Goal: Transaction & Acquisition: Register for event/course

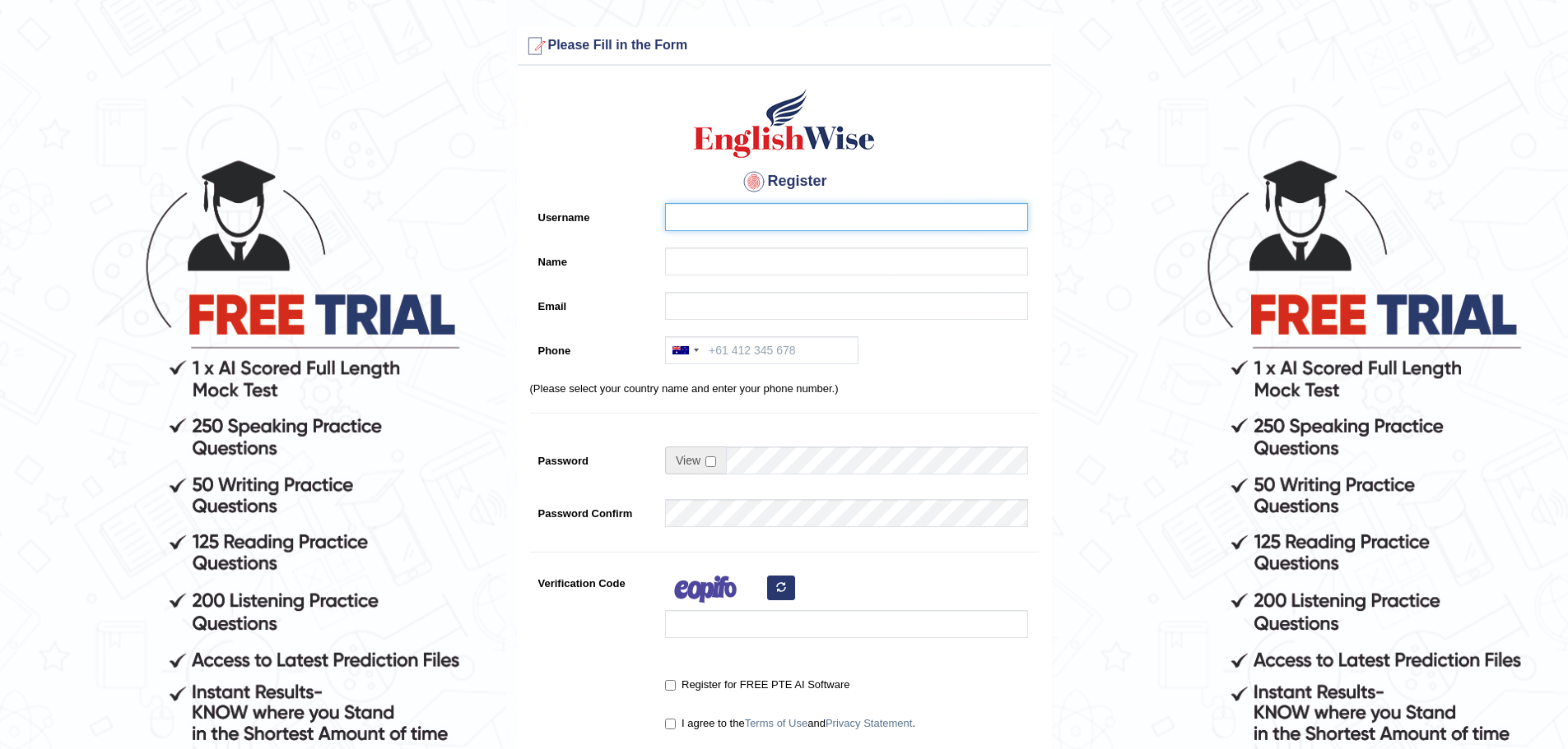
click at [767, 209] on input "Username" at bounding box center [846, 217] width 363 height 28
click at [743, 265] on input "Name" at bounding box center [846, 261] width 363 height 28
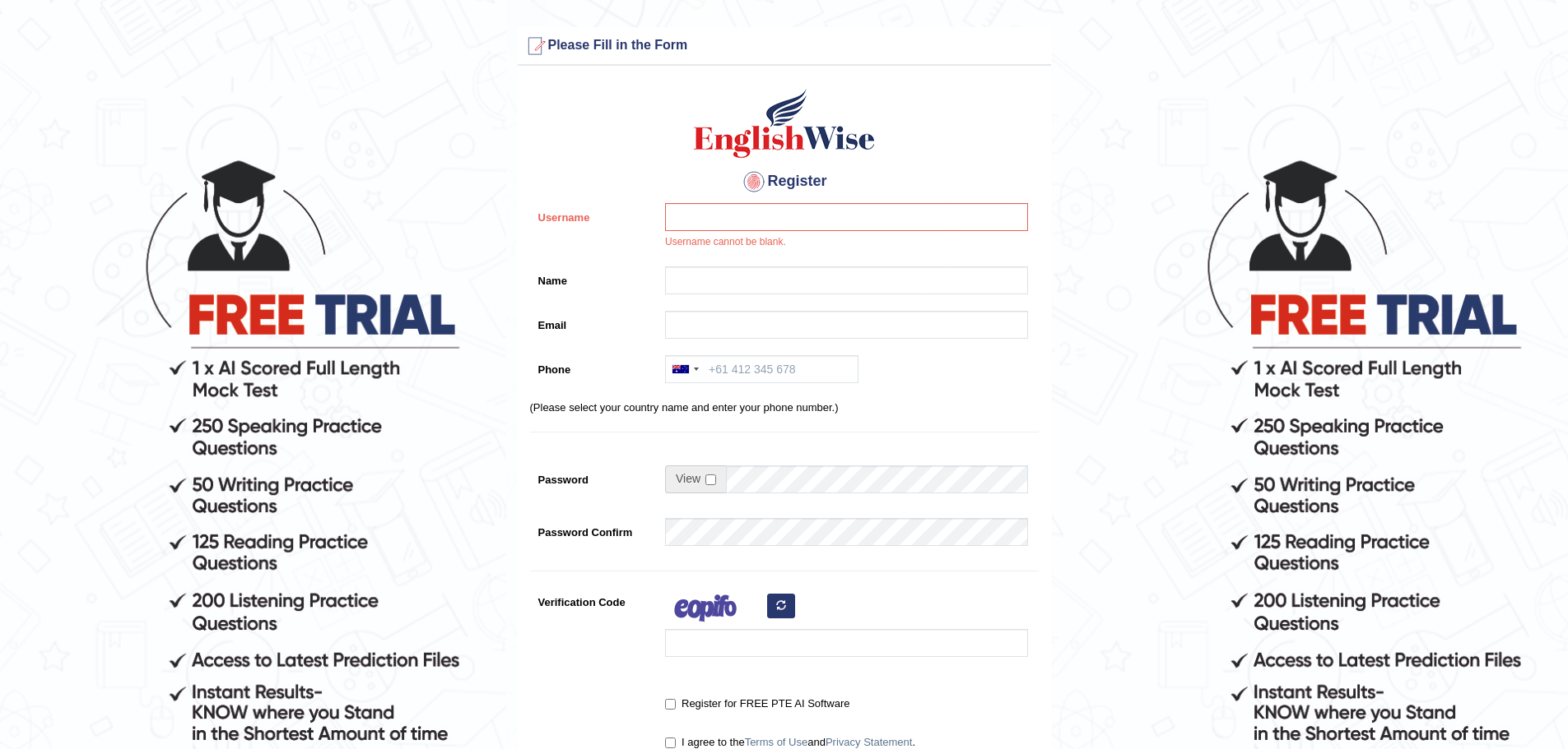
click at [749, 295] on div at bounding box center [842, 284] width 371 height 36
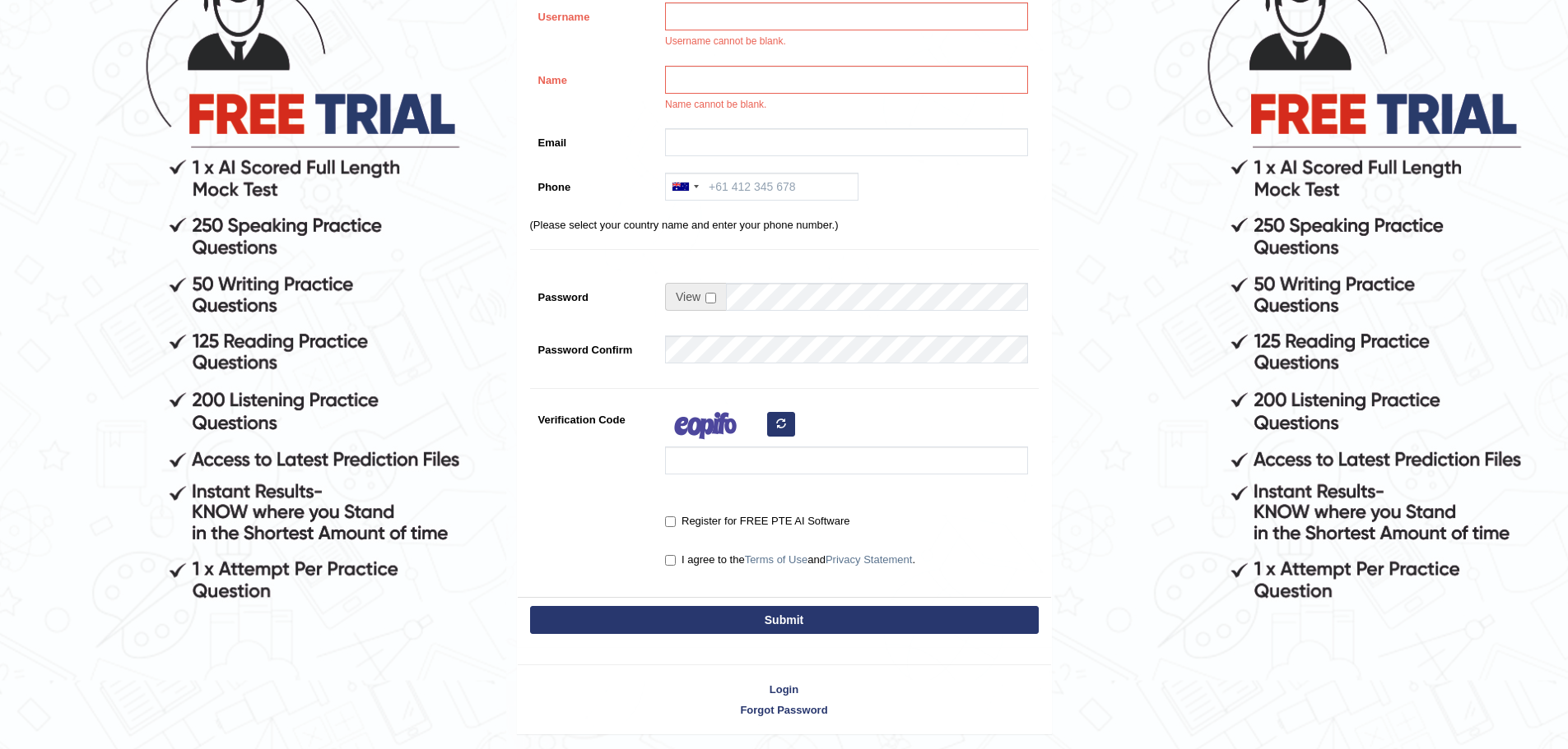
scroll to position [165, 0]
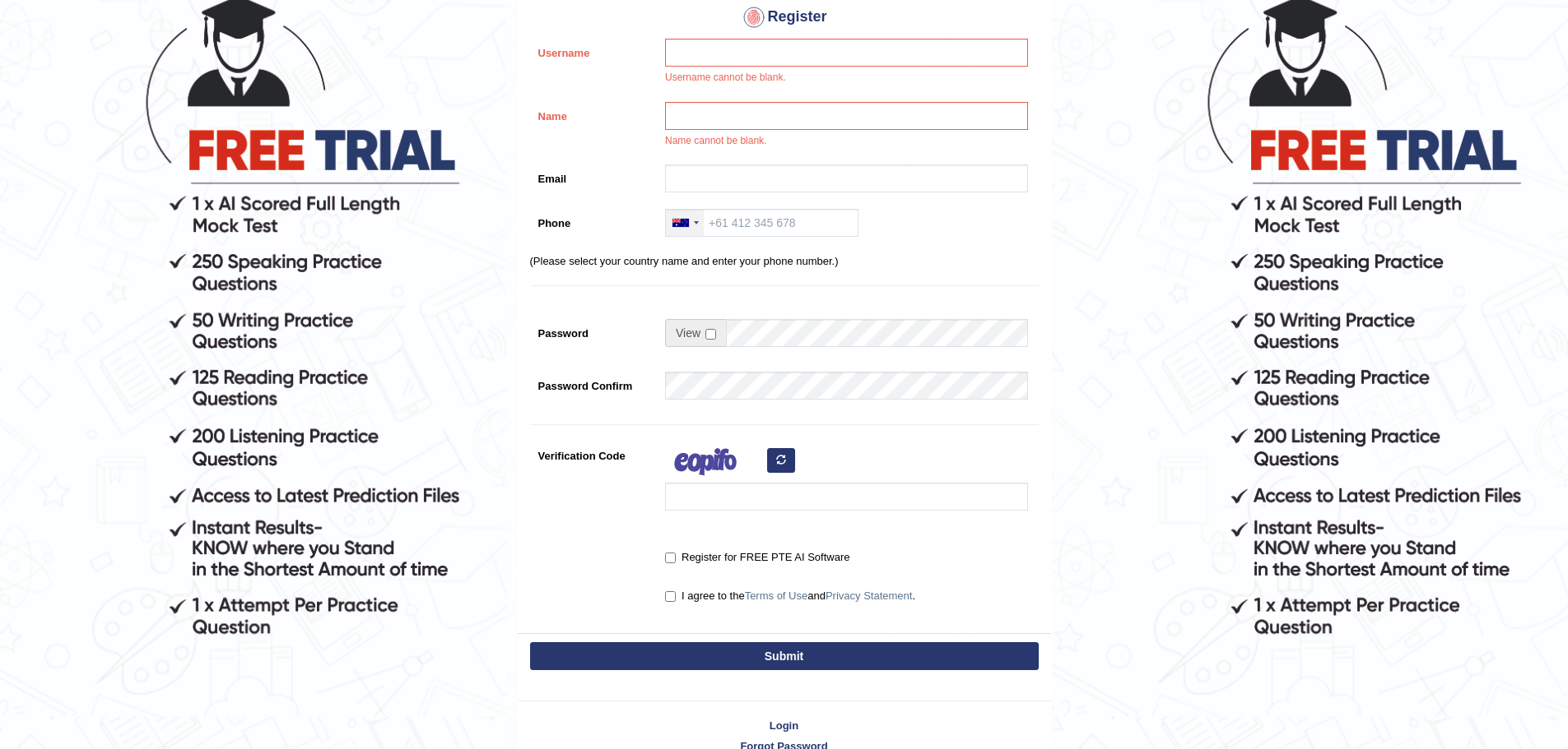
click at [696, 225] on div at bounding box center [685, 223] width 38 height 26
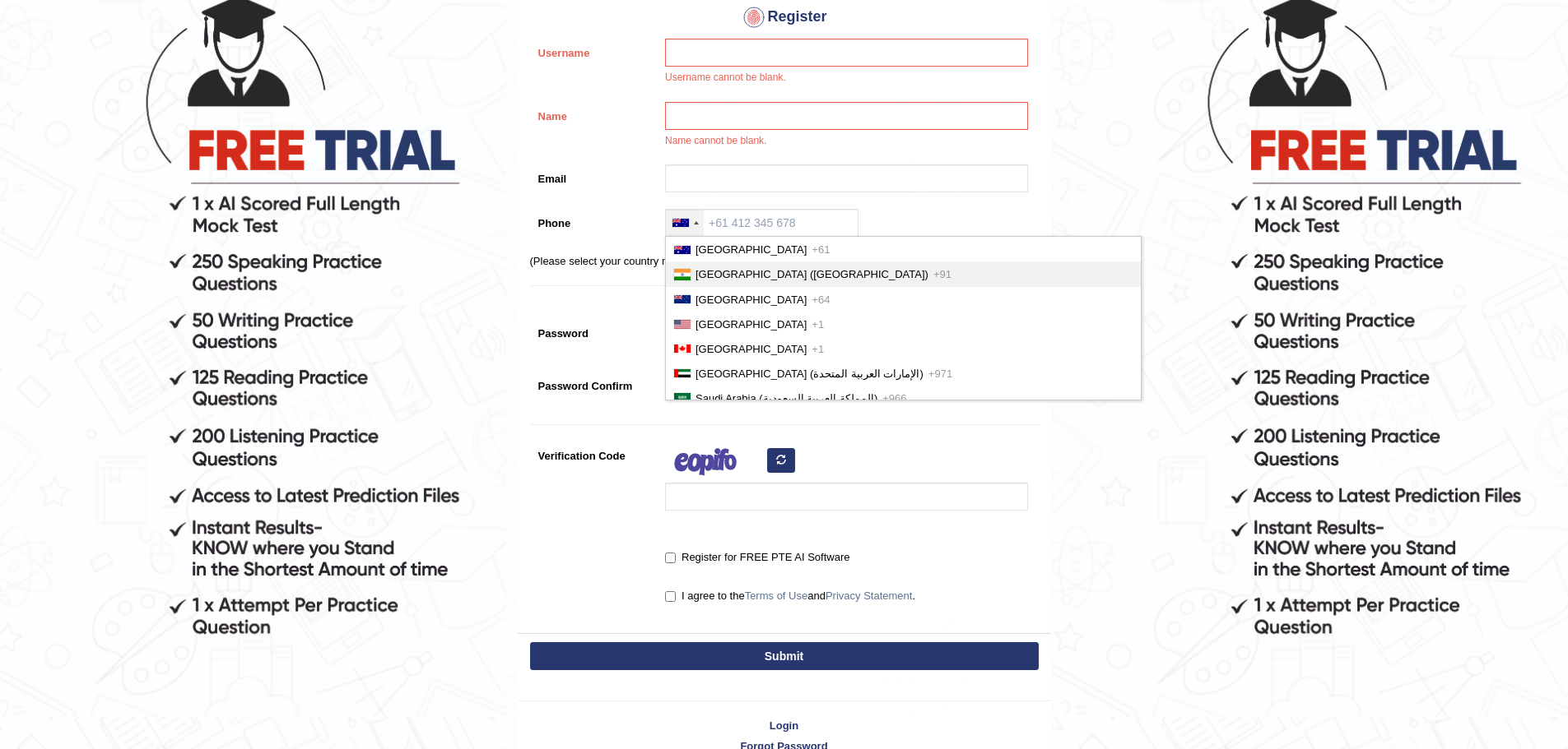
scroll to position [485, 0]
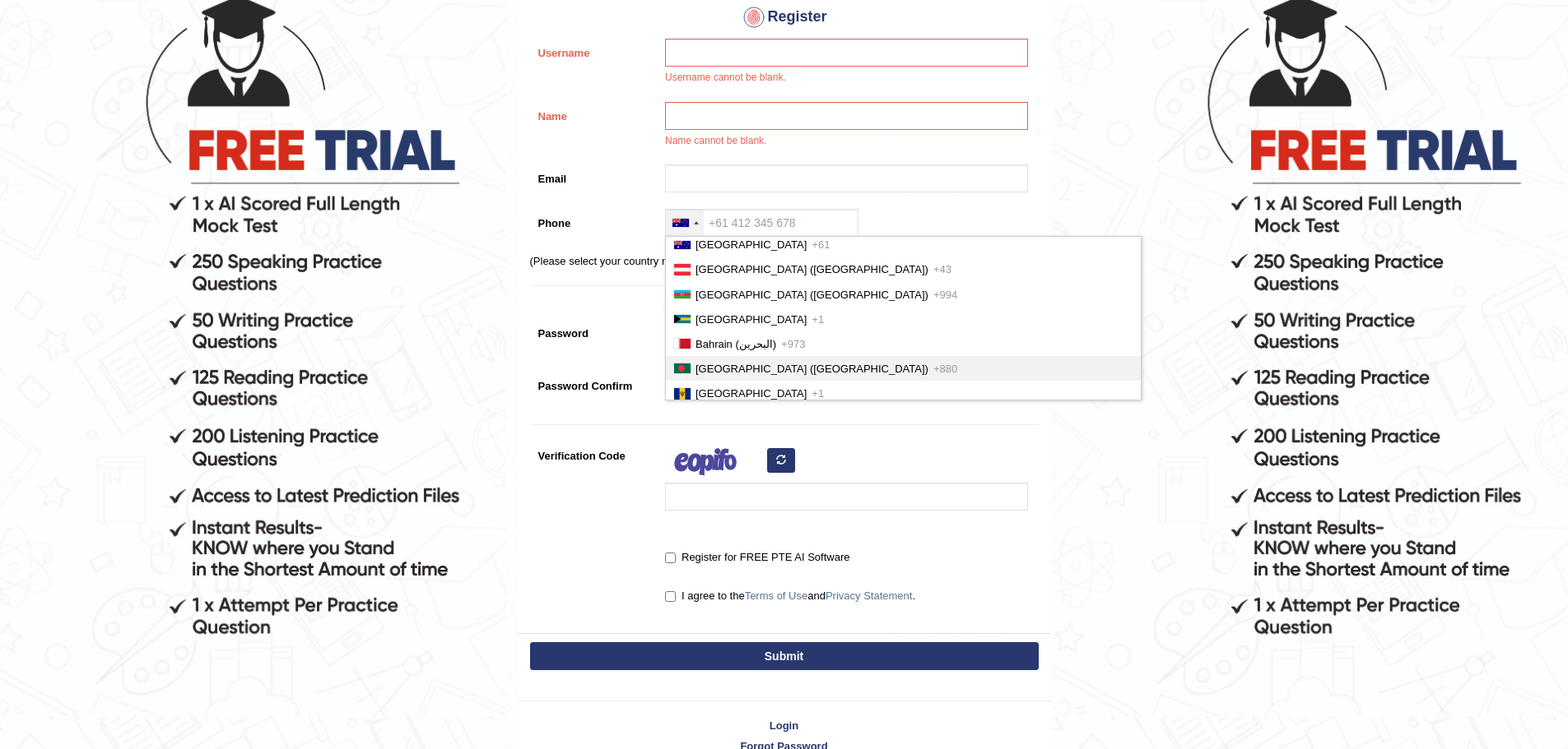
click at [737, 360] on li "Bangladesh (বাংলাদেশ) +880" at bounding box center [903, 368] width 475 height 25
type input "+880"
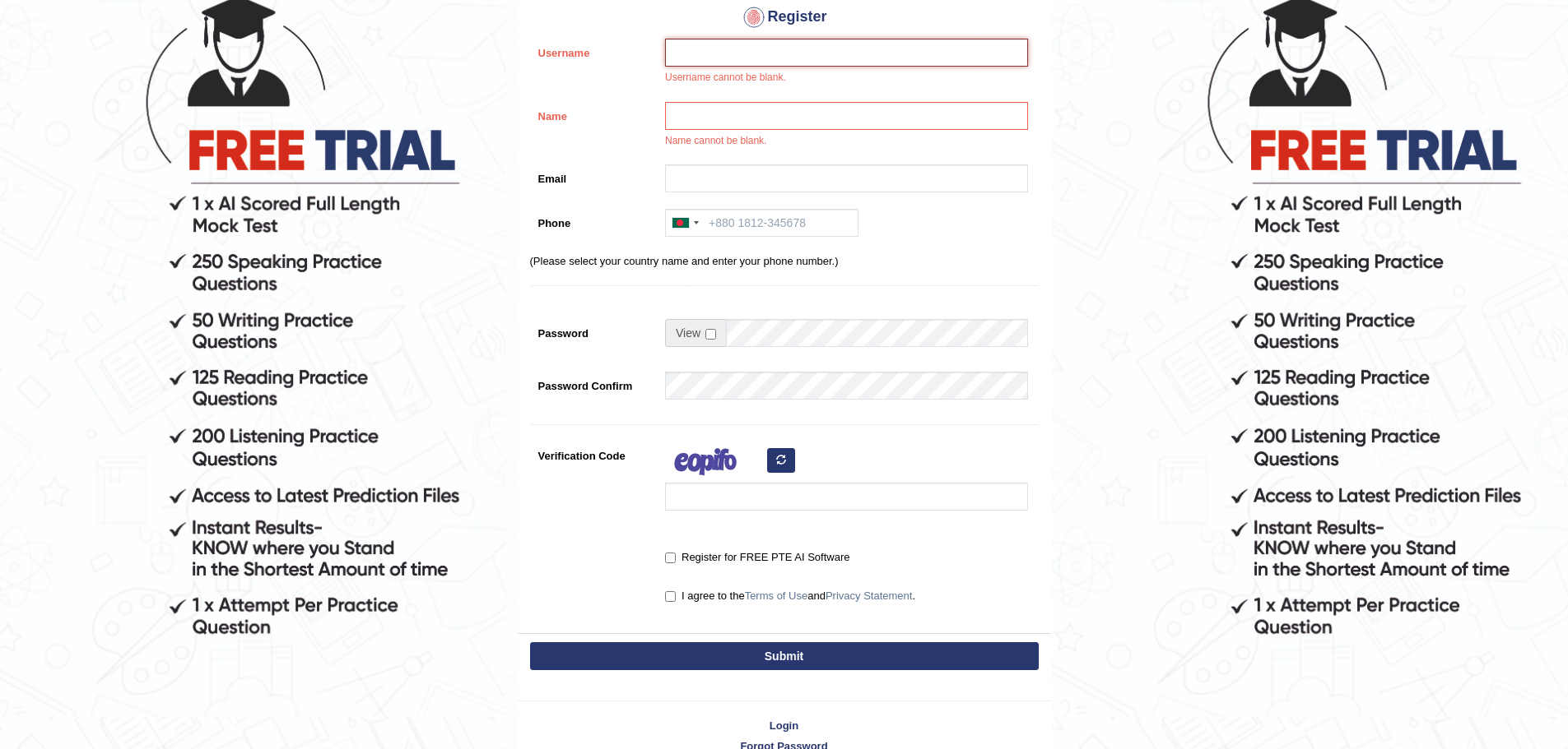
click at [760, 55] on input "Username" at bounding box center [846, 52] width 363 height 28
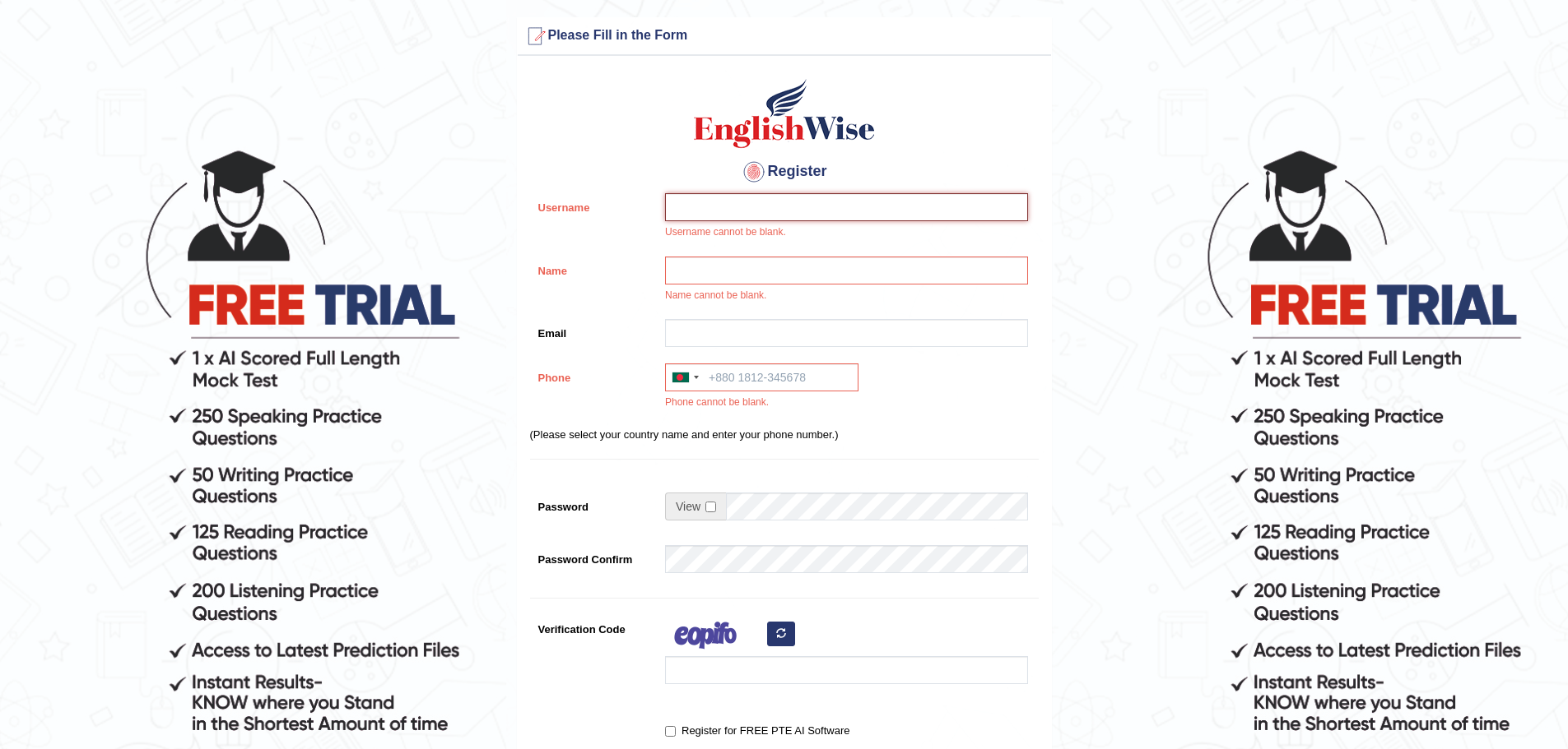
scroll to position [0, 0]
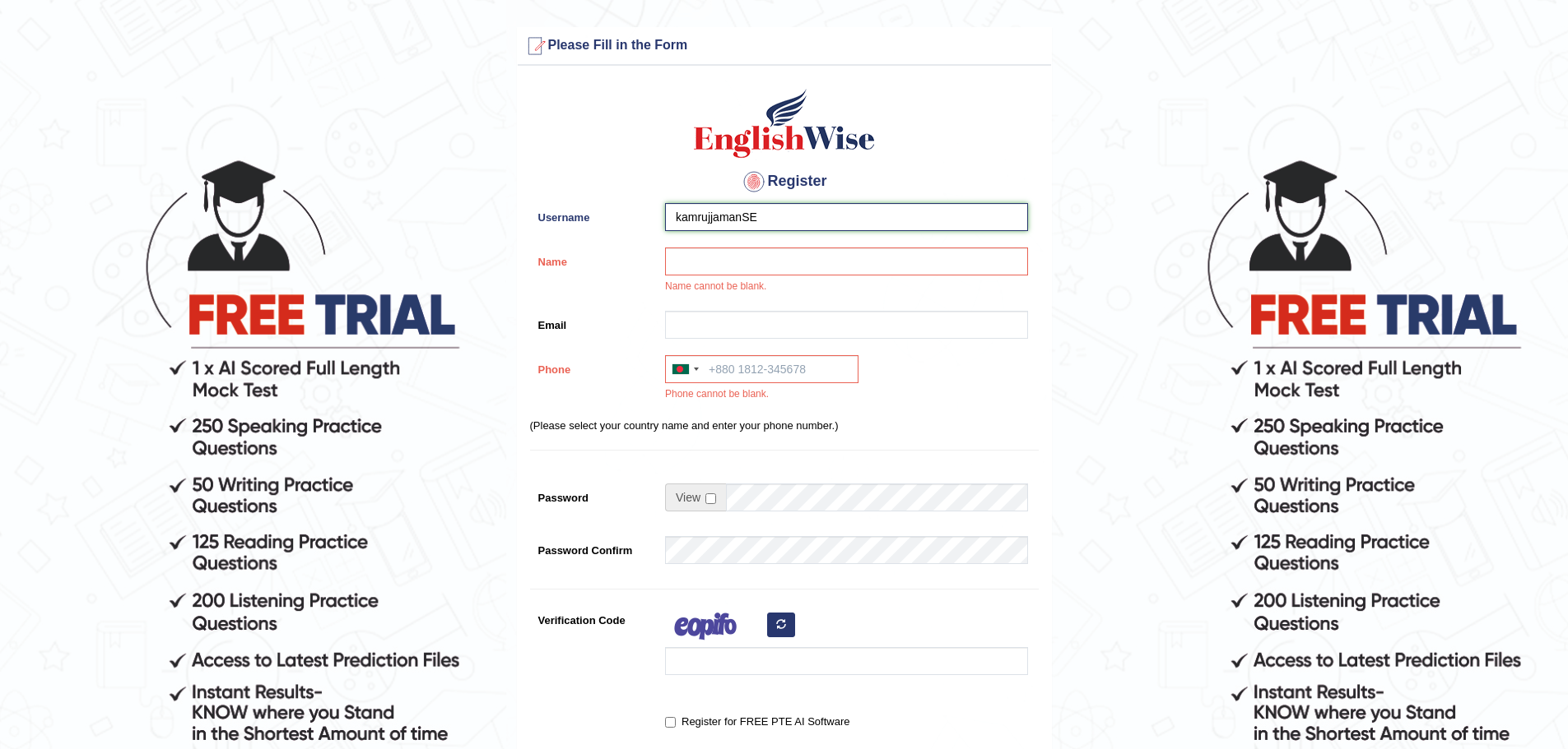
drag, startPoint x: 812, startPoint y: 213, endPoint x: 752, endPoint y: 218, distance: 60.2
click at [752, 218] on input "kamrujjamanSE" at bounding box center [846, 217] width 363 height 28
type input "kamrujjamanSR"
click at [784, 246] on div "Register Username kamrujjamanSR Name Name cannot be blank. Email Phone Australi…" at bounding box center [784, 436] width 533 height 723
click at [783, 255] on input "Name" at bounding box center [846, 261] width 363 height 28
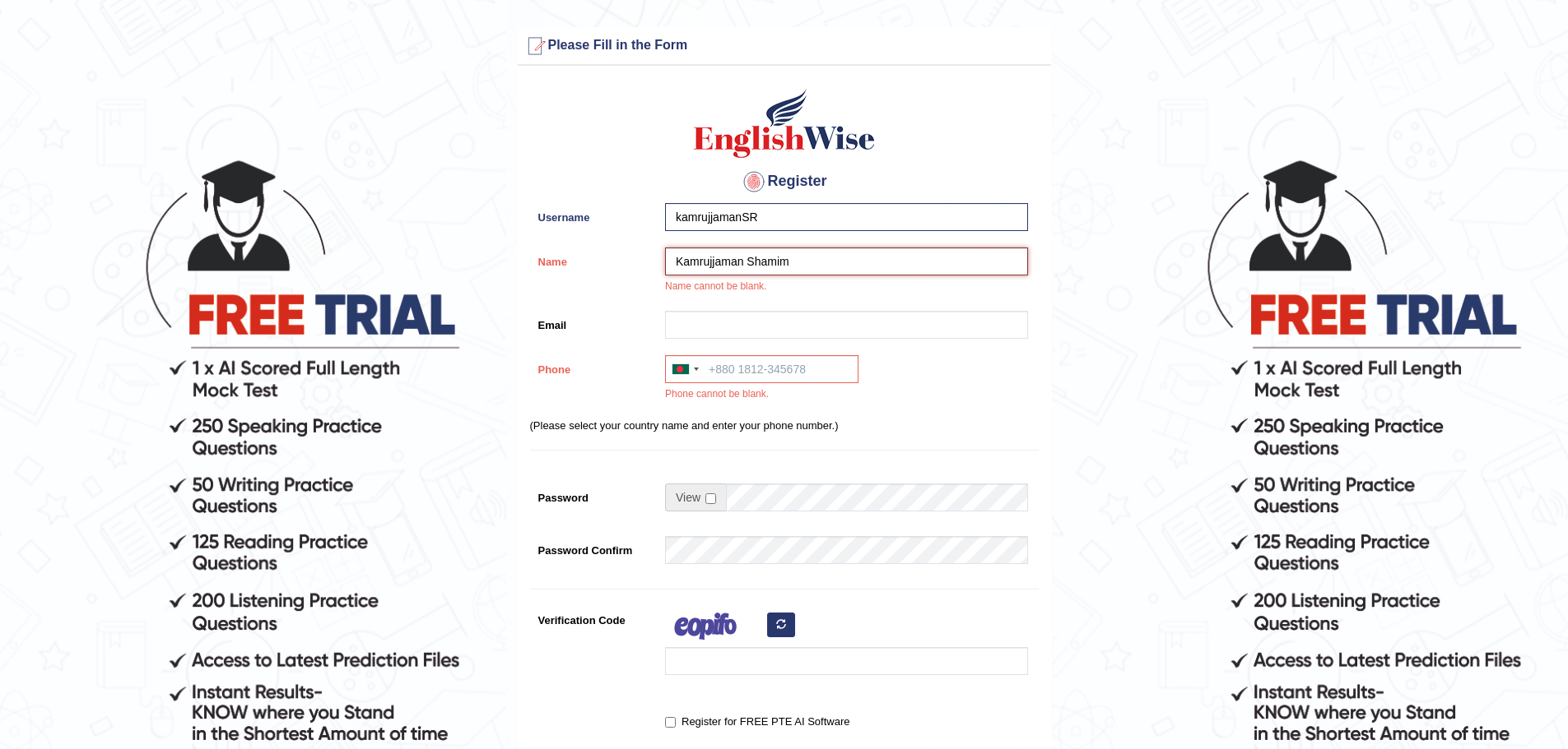
type input "Kamrujjaman Shamim"
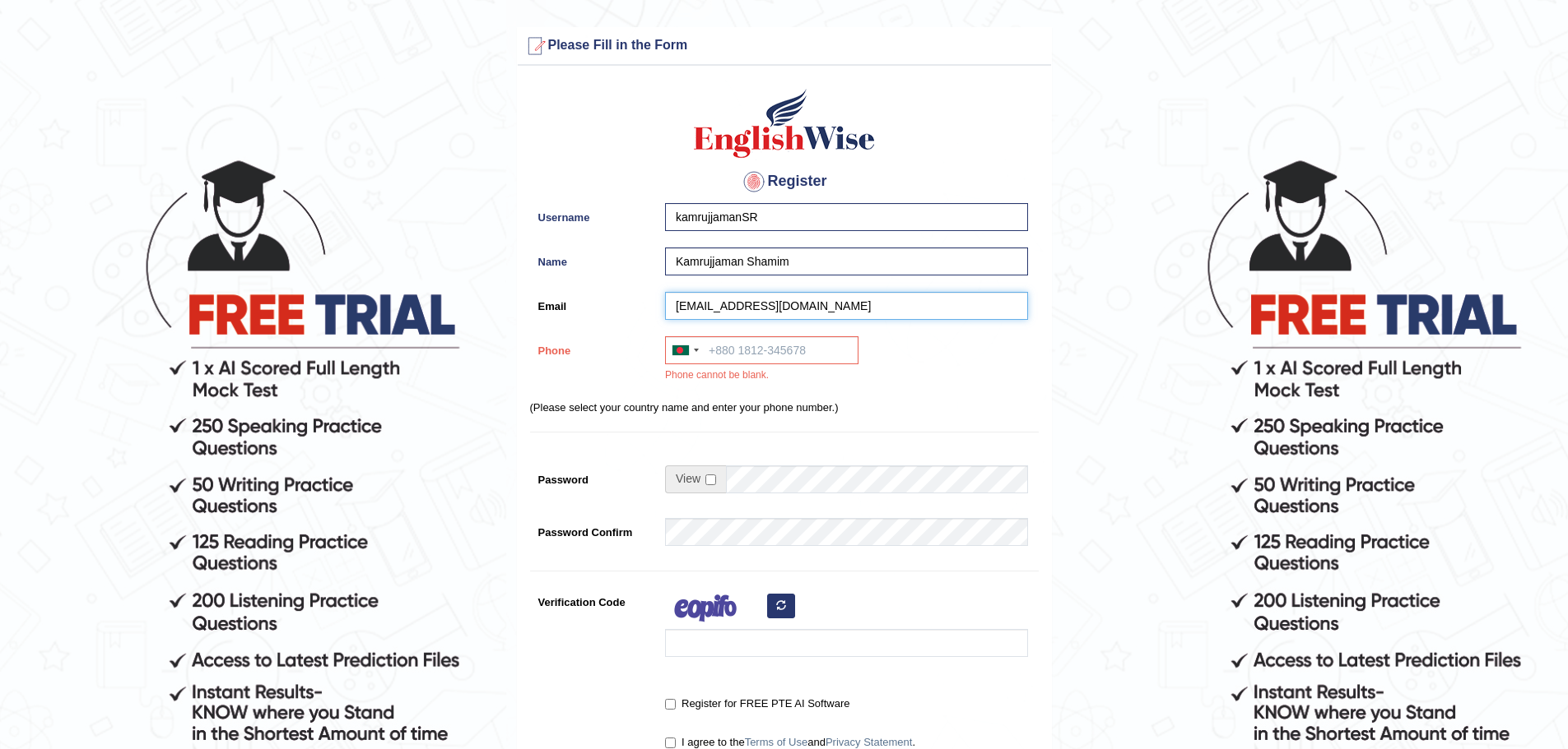
type input "banglawaz19@gmail.com"
click at [921, 400] on p "(Please select your country name and enter your phone number.)" at bounding box center [784, 408] width 509 height 15
click at [757, 356] on input "Phone" at bounding box center [761, 350] width 194 height 28
type input "+8801641059162"
click at [807, 450] on div at bounding box center [842, 453] width 371 height 9
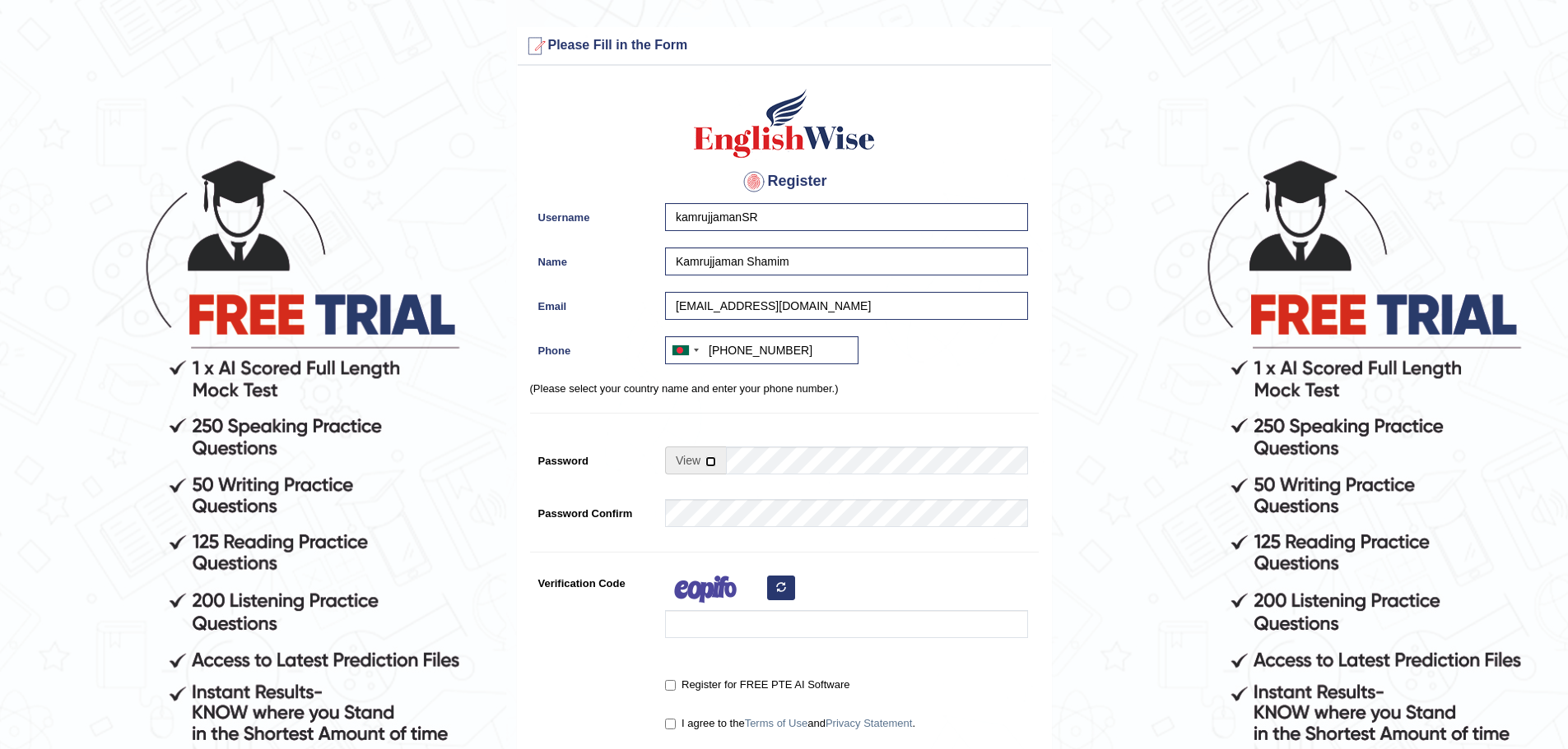
click at [708, 459] on input "checkbox" at bounding box center [710, 462] width 11 height 11
checkbox input "true"
drag, startPoint x: 716, startPoint y: 459, endPoint x: 755, endPoint y: 461, distance: 39.1
click at [755, 461] on input "Password" at bounding box center [877, 460] width 302 height 28
type input "Artgallery@0"
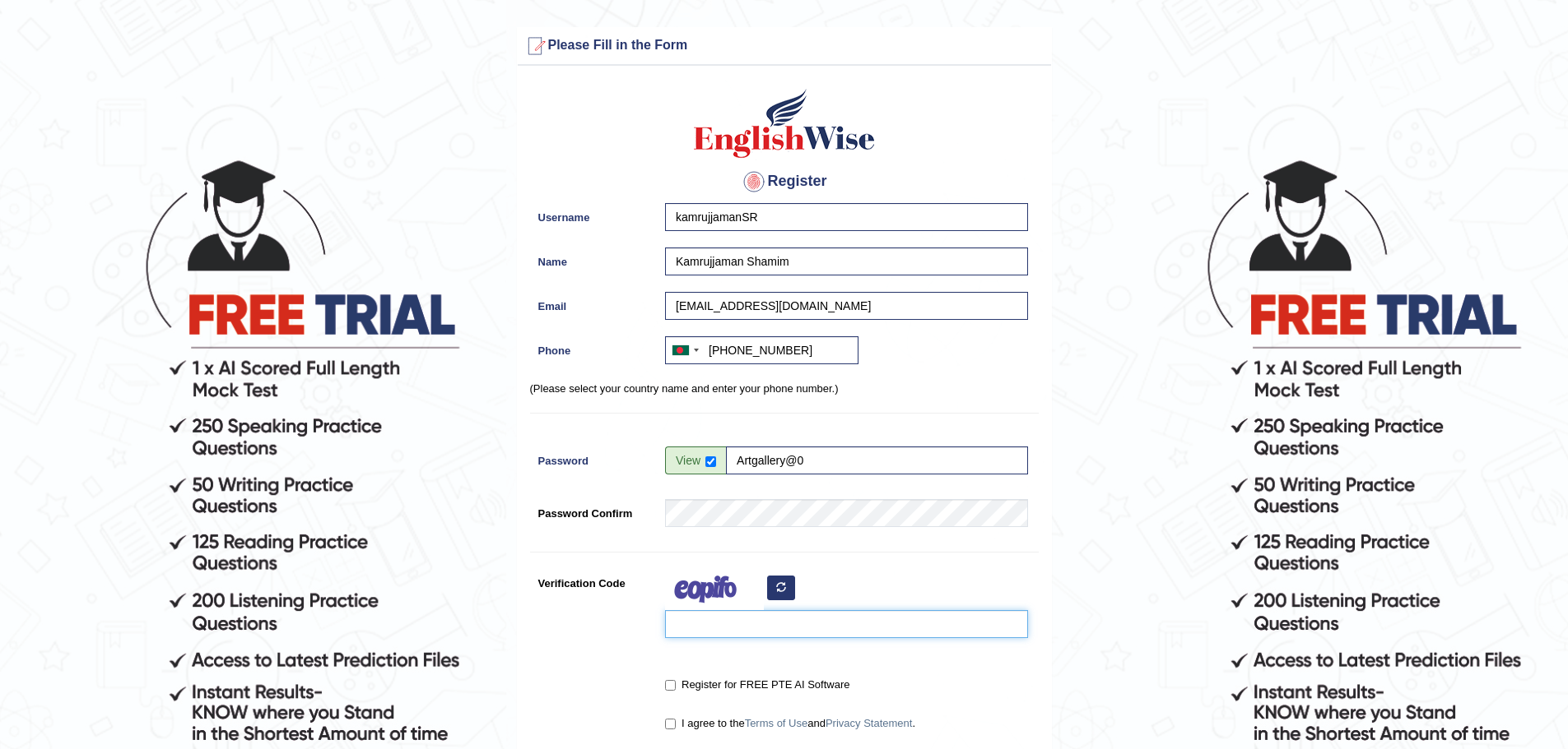
click at [733, 618] on input "Verification Code" at bounding box center [846, 624] width 363 height 28
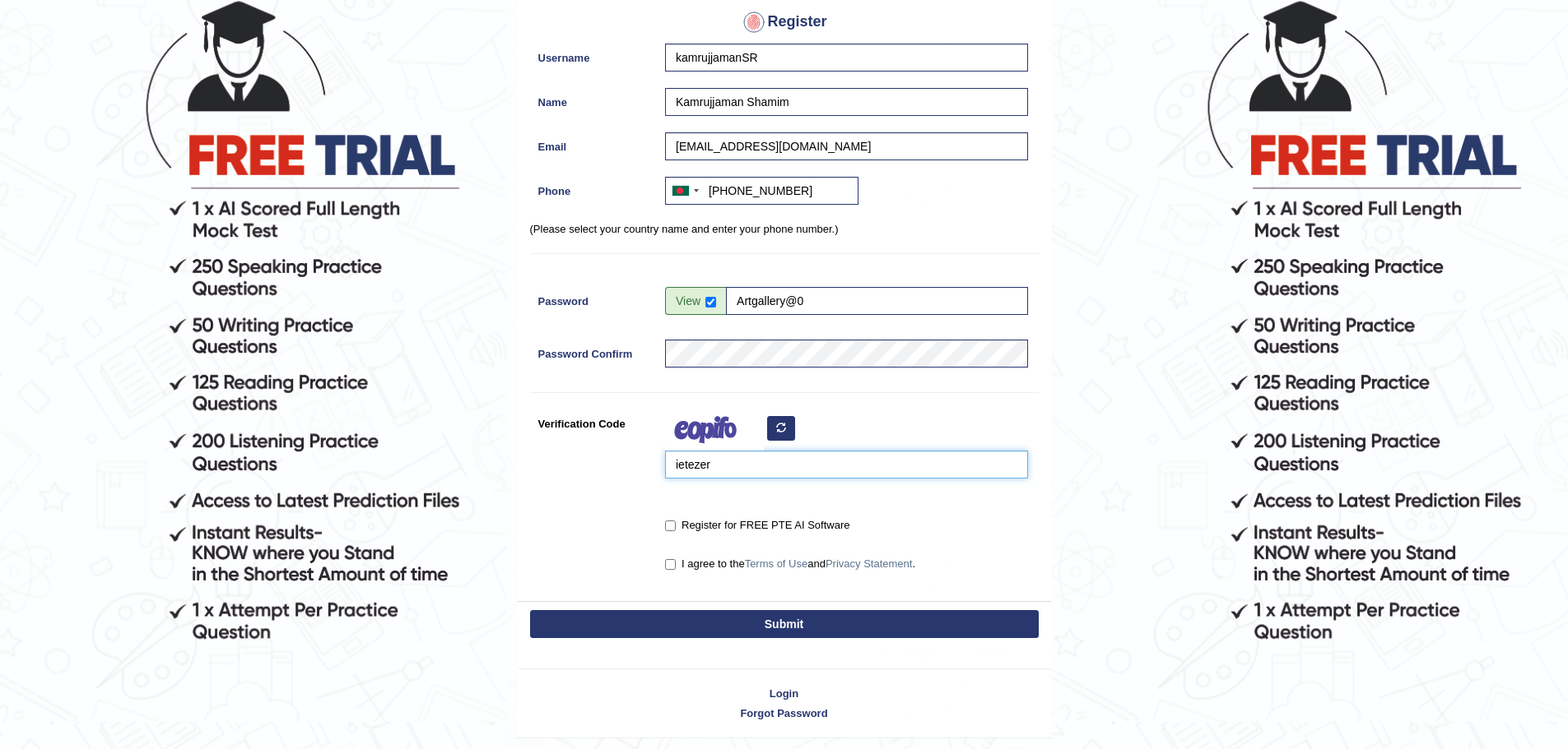
scroll to position [165, 0]
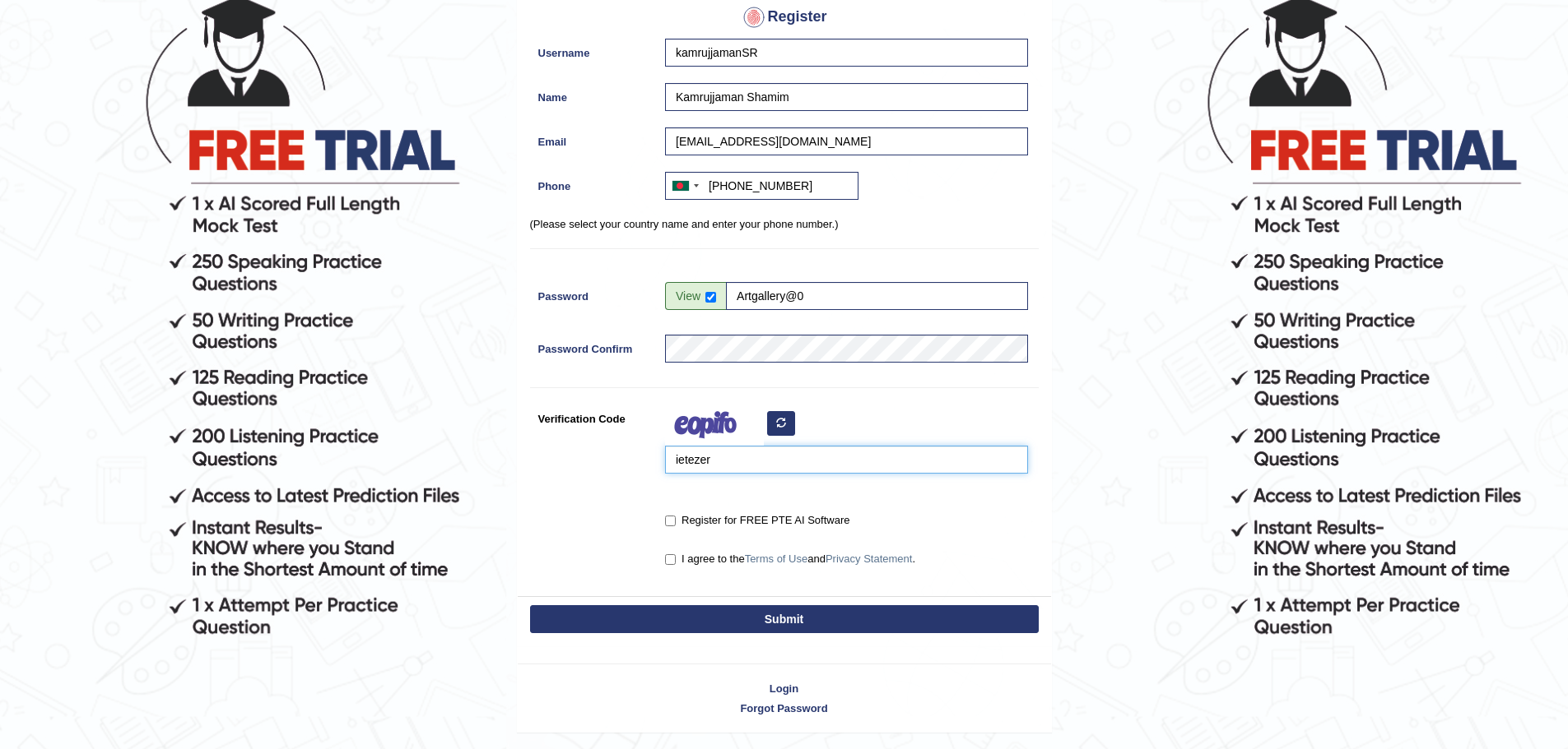
type input "ietezer"
click at [732, 517] on label "Register for FREE PTE AI Software" at bounding box center [757, 520] width 184 height 16
click at [675, 517] on input "Register for FREE PTE AI Software" at bounding box center [670, 520] width 11 height 11
checkbox input "true"
click at [702, 561] on label "I agree to the Terms of Use and Privacy Statement ." at bounding box center [790, 559] width 250 height 16
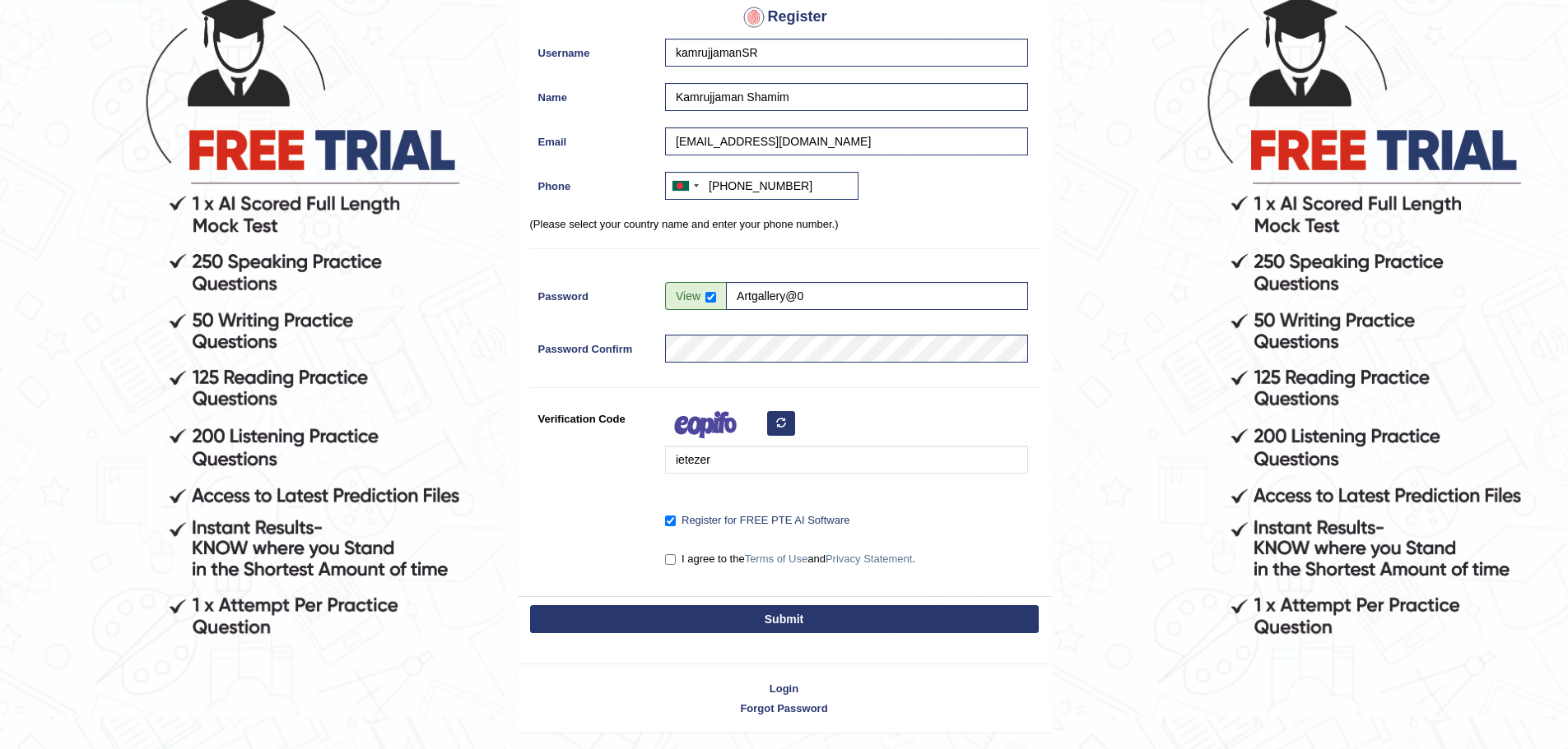
click at [675, 561] on input "I agree to the Terms of Use and Privacy Statement ." at bounding box center [670, 560] width 11 height 11
checkbox input "true"
click at [705, 632] on button "Submit" at bounding box center [784, 619] width 509 height 28
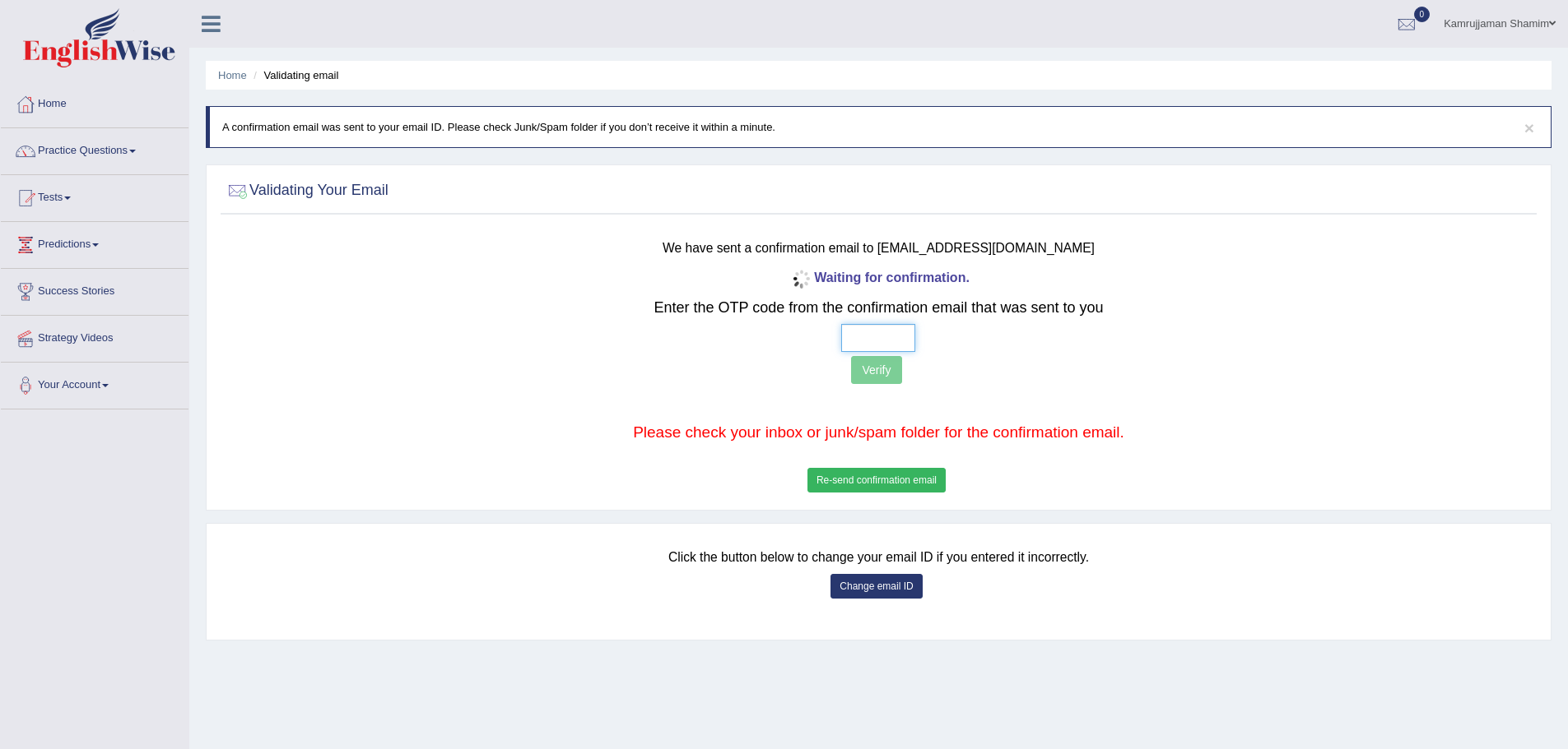
click at [880, 330] on input "text" at bounding box center [877, 338] width 74 height 28
paste input "1 6 8 8"
type input "1 6 8 8"
click at [884, 369] on button "Verify" at bounding box center [876, 369] width 50 height 28
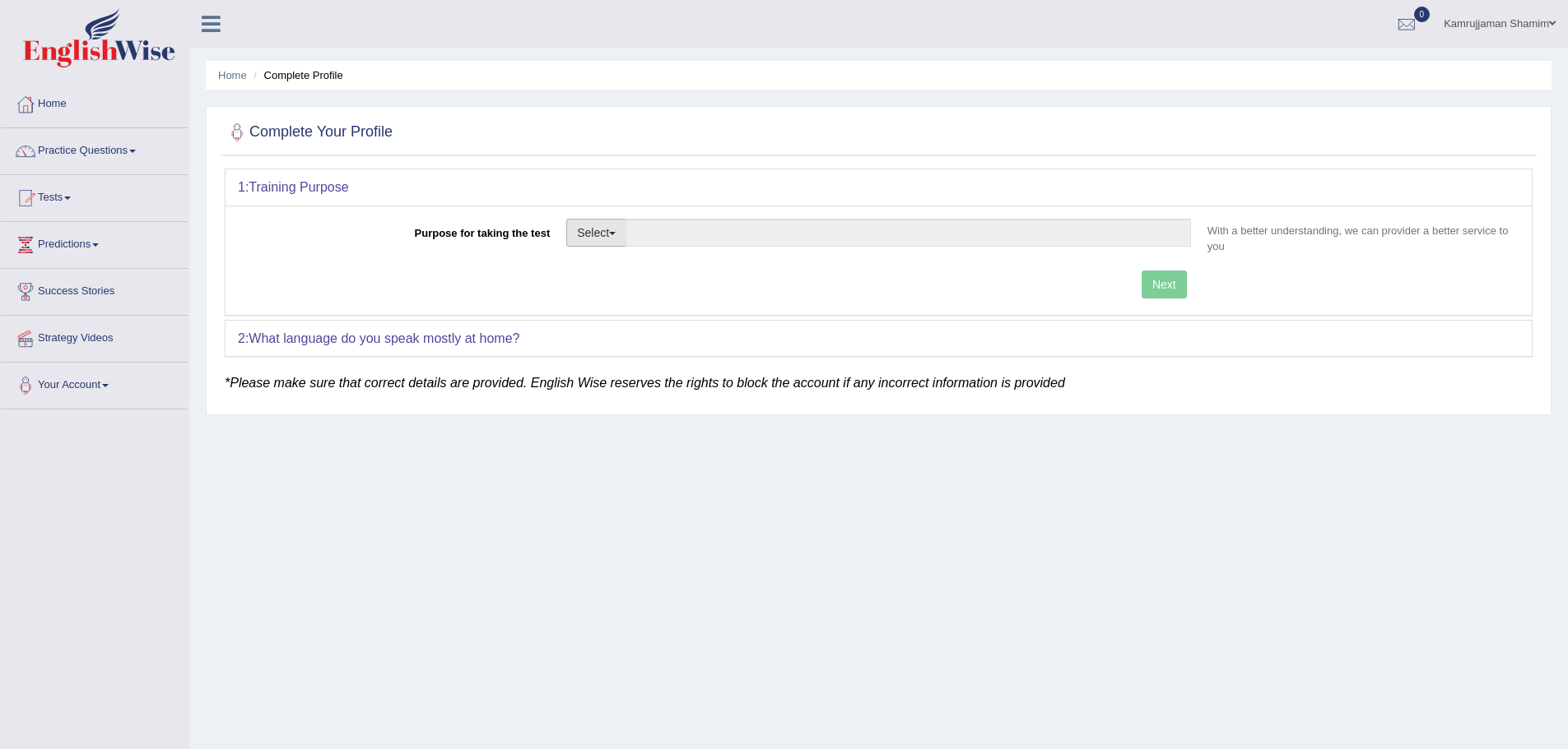
click at [586, 224] on button "Select" at bounding box center [596, 232] width 60 height 28
click at [631, 269] on link "Student Visa" at bounding box center [640, 268] width 147 height 21
type input "Student Visa"
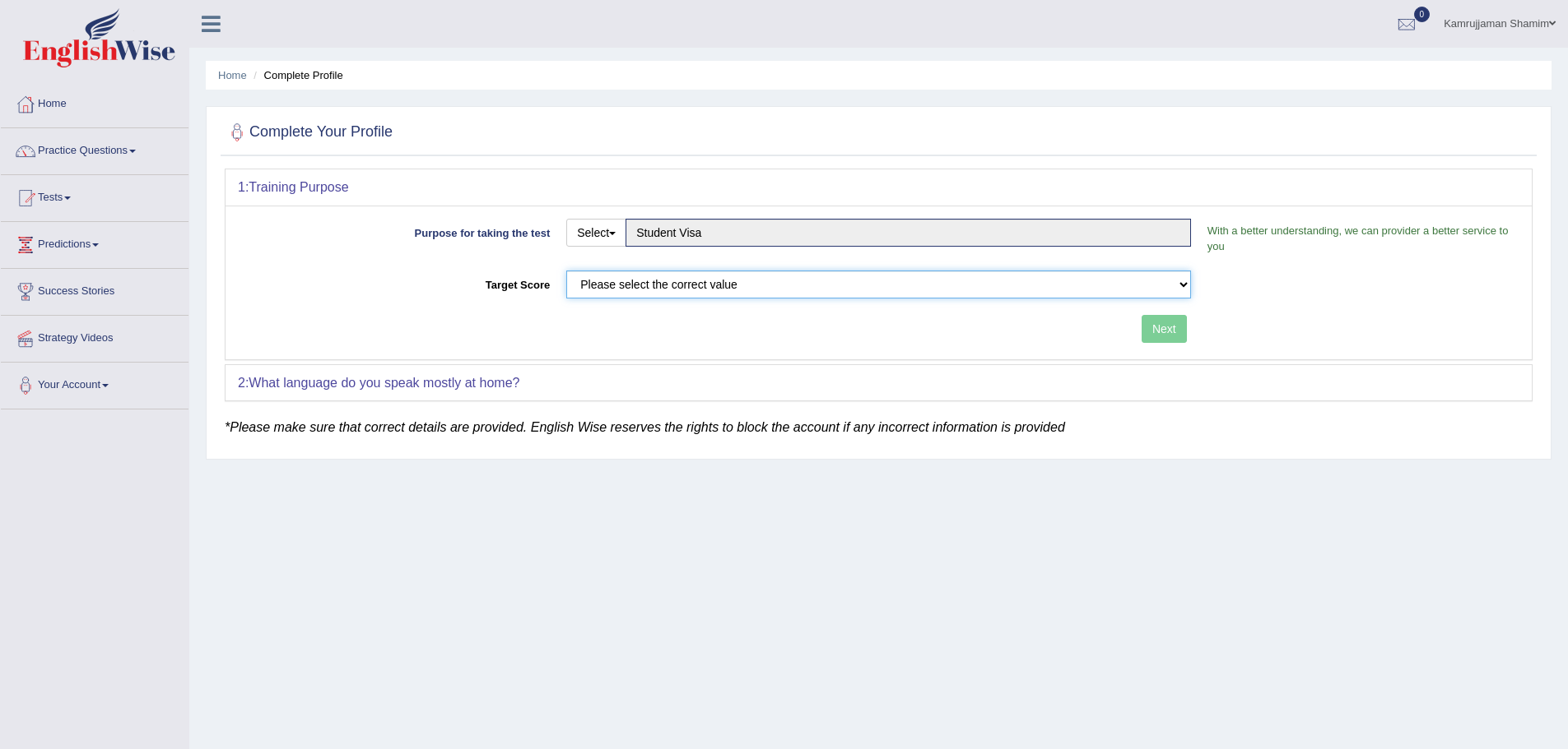
click at [655, 285] on select "Please select the correct value 50 (6 bands) 58 (6.5 bands) 65 (7 bands) 79 (8 …" at bounding box center [878, 284] width 625 height 28
select select "65"
click at [566, 270] on select "Please select the correct value 50 (6 bands) 58 (6.5 bands) 65 (7 bands) 79 (8 …" at bounding box center [878, 284] width 625 height 28
click at [1175, 327] on button "Next" at bounding box center [1163, 328] width 45 height 28
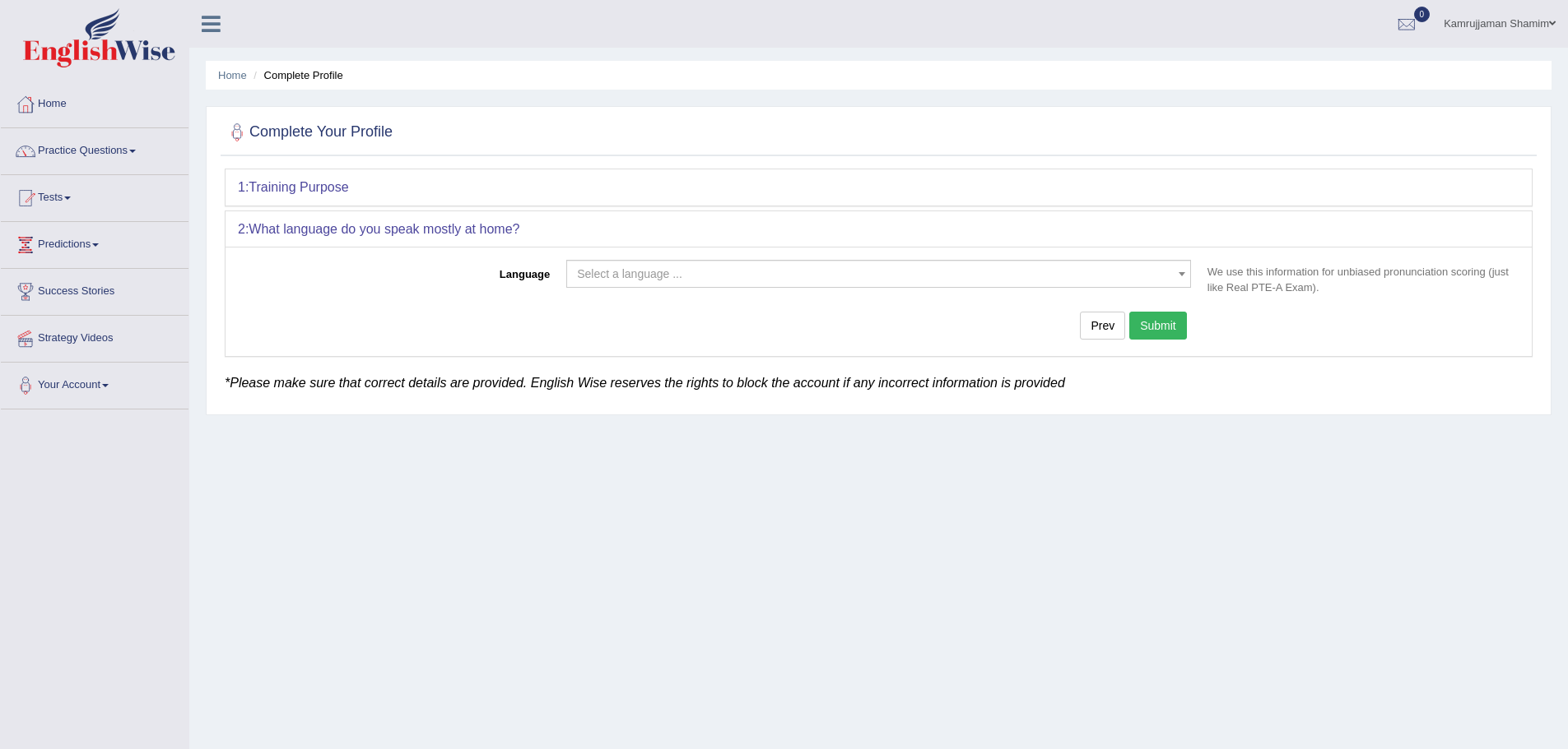
click at [682, 271] on span "Select a language ..." at bounding box center [873, 273] width 593 height 16
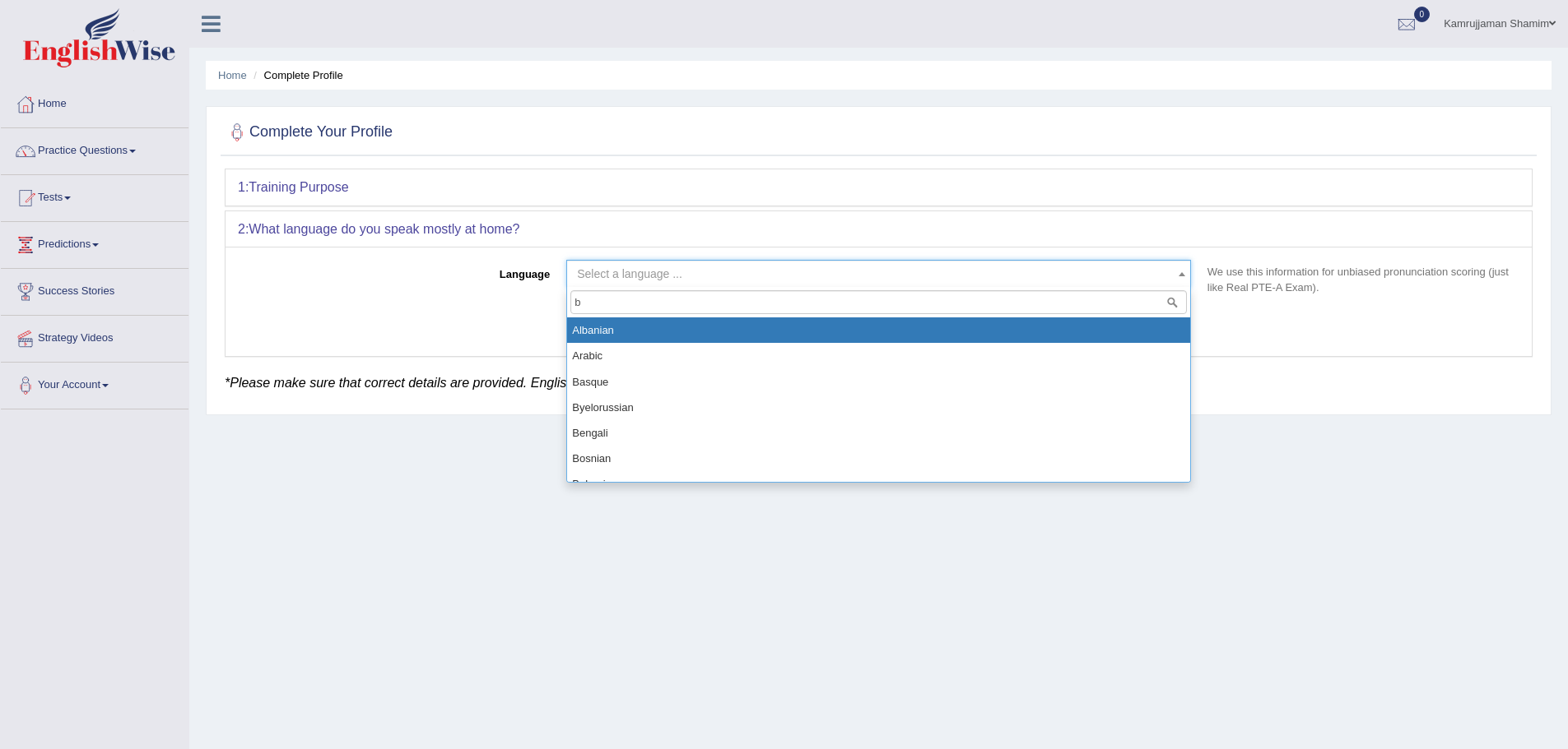
type input "be"
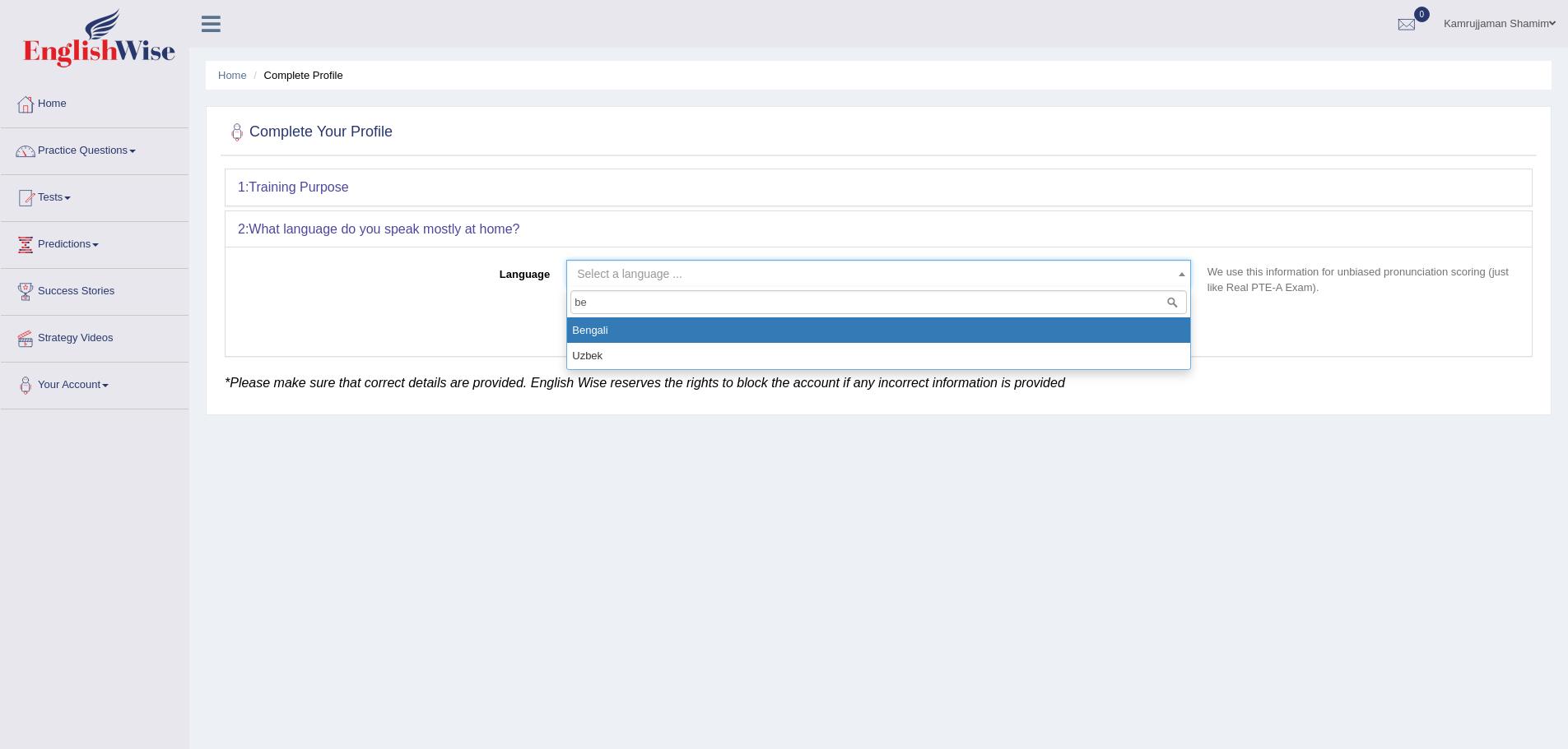
select select "Bengali"
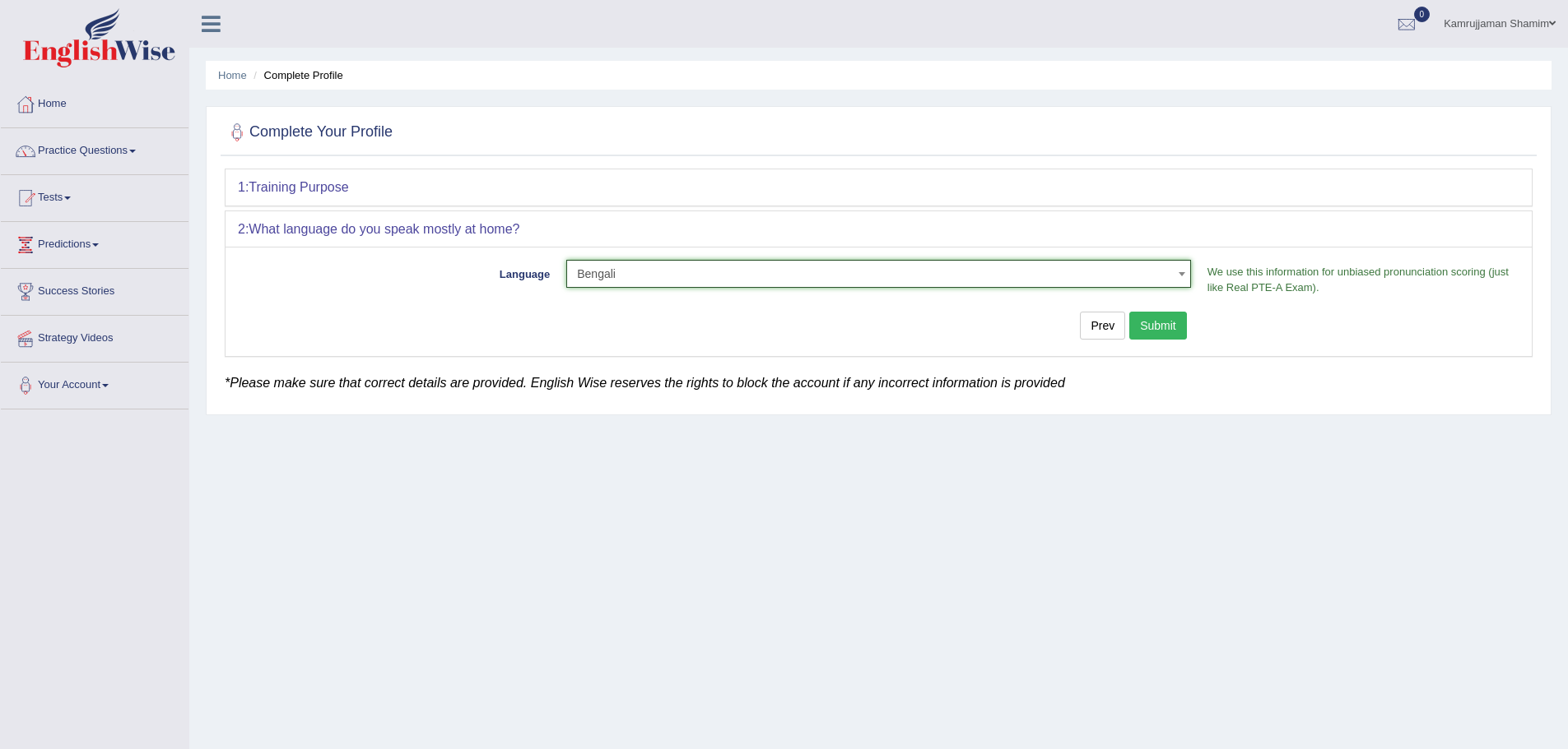
click at [1142, 329] on button "Submit" at bounding box center [1157, 325] width 57 height 28
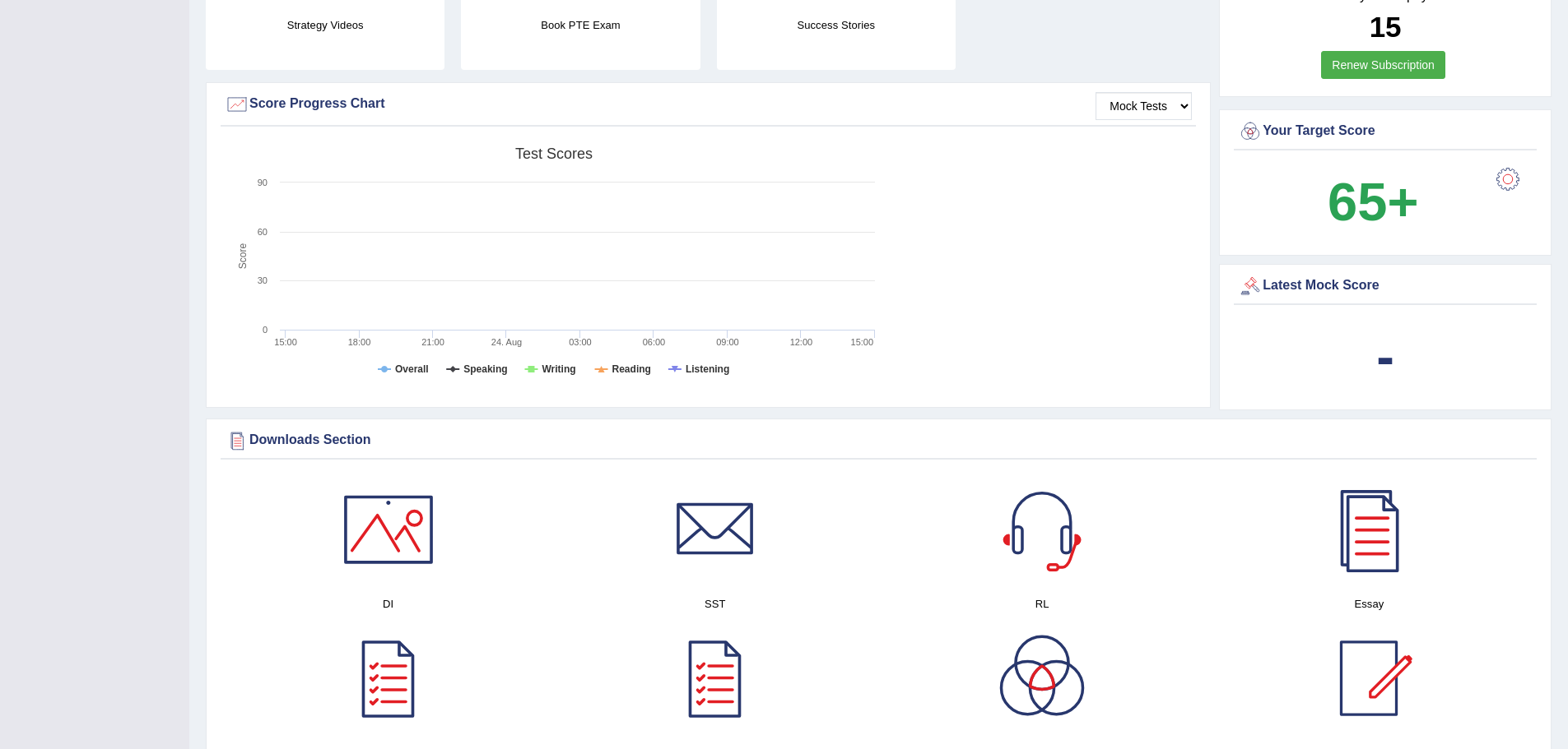
scroll to position [493, 0]
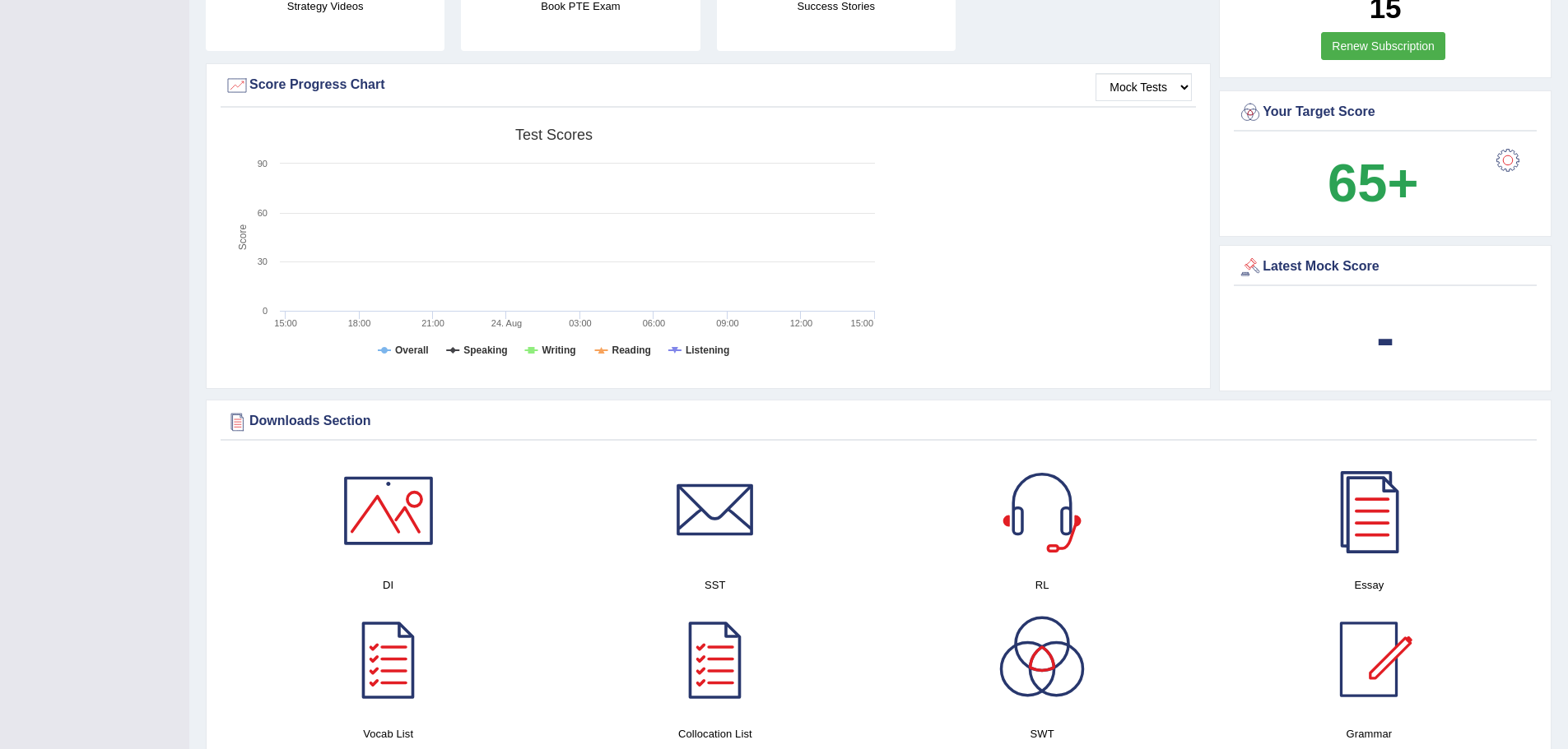
click at [1067, 521] on div at bounding box center [1041, 510] width 115 height 115
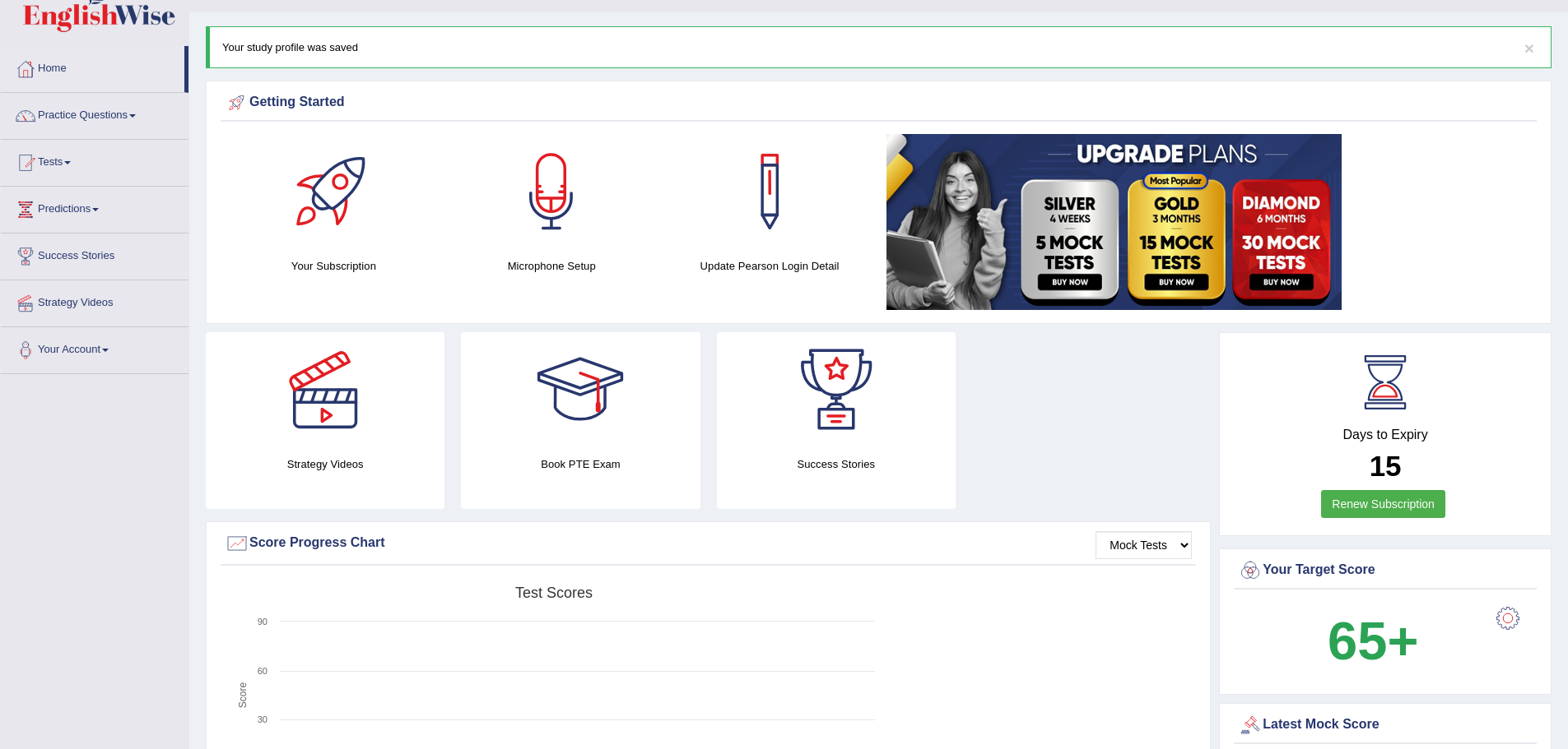
scroll to position [0, 0]
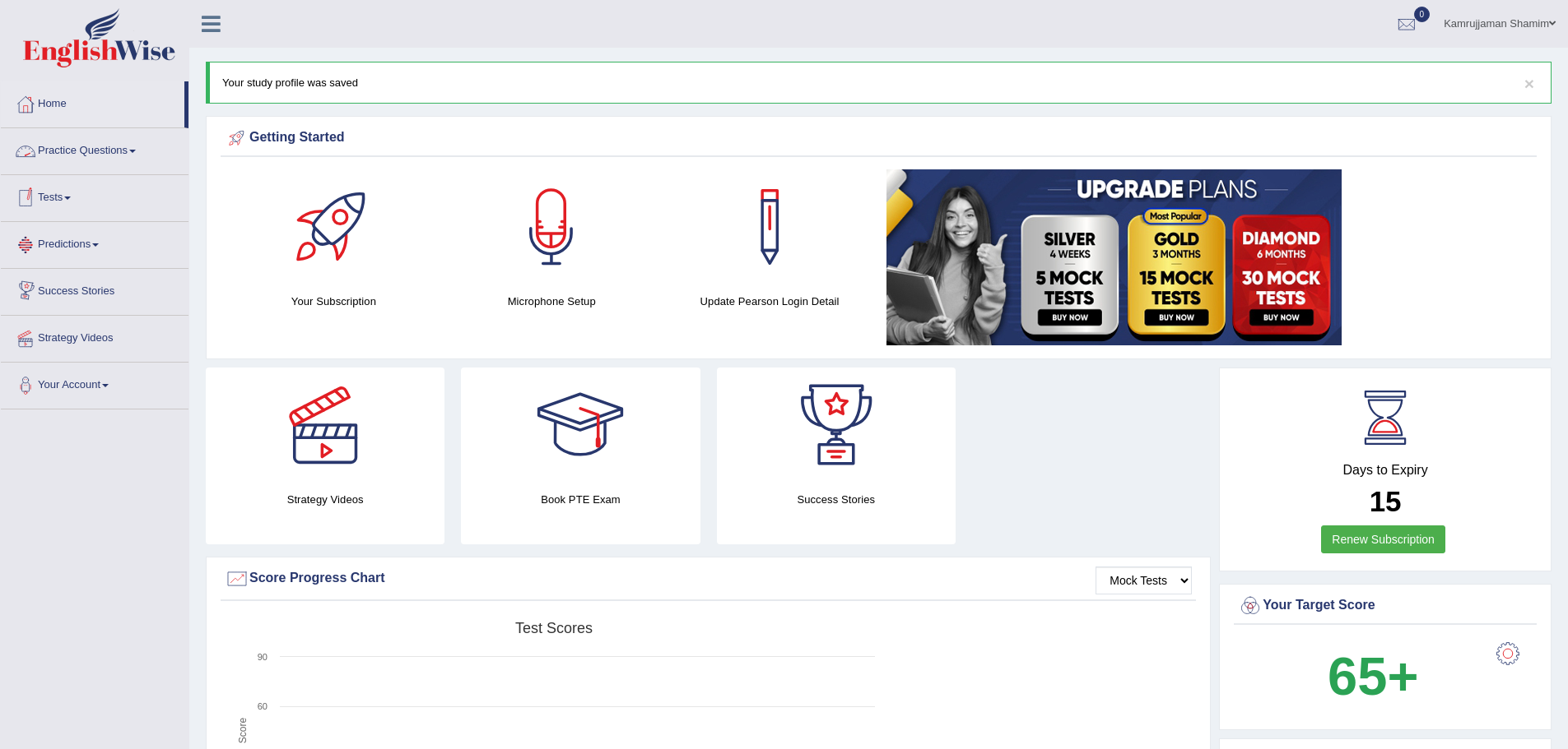
click at [145, 149] on link "Practice Questions" at bounding box center [95, 148] width 188 height 41
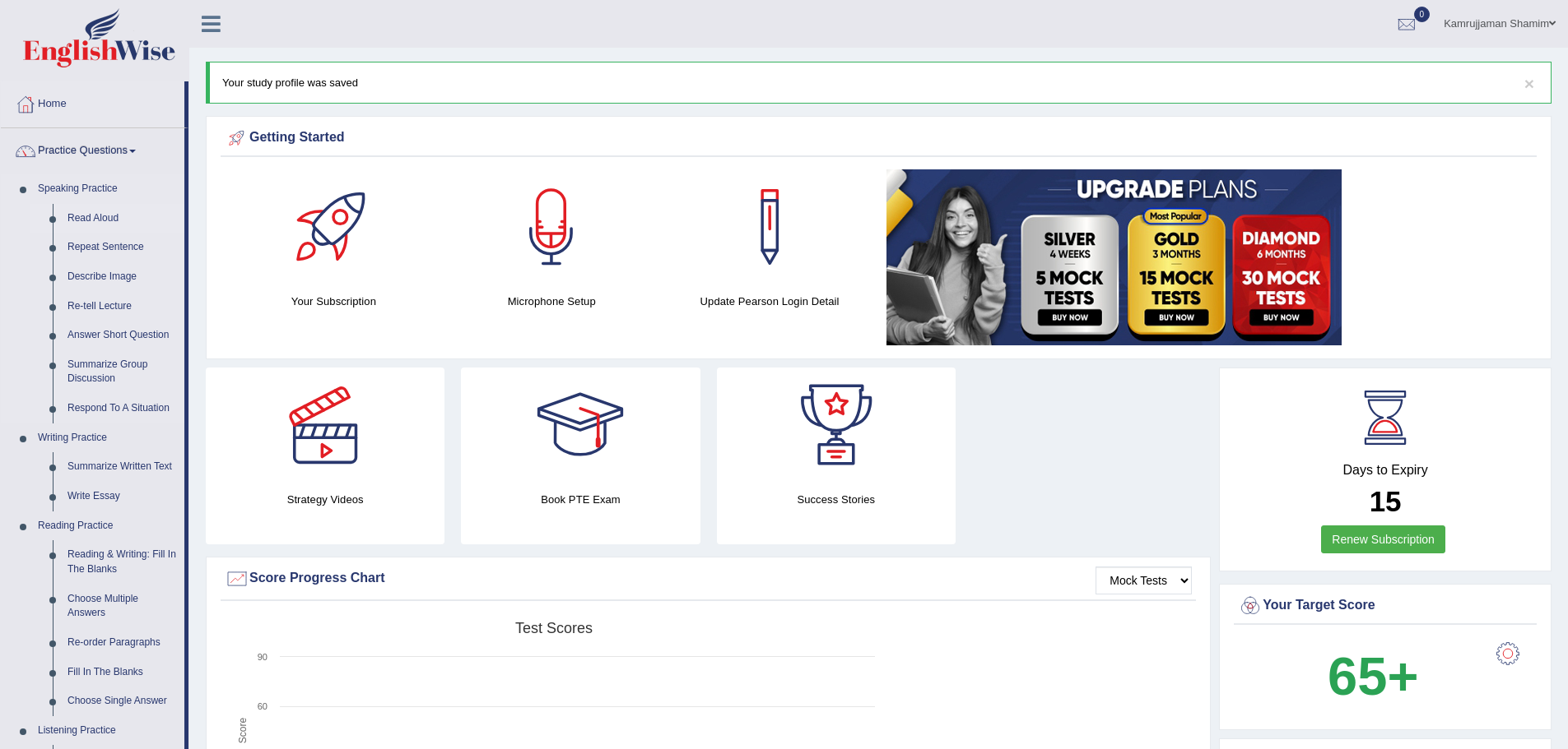
click at [94, 219] on link "Read Aloud" at bounding box center [122, 218] width 125 height 30
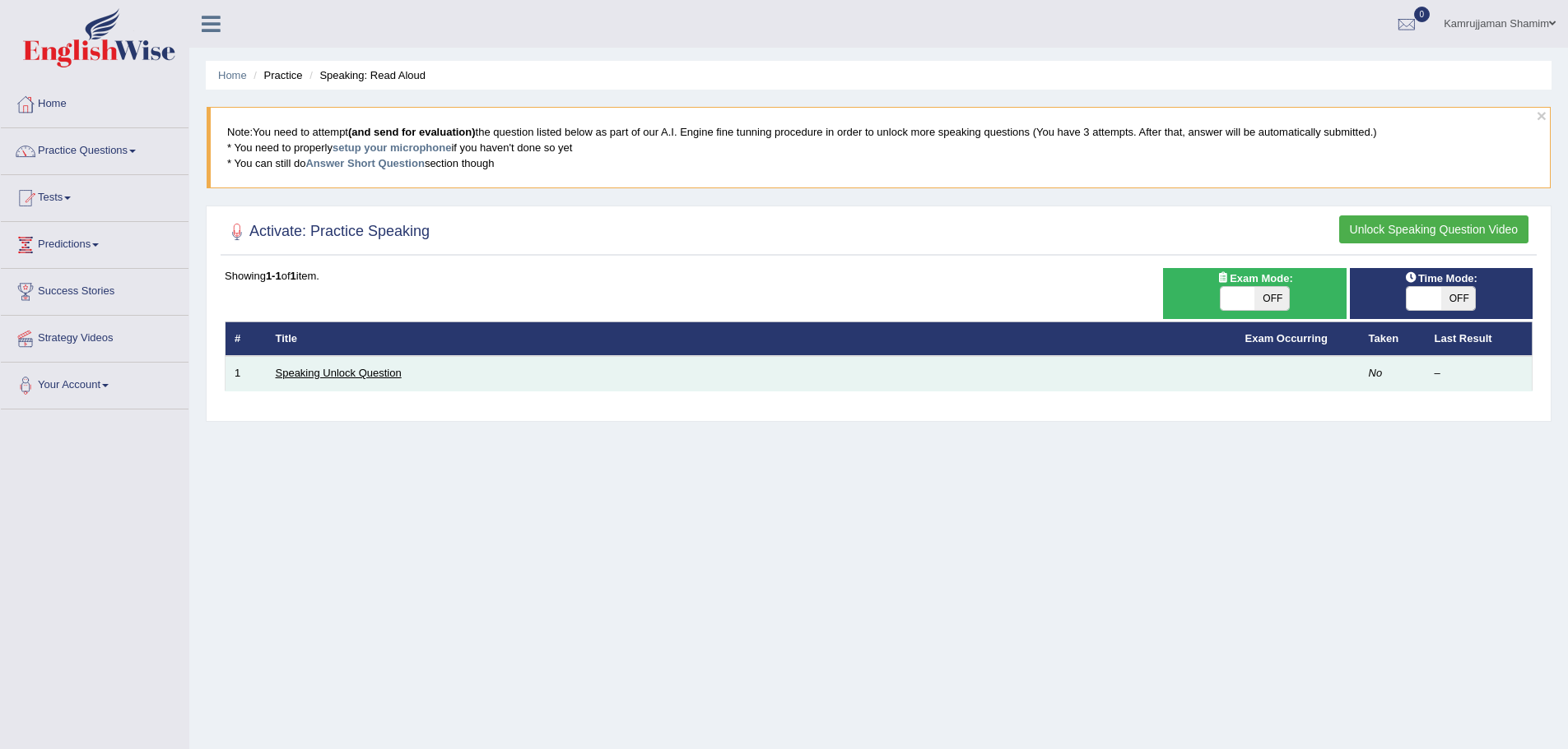
click at [316, 372] on link "Speaking Unlock Question" at bounding box center [339, 373] width 126 height 12
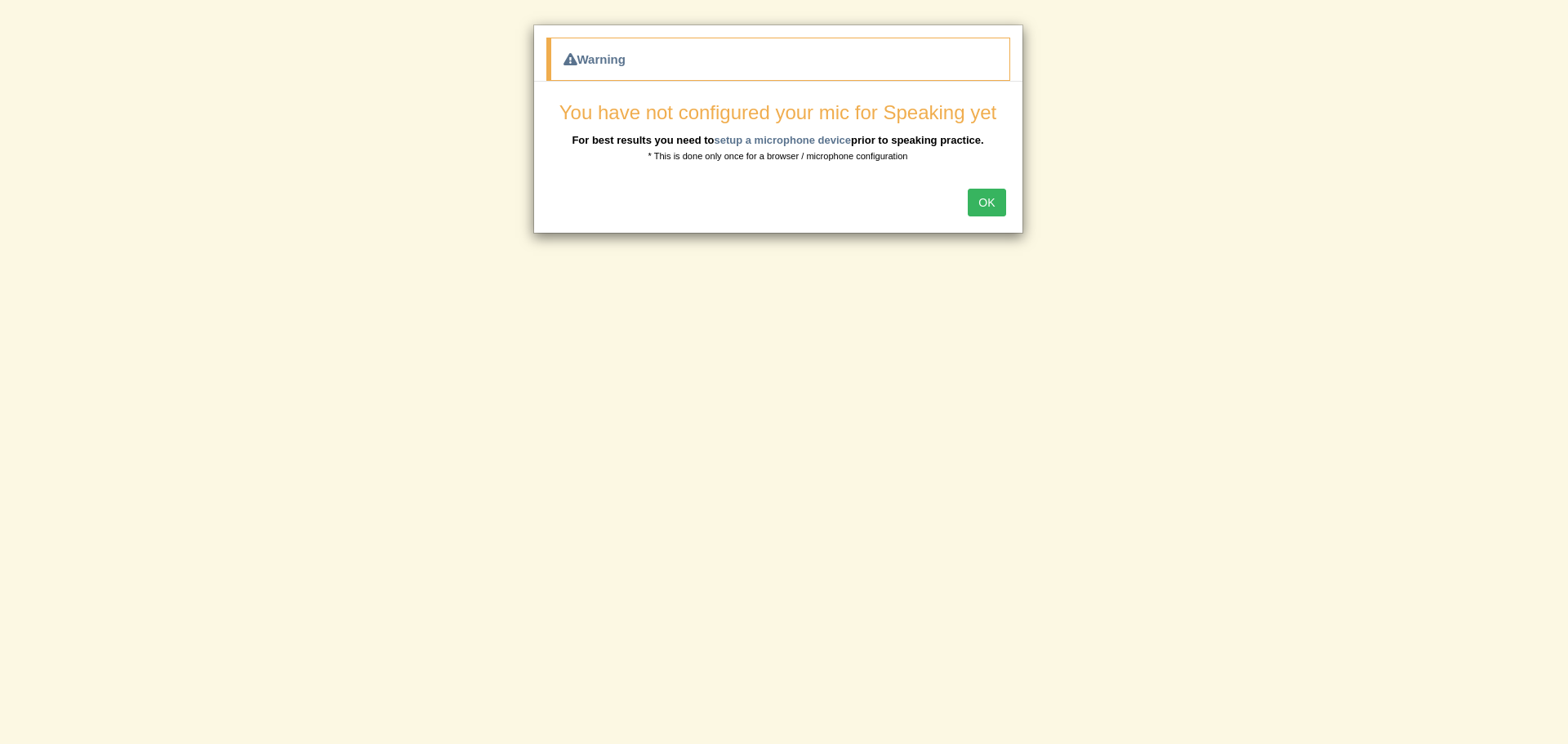
click at [978, 197] on button "OK" at bounding box center [986, 203] width 37 height 28
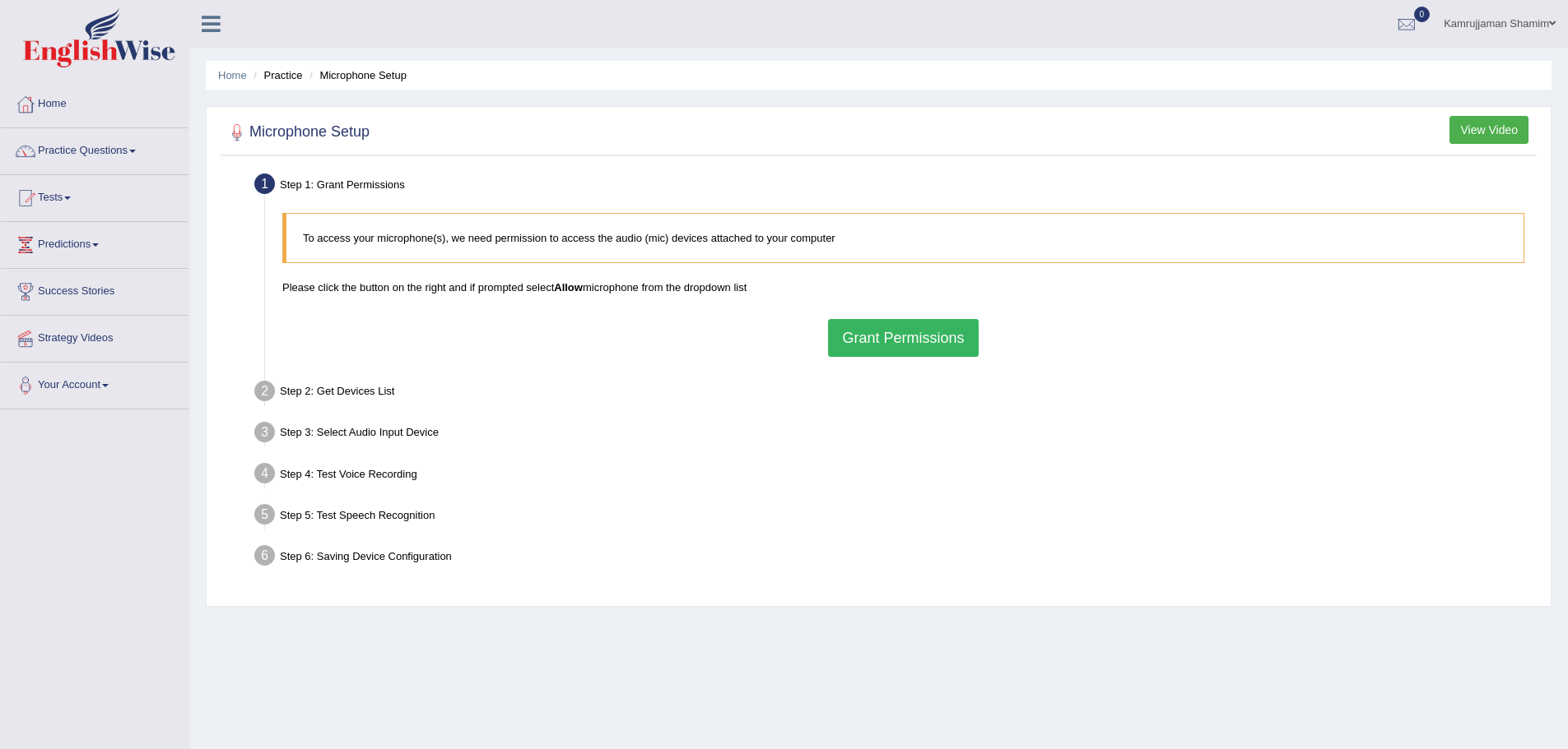
click at [907, 335] on button "Grant Permissions" at bounding box center [902, 338] width 149 height 38
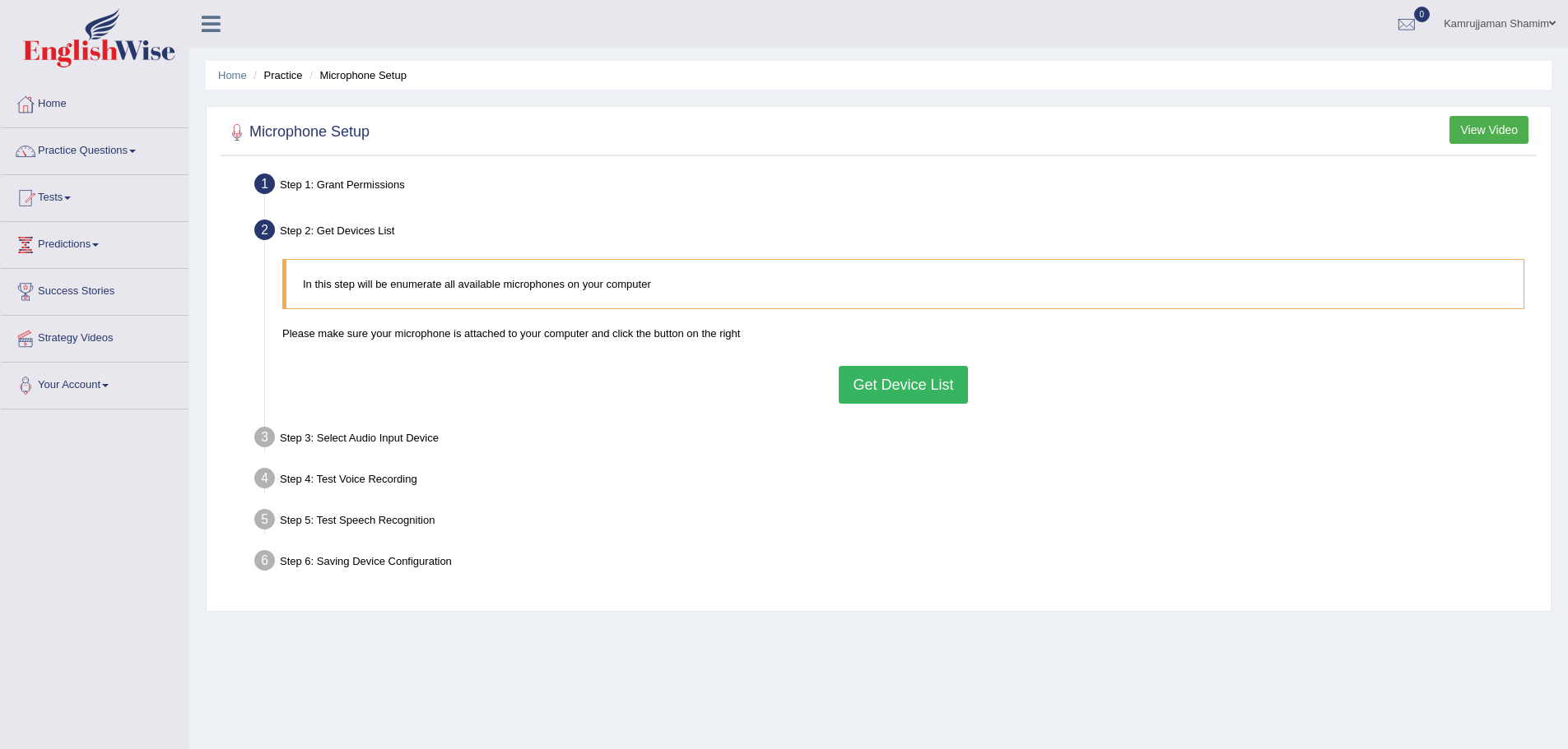
click at [882, 380] on button "Get Device List" at bounding box center [902, 385] width 128 height 38
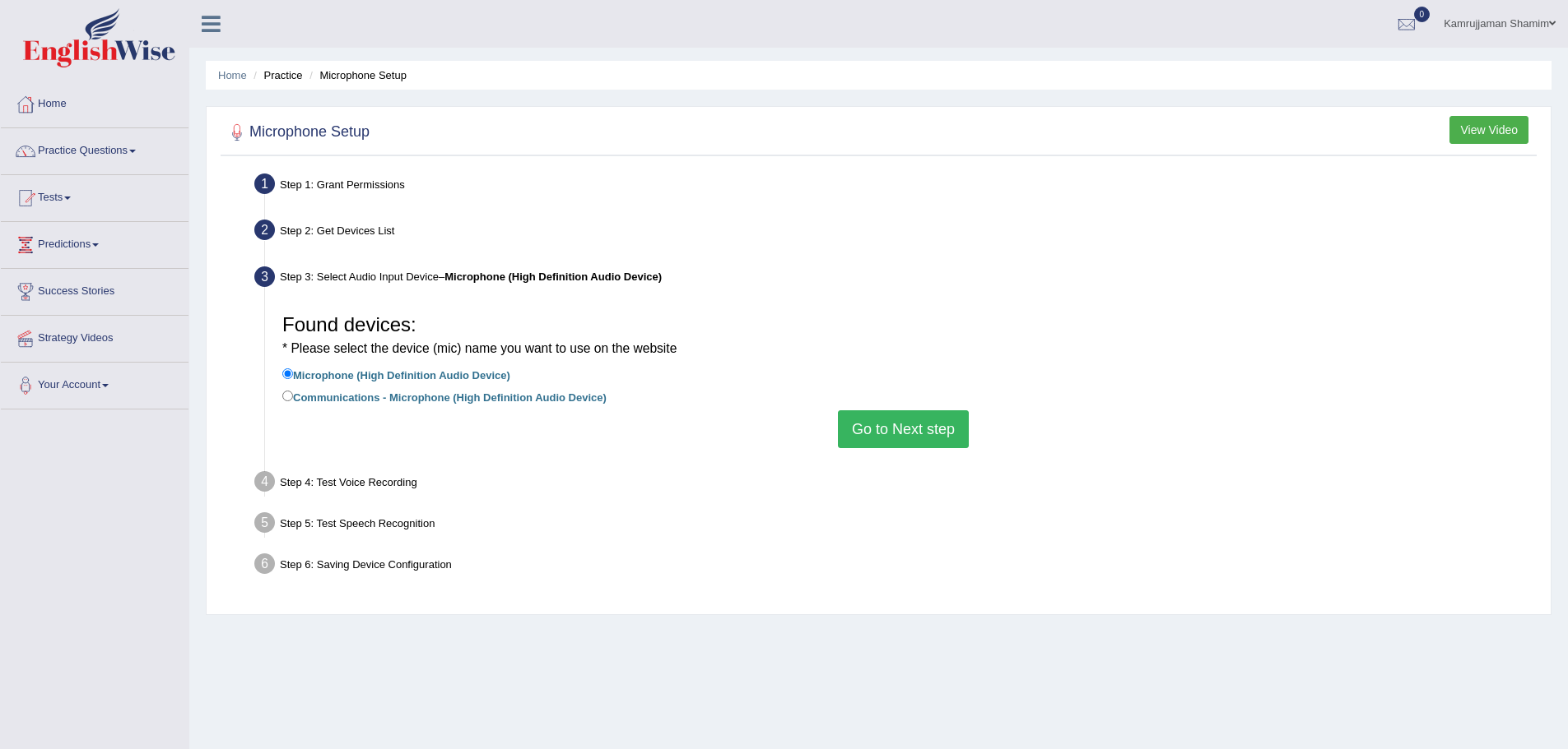
click at [883, 423] on button "Go to Next step" at bounding box center [902, 429] width 131 height 38
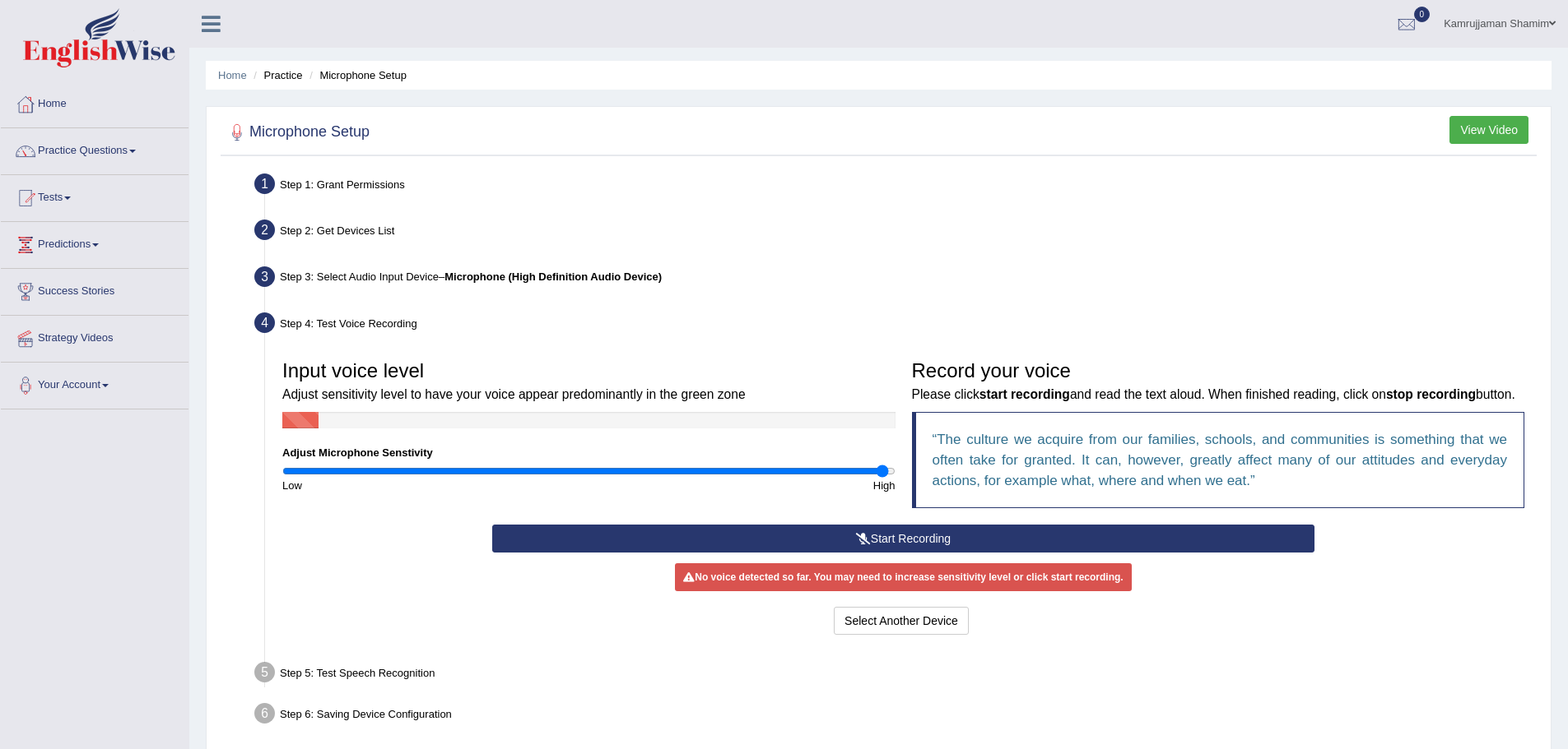
drag, startPoint x: 588, startPoint y: 476, endPoint x: 884, endPoint y: 486, distance: 296.2
click at [881, 478] on input "range" at bounding box center [589, 471] width 613 height 13
drag, startPoint x: 886, startPoint y: 473, endPoint x: 960, endPoint y: 470, distance: 74.1
type input "2"
click at [895, 470] on input "range" at bounding box center [589, 471] width 613 height 13
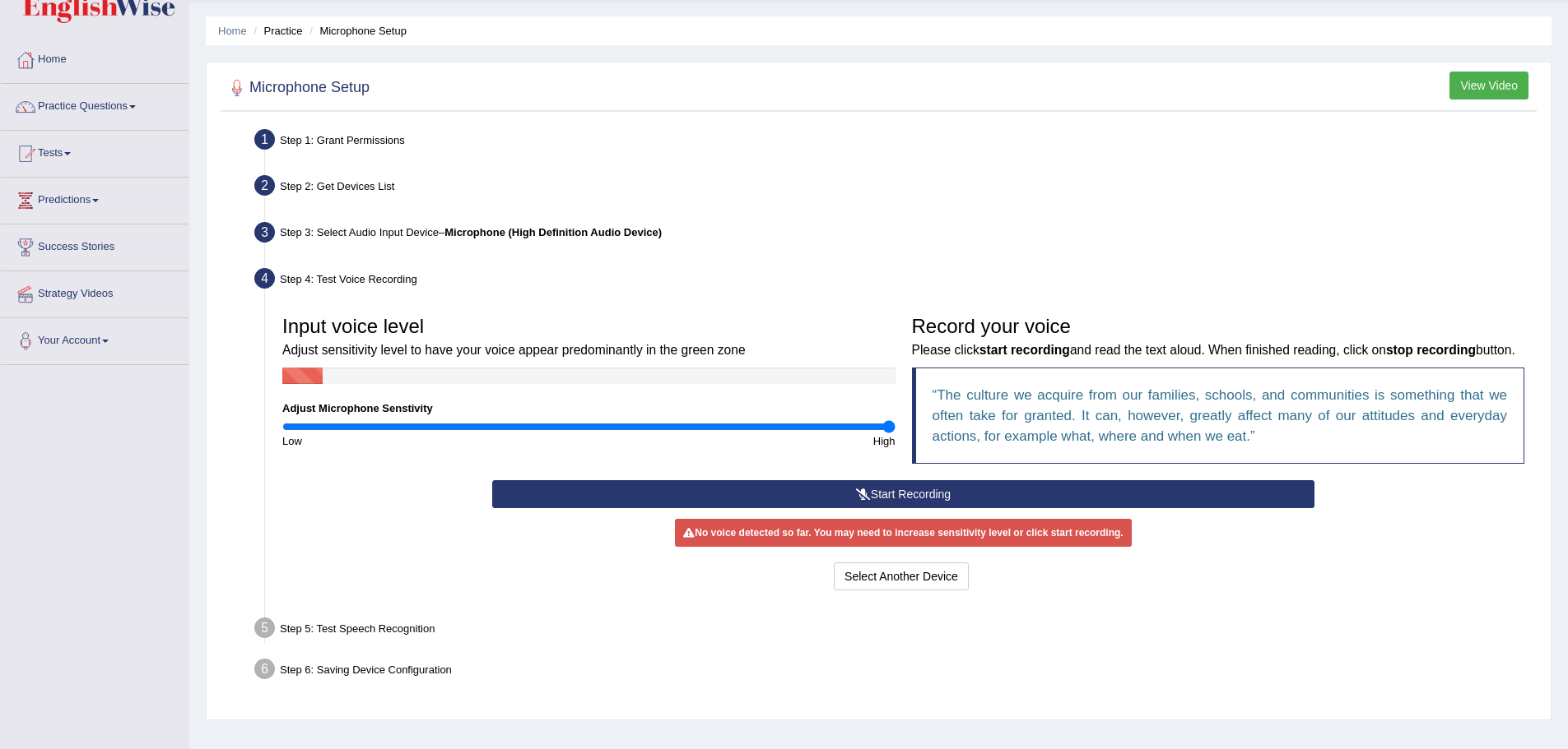
scroll to position [114, 0]
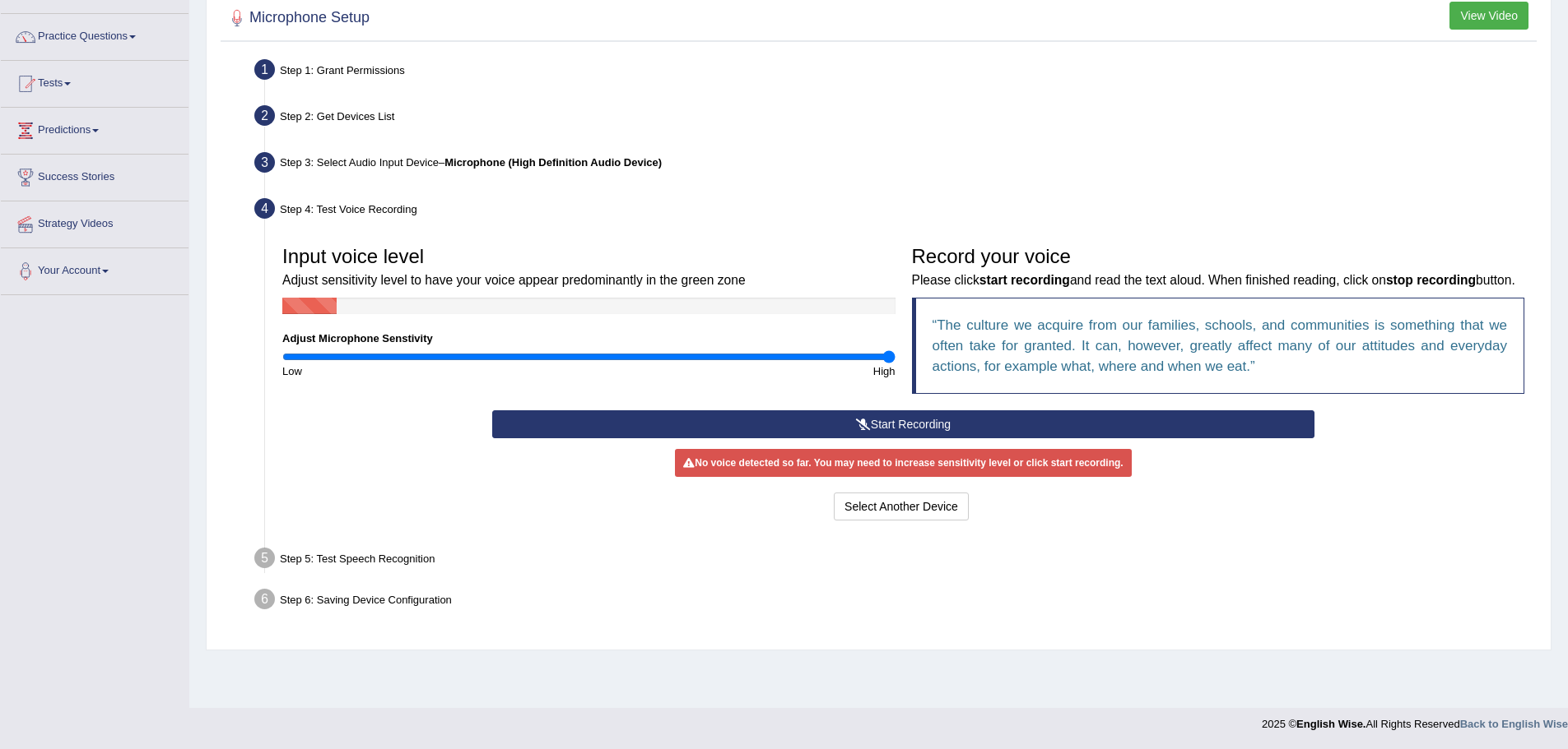
click at [853, 456] on div "No voice detected so far. You may need to increase sensitivity level or click s…" at bounding box center [903, 462] width 456 height 28
click at [884, 425] on button "Start Recording" at bounding box center [903, 424] width 822 height 28
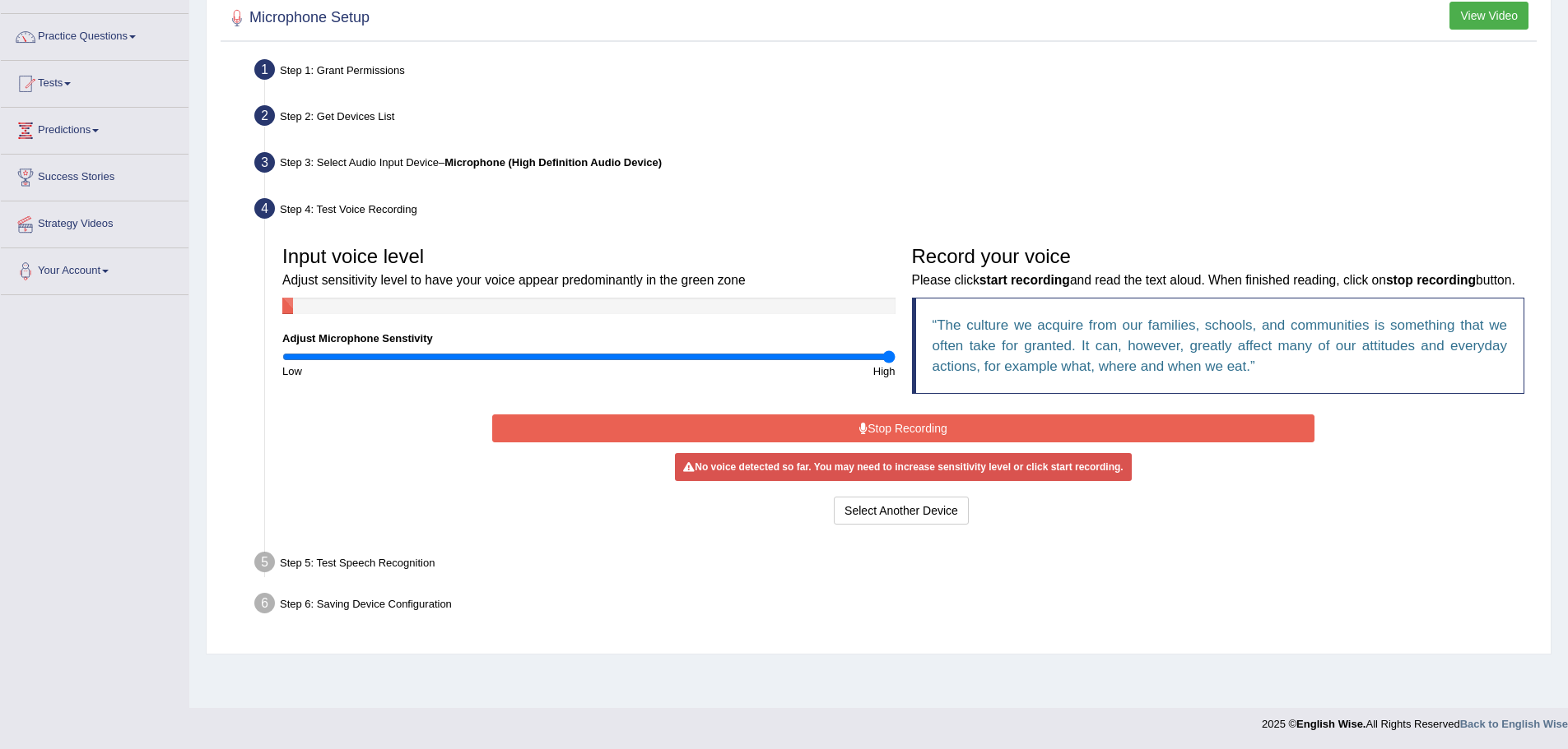
click at [785, 433] on button "Stop Recording" at bounding box center [903, 428] width 822 height 28
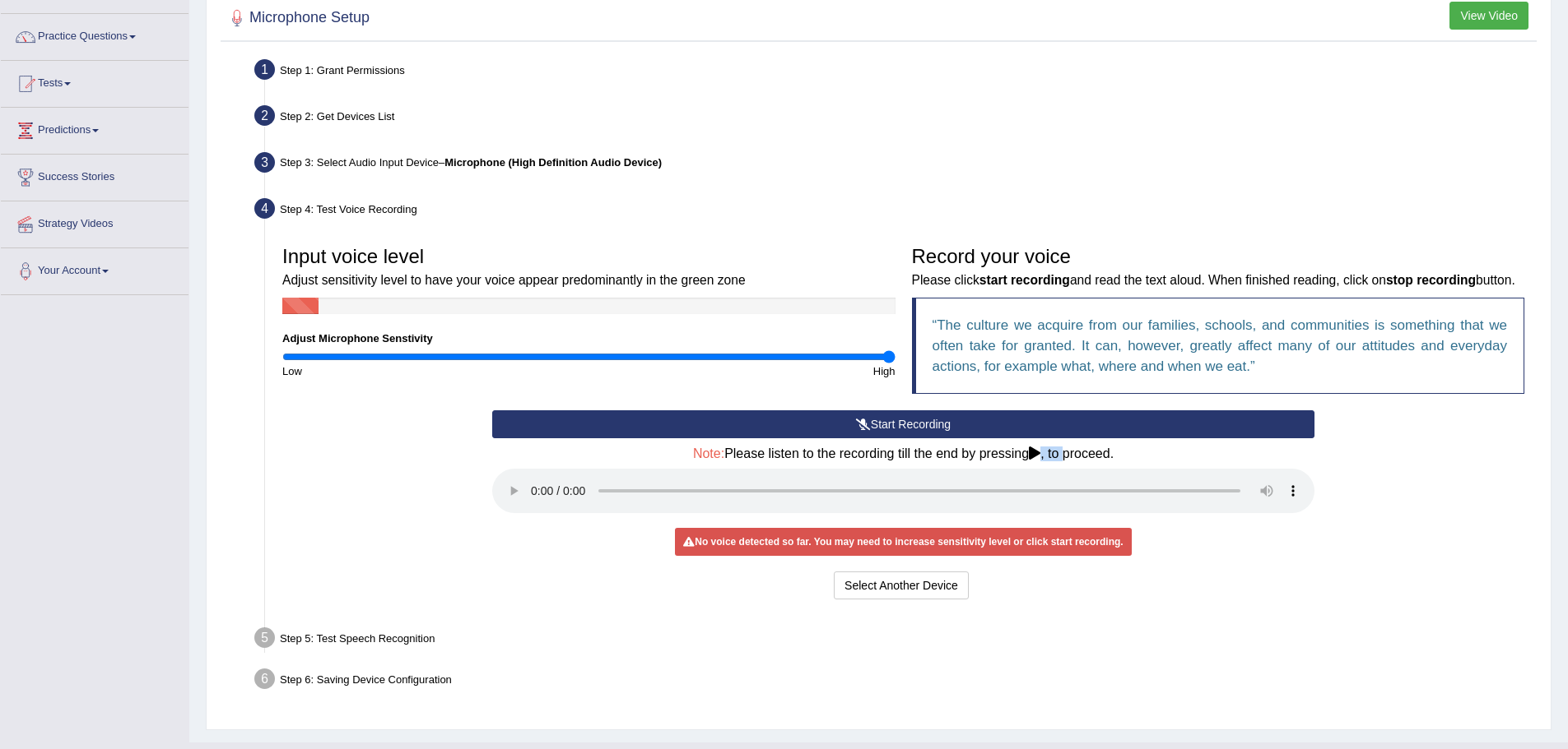
drag, startPoint x: 1037, startPoint y: 453, endPoint x: 1069, endPoint y: 454, distance: 32.0
click at [1069, 454] on h4 "Note: Please listen to the recording till the end by pressing , to proceed." at bounding box center [903, 453] width 822 height 15
click at [904, 424] on button "Start Recording" at bounding box center [903, 424] width 822 height 28
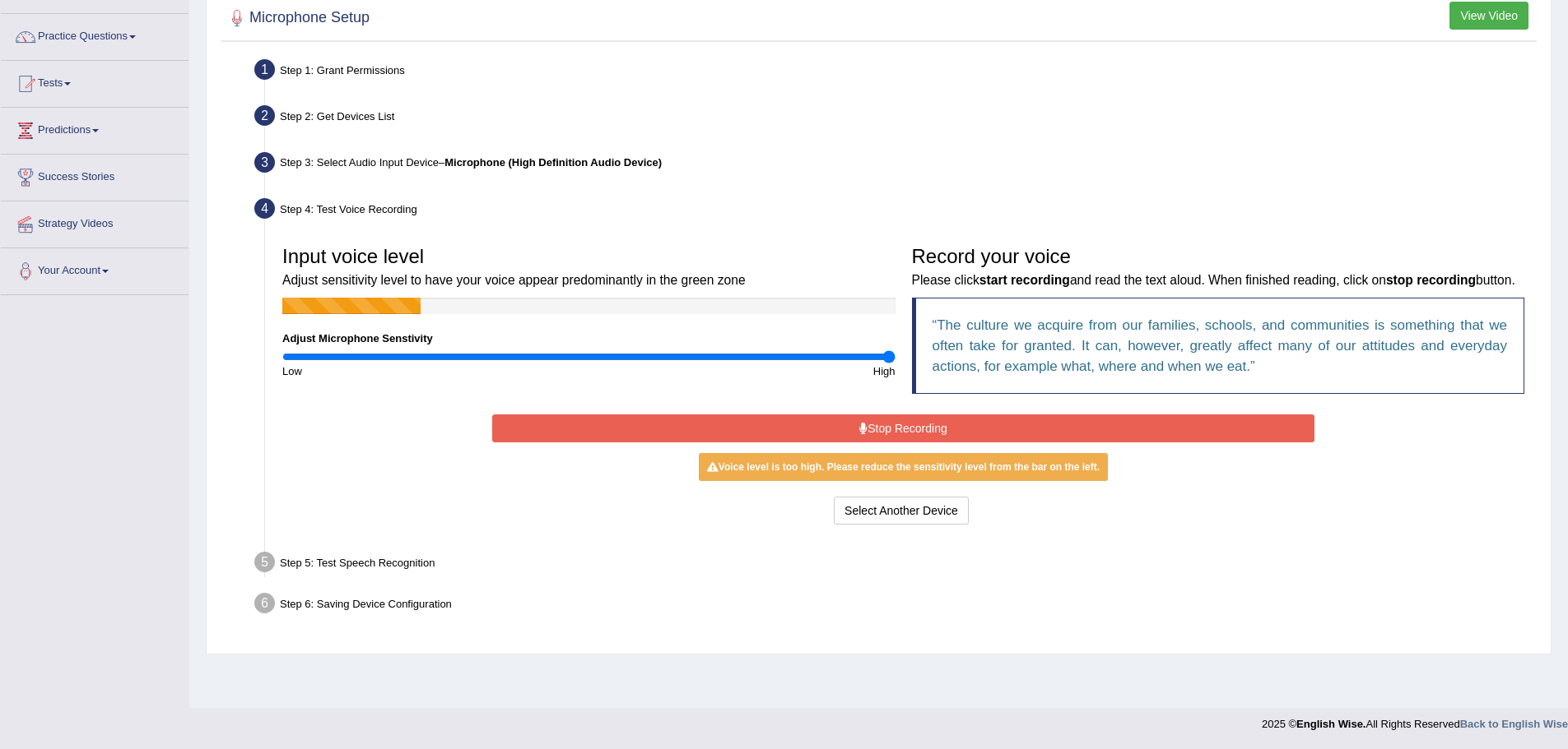
click at [914, 423] on button "Stop Recording" at bounding box center [903, 428] width 822 height 28
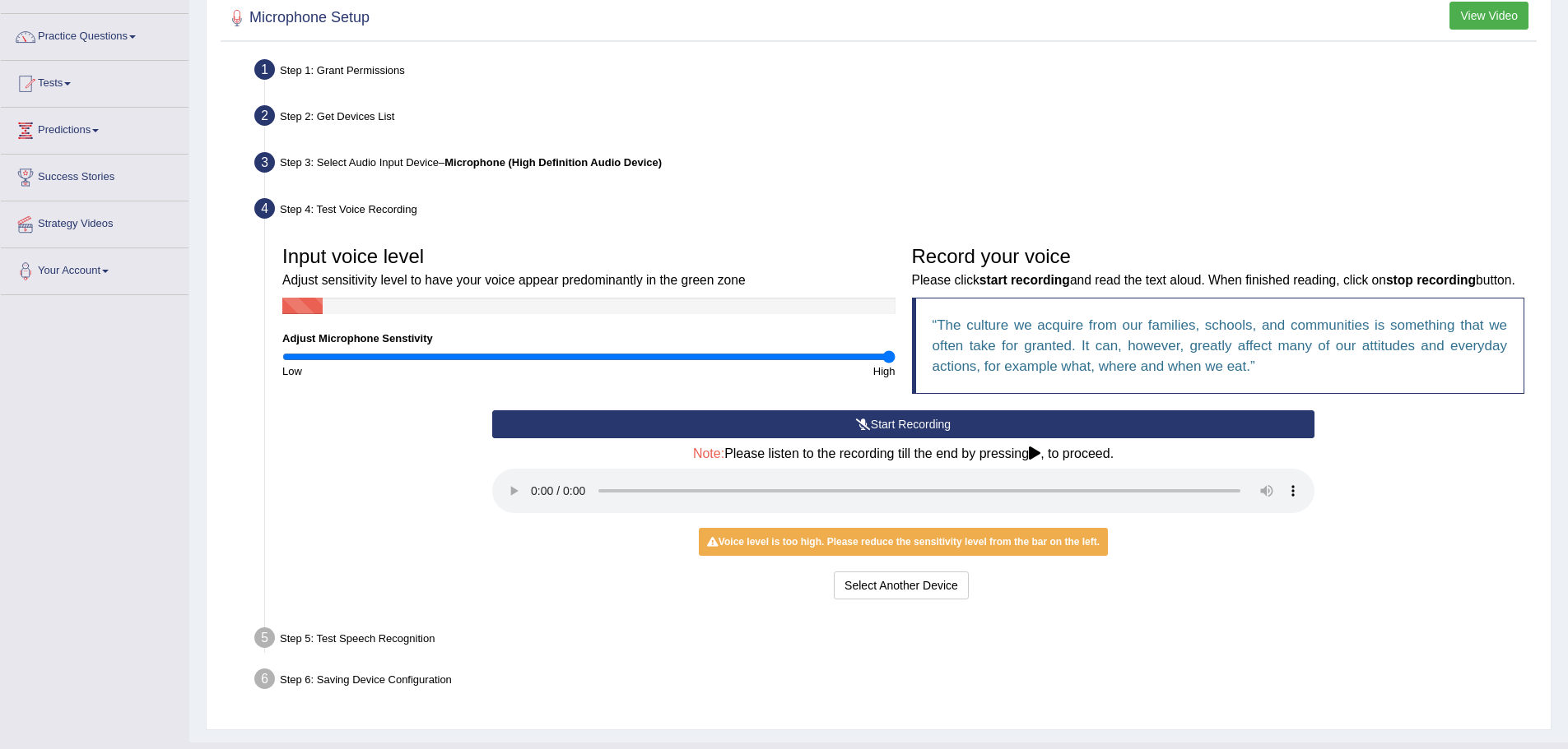
click at [1032, 453] on h4 "Note: Please listen to the recording till the end by pressing , to proceed." at bounding box center [903, 453] width 822 height 15
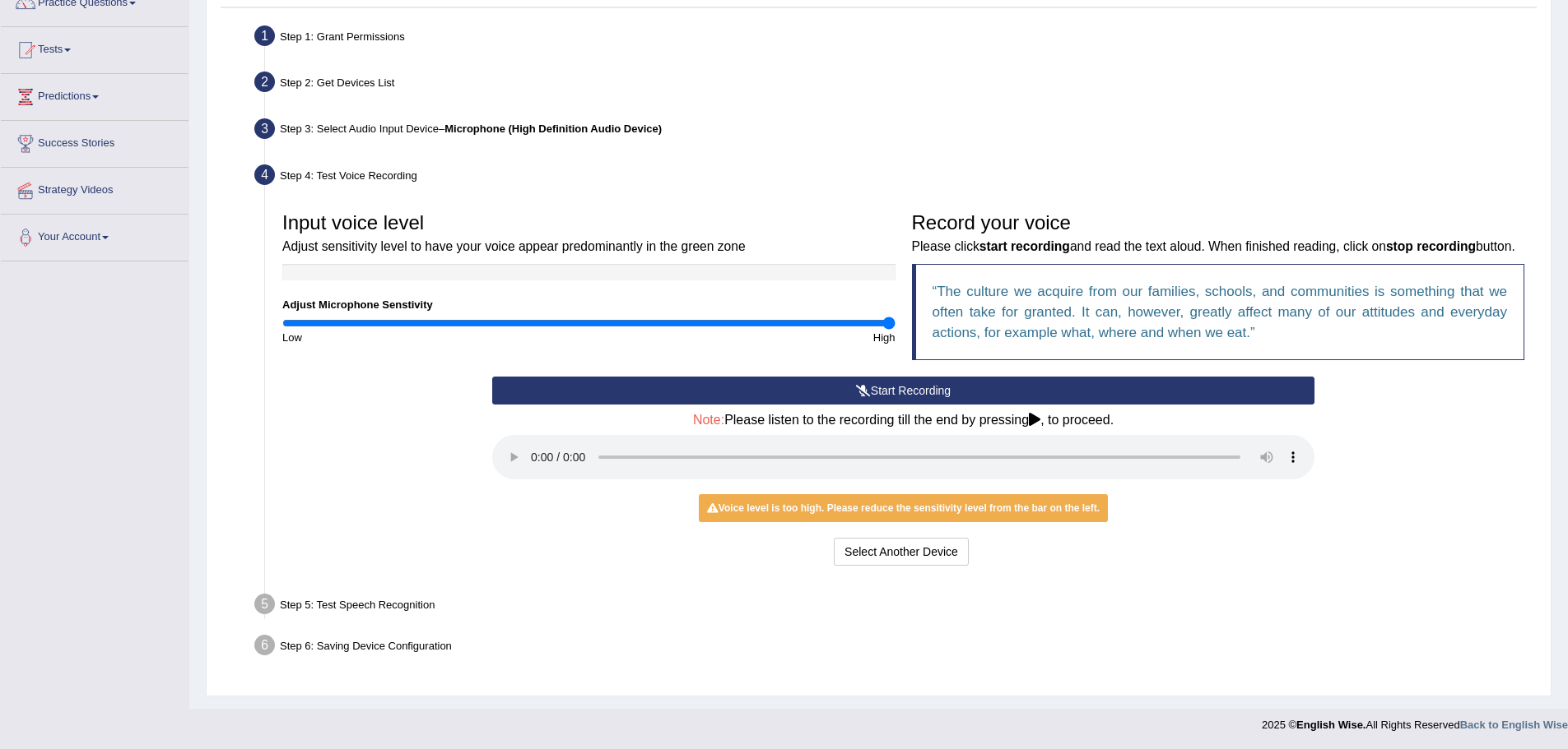
scroll to position [148, 0]
click at [1261, 519] on div "Start Recording Stop Recording Note: Please listen to the recording till the en…" at bounding box center [903, 473] width 838 height 195
click at [889, 550] on button "Select Another Device" at bounding box center [901, 551] width 135 height 28
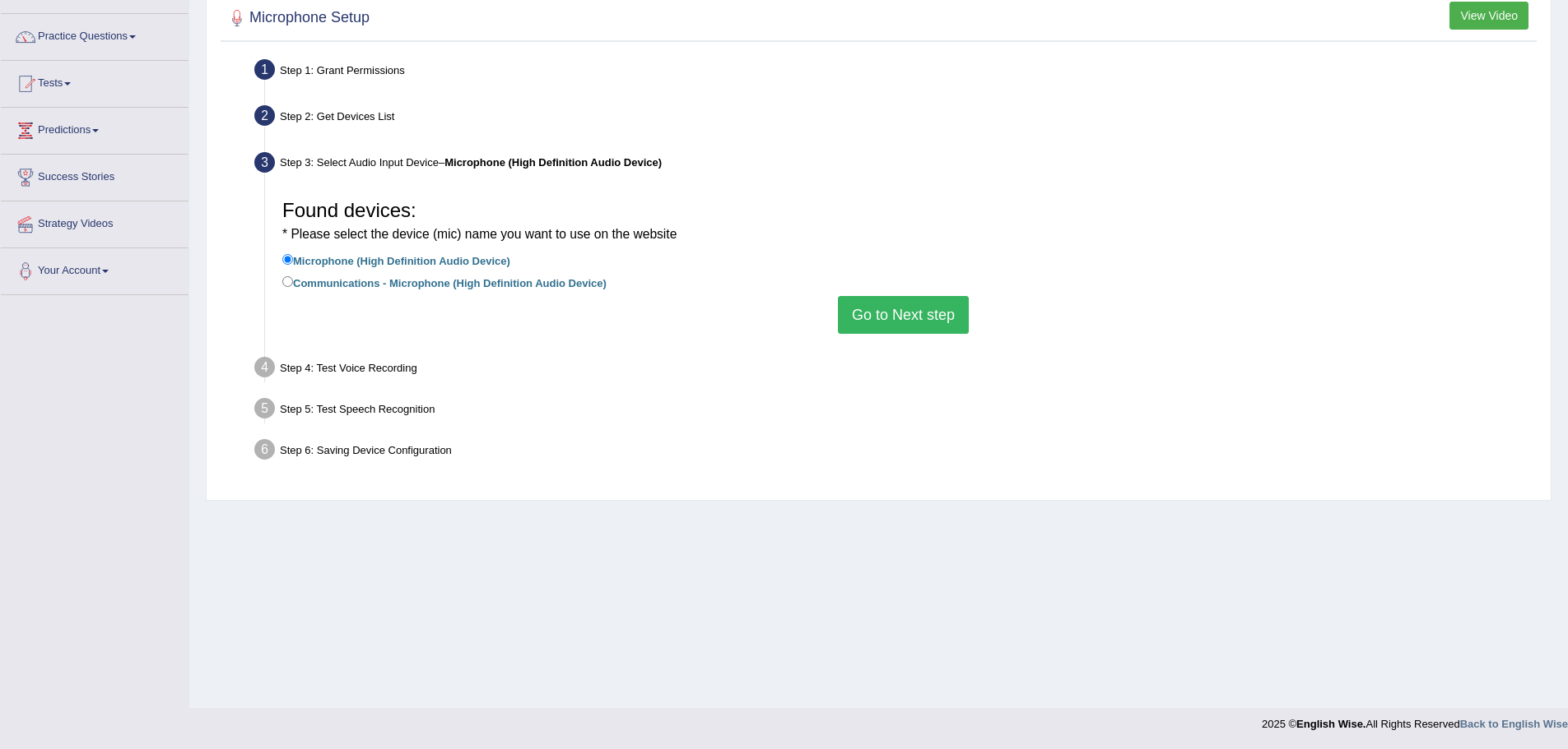
click at [924, 330] on button "Go to Next step" at bounding box center [902, 315] width 131 height 38
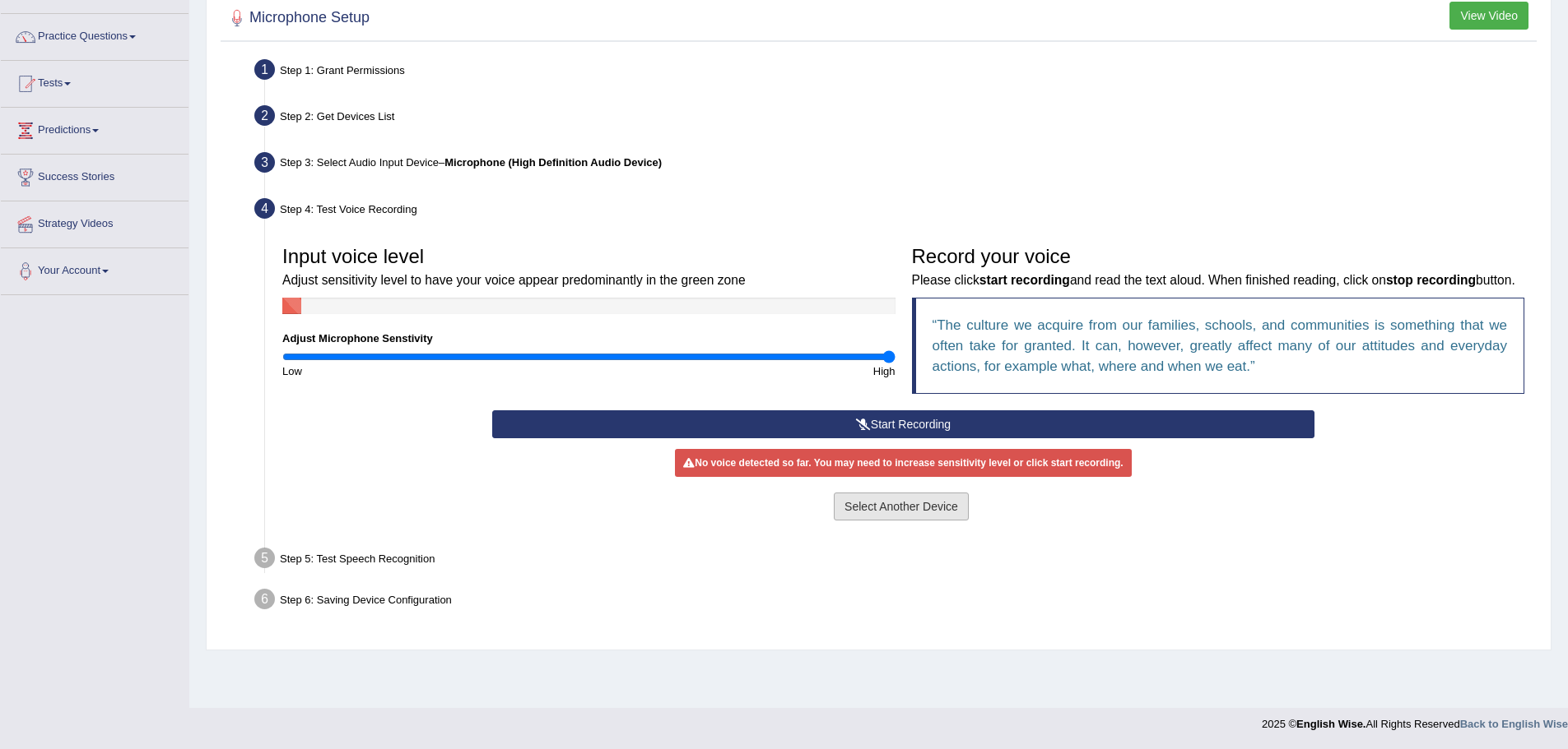
click at [876, 499] on button "Select Another Device" at bounding box center [901, 506] width 135 height 28
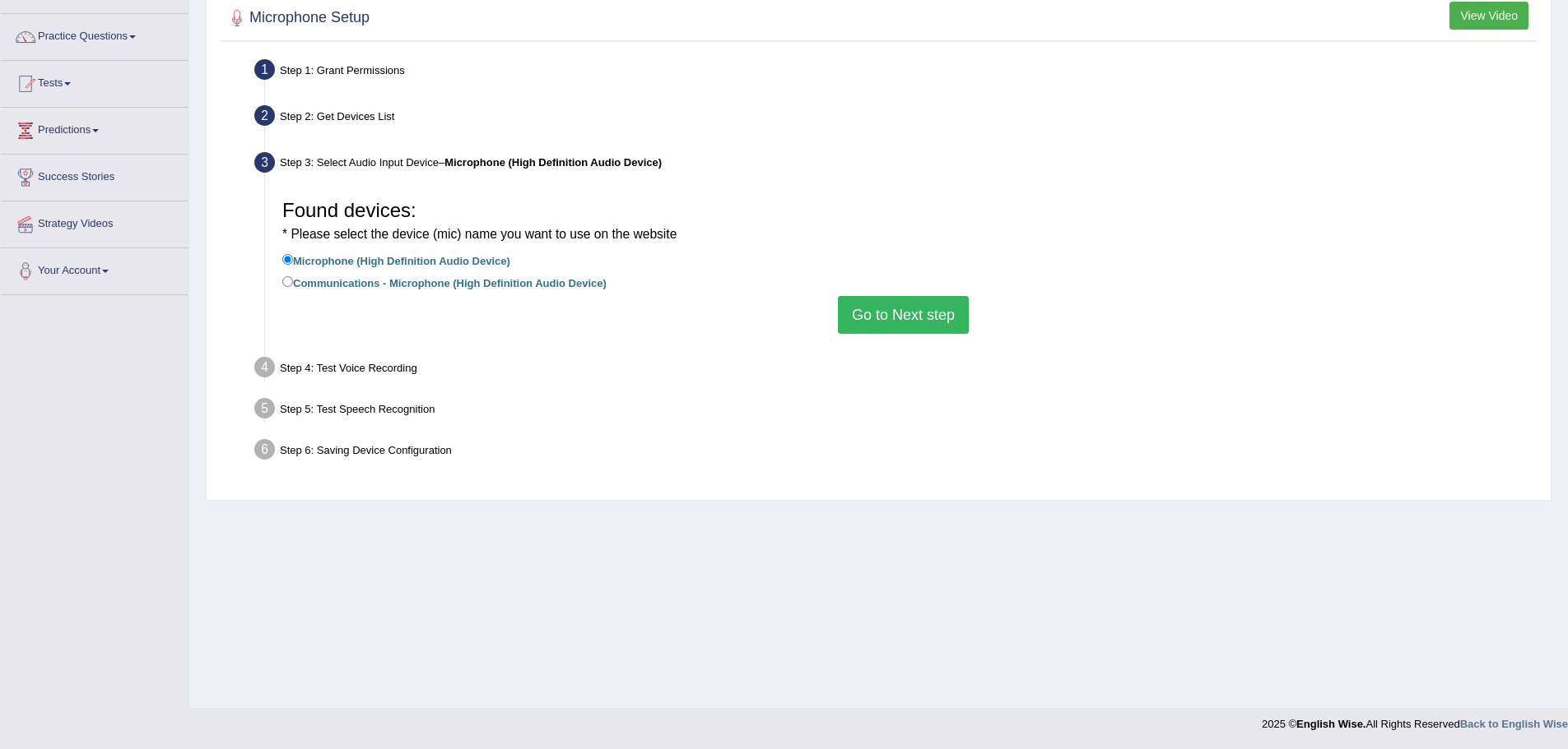
click at [479, 287] on label "Communications - Microphone (High Definition Audio Device)" at bounding box center [445, 282] width 324 height 18
click at [293, 287] on input "Communications - Microphone (High Definition Audio Device)" at bounding box center [288, 282] width 11 height 11
radio input "true"
click at [901, 314] on button "Go to Next step" at bounding box center [902, 315] width 131 height 38
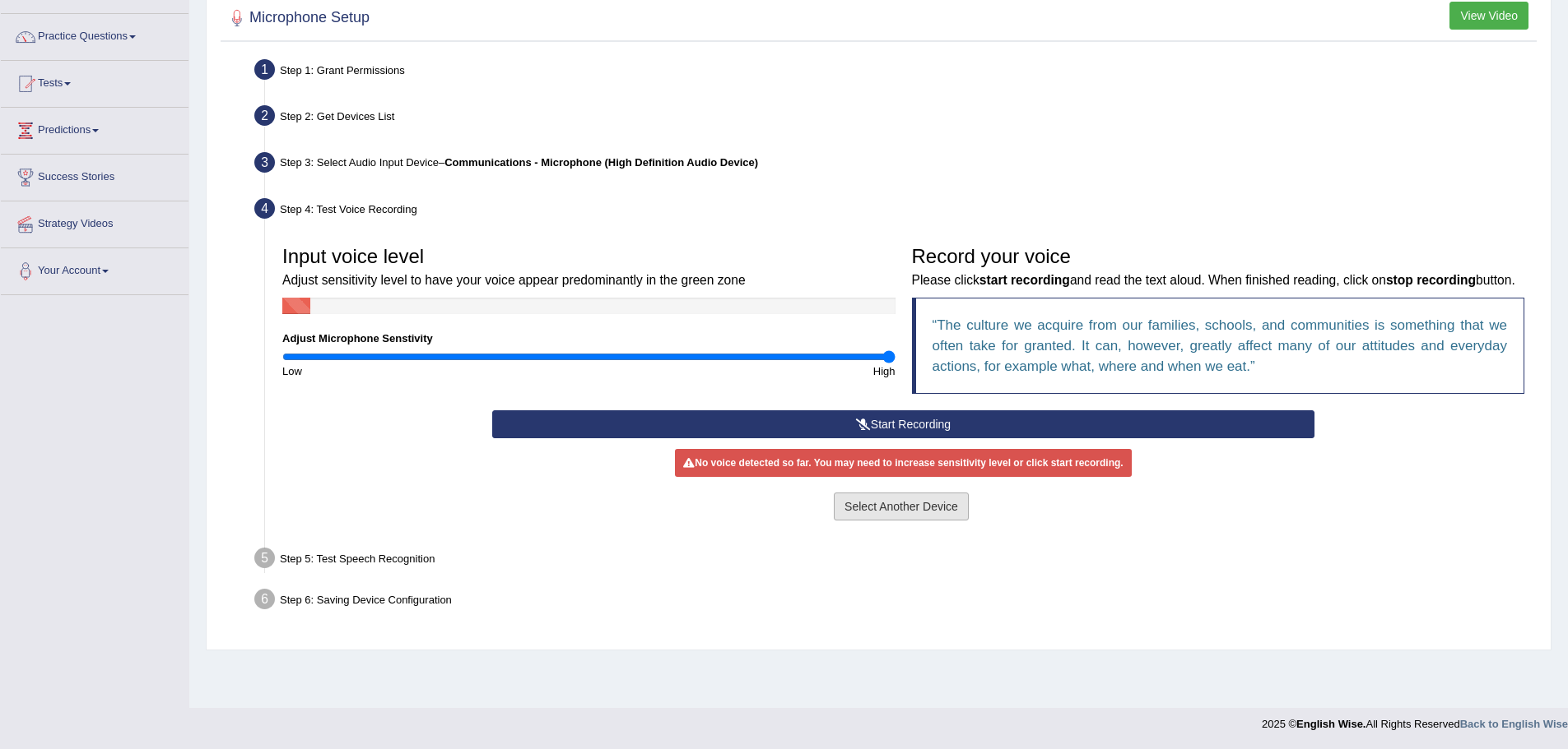
click at [900, 511] on button "Select Another Device" at bounding box center [901, 506] width 135 height 28
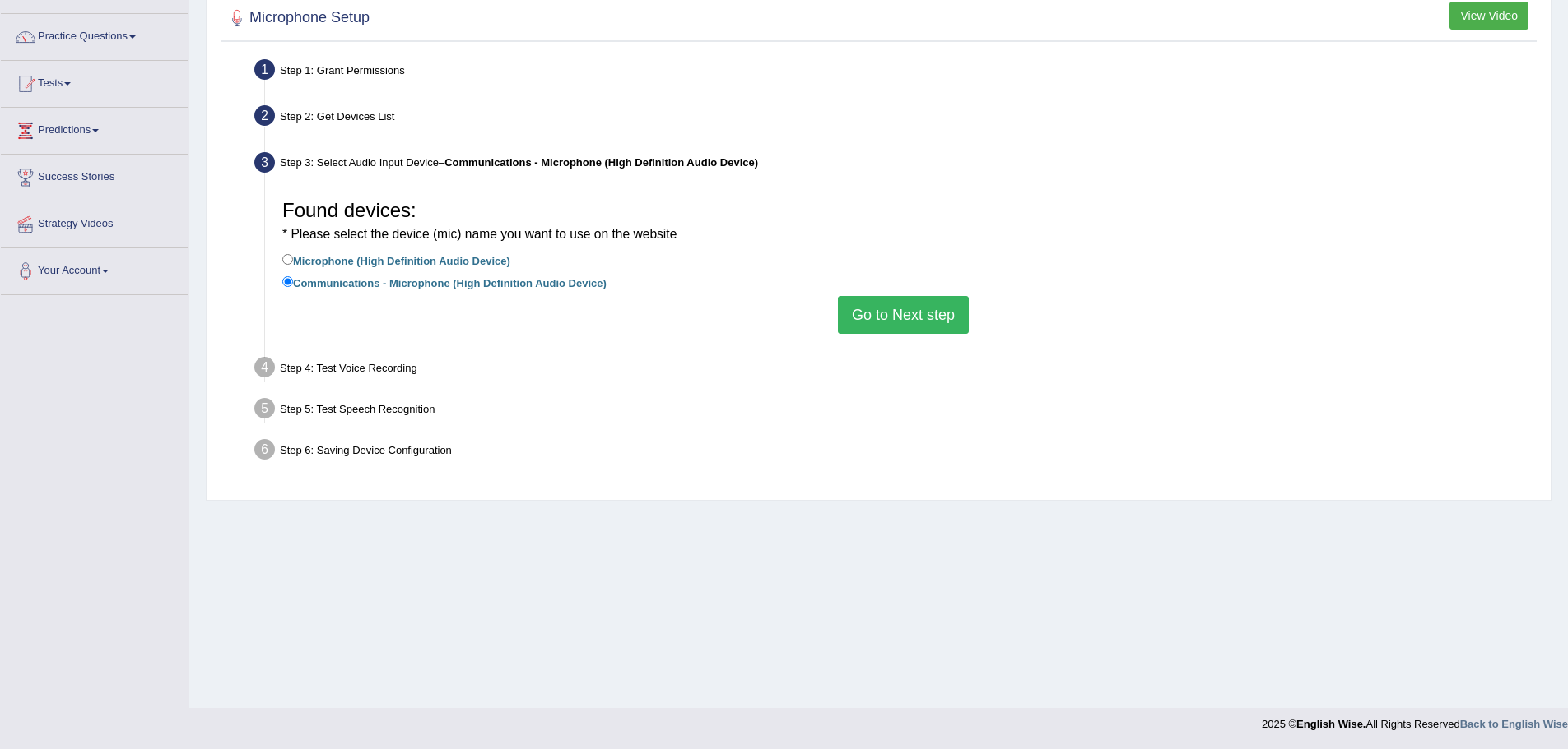
click at [378, 256] on label "Microphone (High Definition Audio Device)" at bounding box center [396, 259] width 228 height 18
click at [293, 256] on input "Microphone (High Definition Audio Device)" at bounding box center [288, 259] width 11 height 11
radio input "true"
click at [346, 388] on ul "Step 1: Grant Permissions To access your microphone(s), we need permission to a…" at bounding box center [878, 263] width 1308 height 416
click at [932, 323] on button "Go to Next step" at bounding box center [902, 315] width 131 height 38
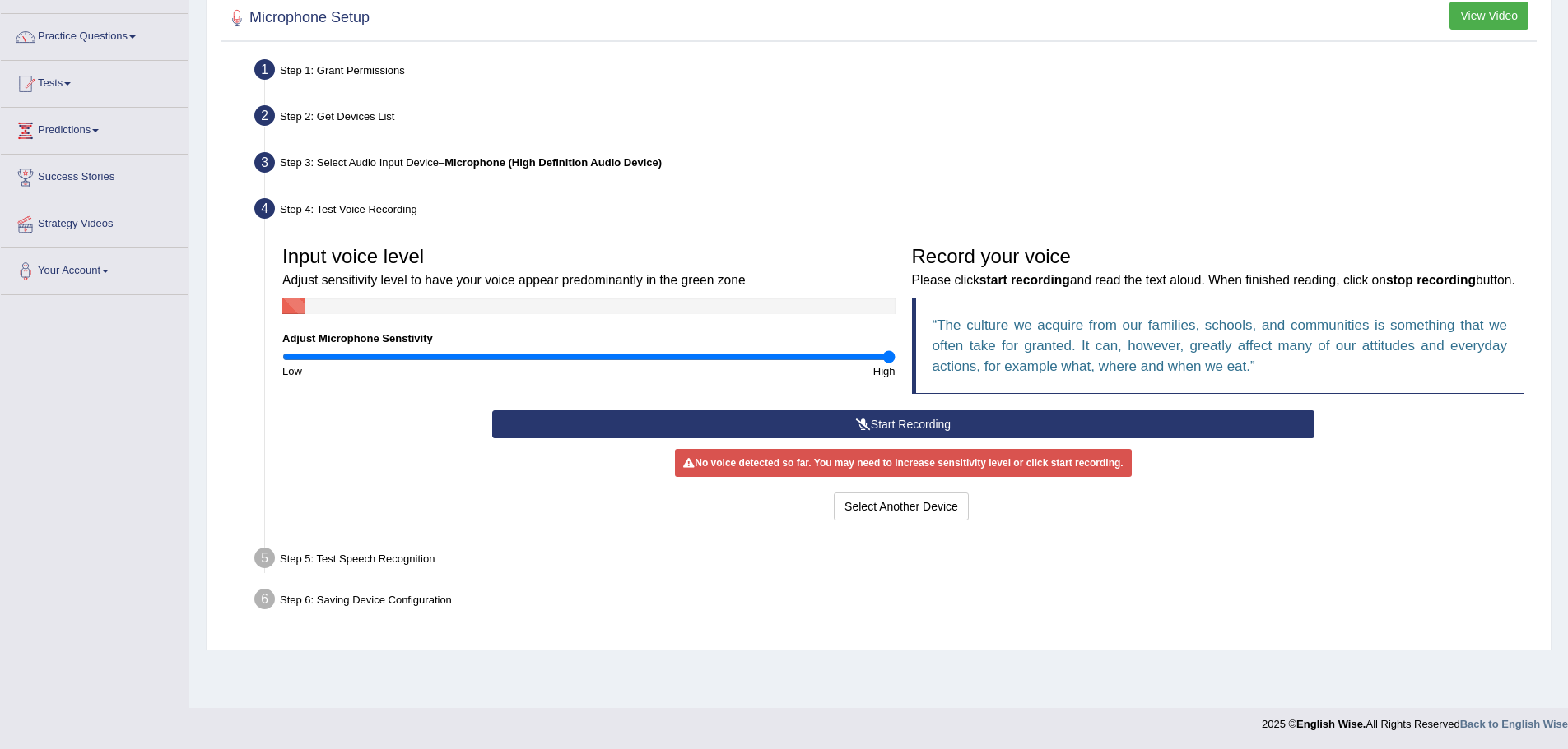
click at [1064, 465] on div "No voice detected so far. You may need to increase sensitivity level or click s…" at bounding box center [903, 462] width 456 height 28
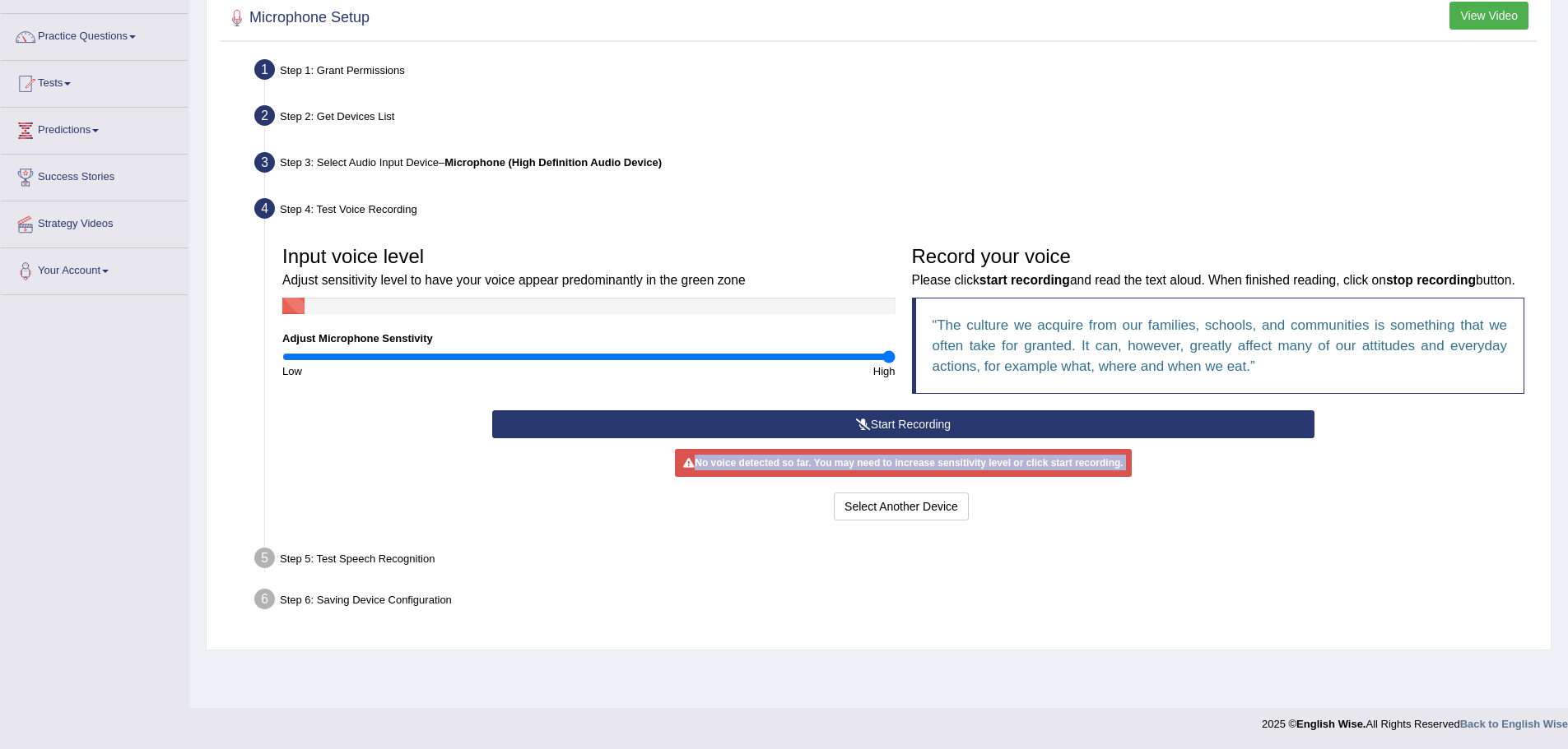
click at [1064, 465] on div "No voice detected so far. You may need to increase sensitivity level or click s…" at bounding box center [903, 462] width 456 height 28
click at [883, 422] on button "Start Recording" at bounding box center [903, 424] width 822 height 28
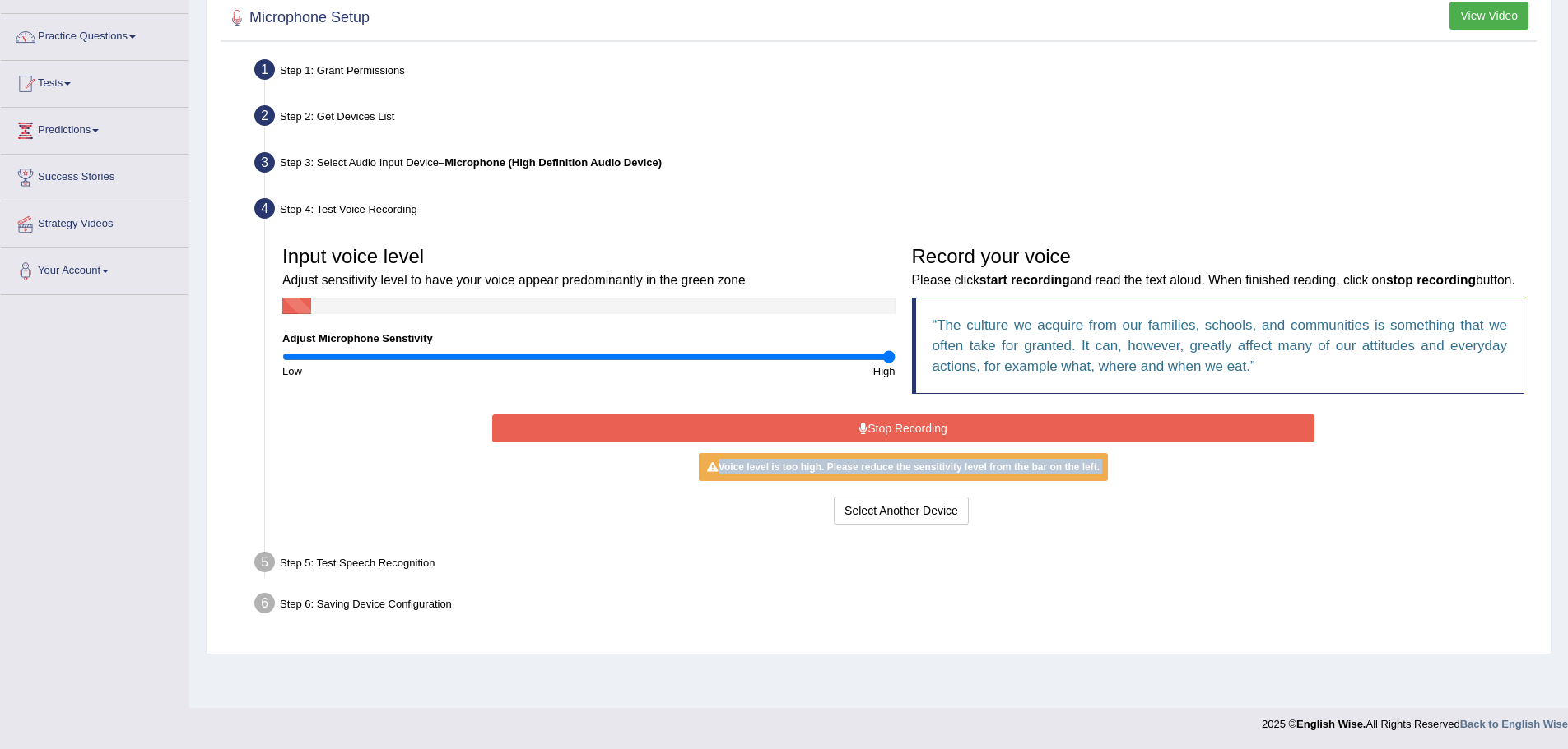
click at [848, 462] on div "Voice level is too high. Please reduce the sensitivity level from the bar on th…" at bounding box center [902, 467] width 409 height 28
click at [908, 422] on button "Stop Recording" at bounding box center [903, 428] width 822 height 28
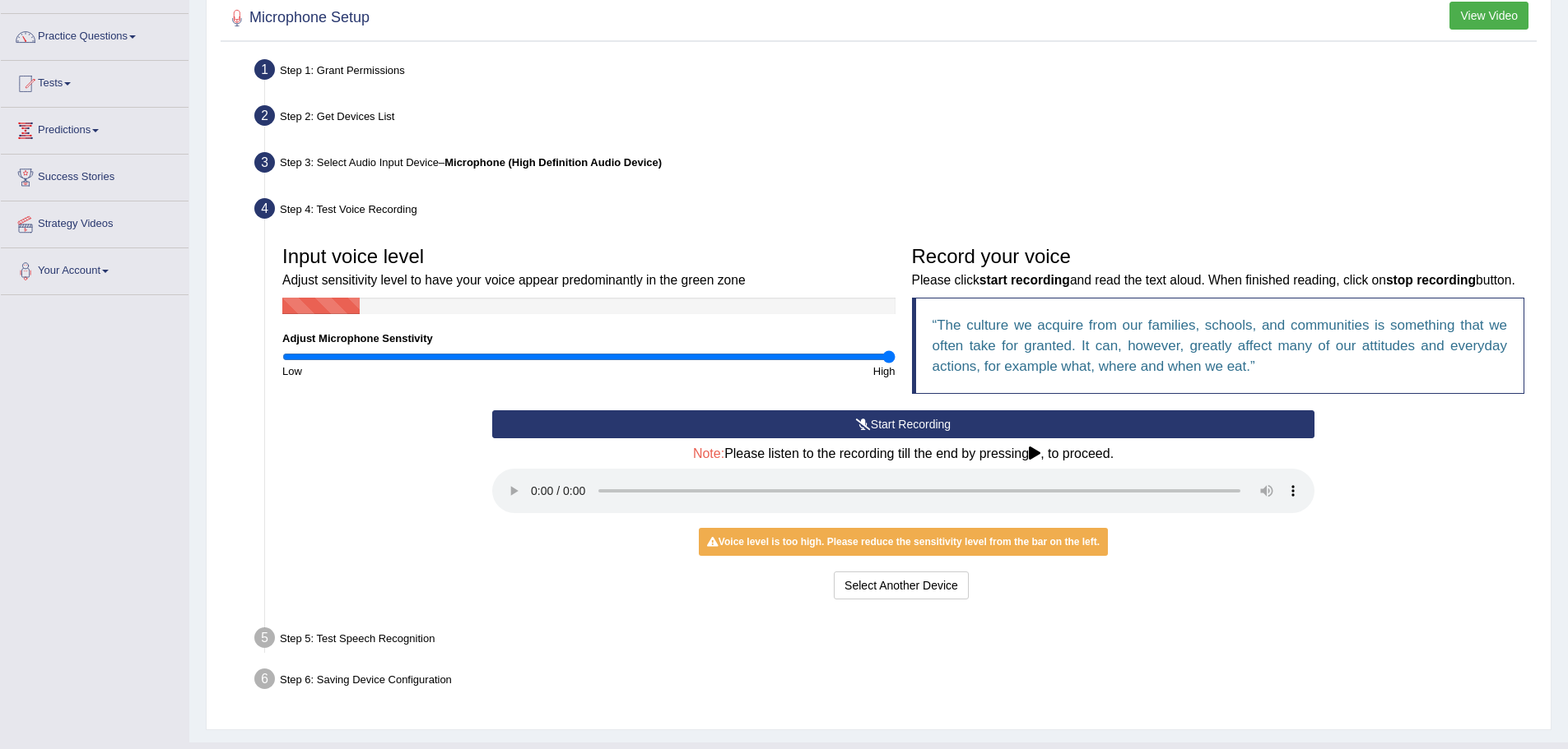
click at [387, 636] on div "Step 5: Test Speech Recognition" at bounding box center [895, 641] width 1296 height 36
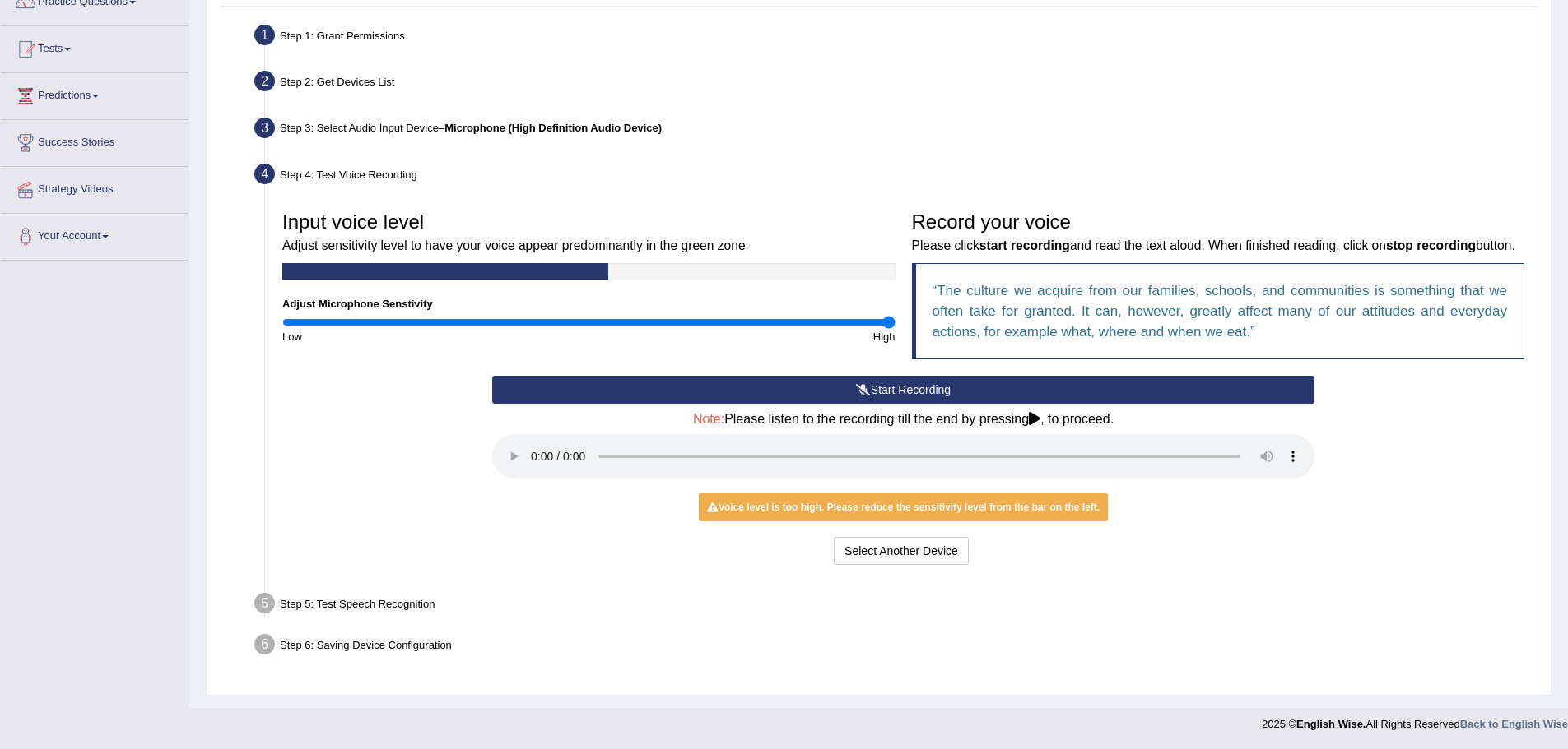
click at [980, 654] on div "Step 6: Saving Device Configuration" at bounding box center [895, 647] width 1296 height 36
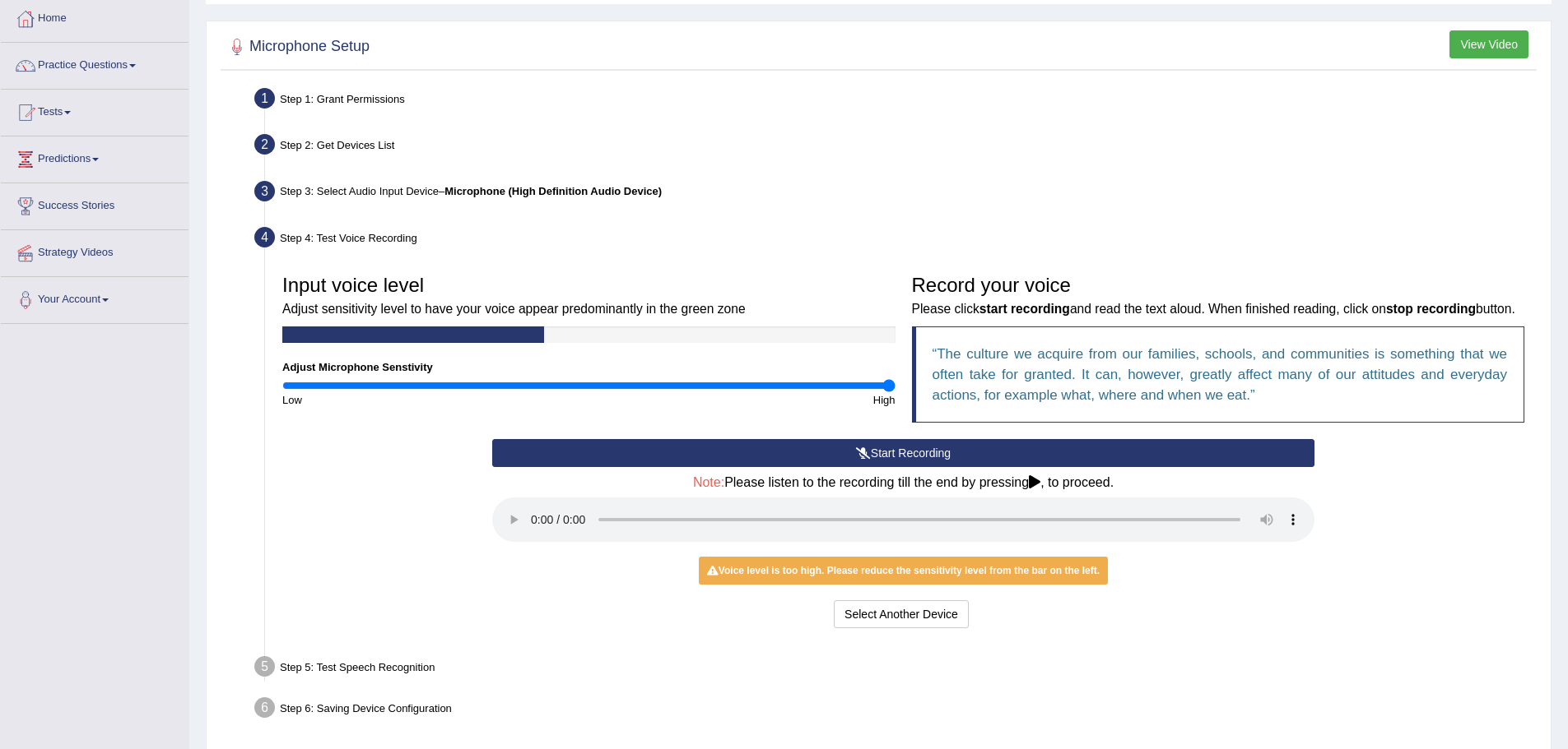
scroll to position [0, 0]
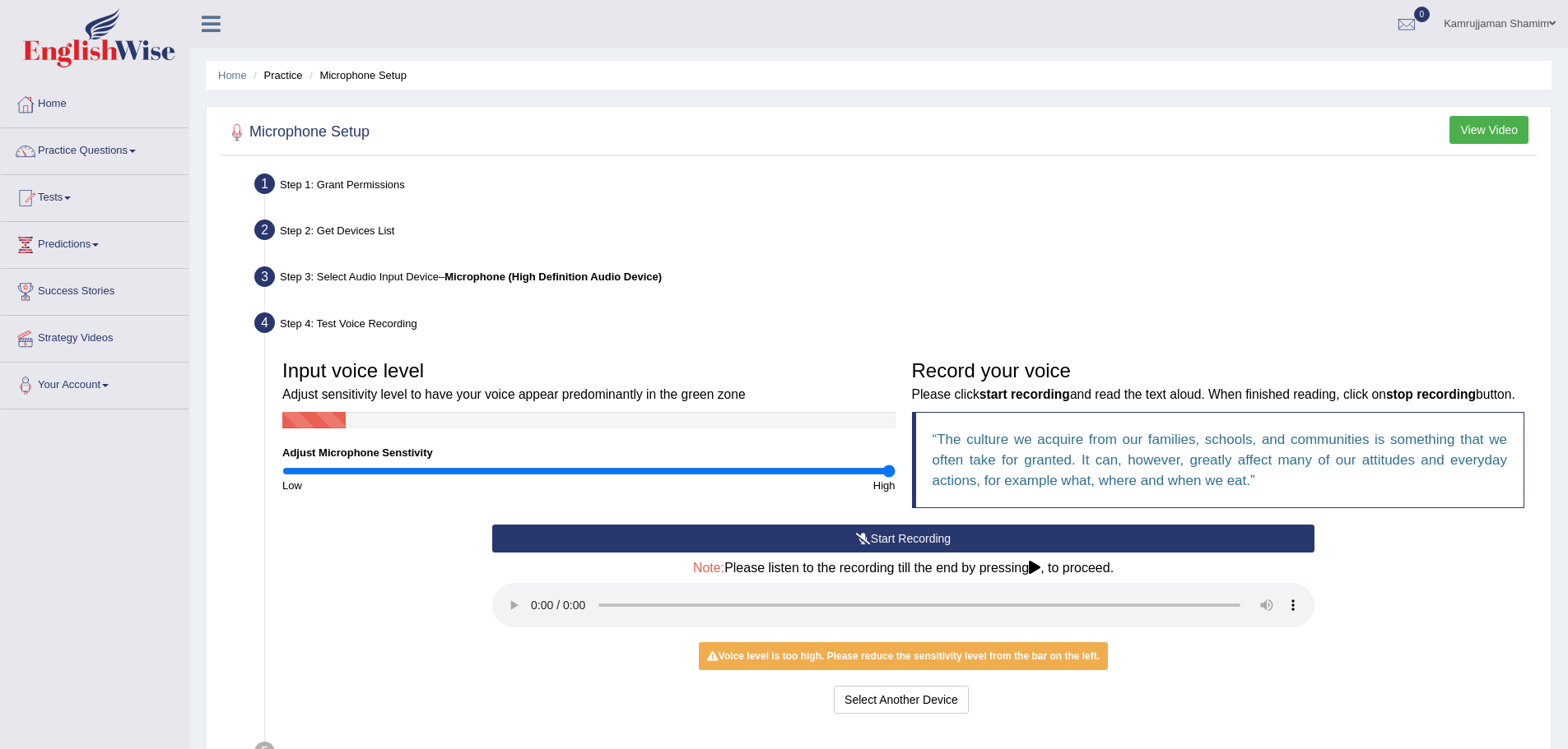
click at [1500, 121] on button "View Video" at bounding box center [1489, 130] width 79 height 28
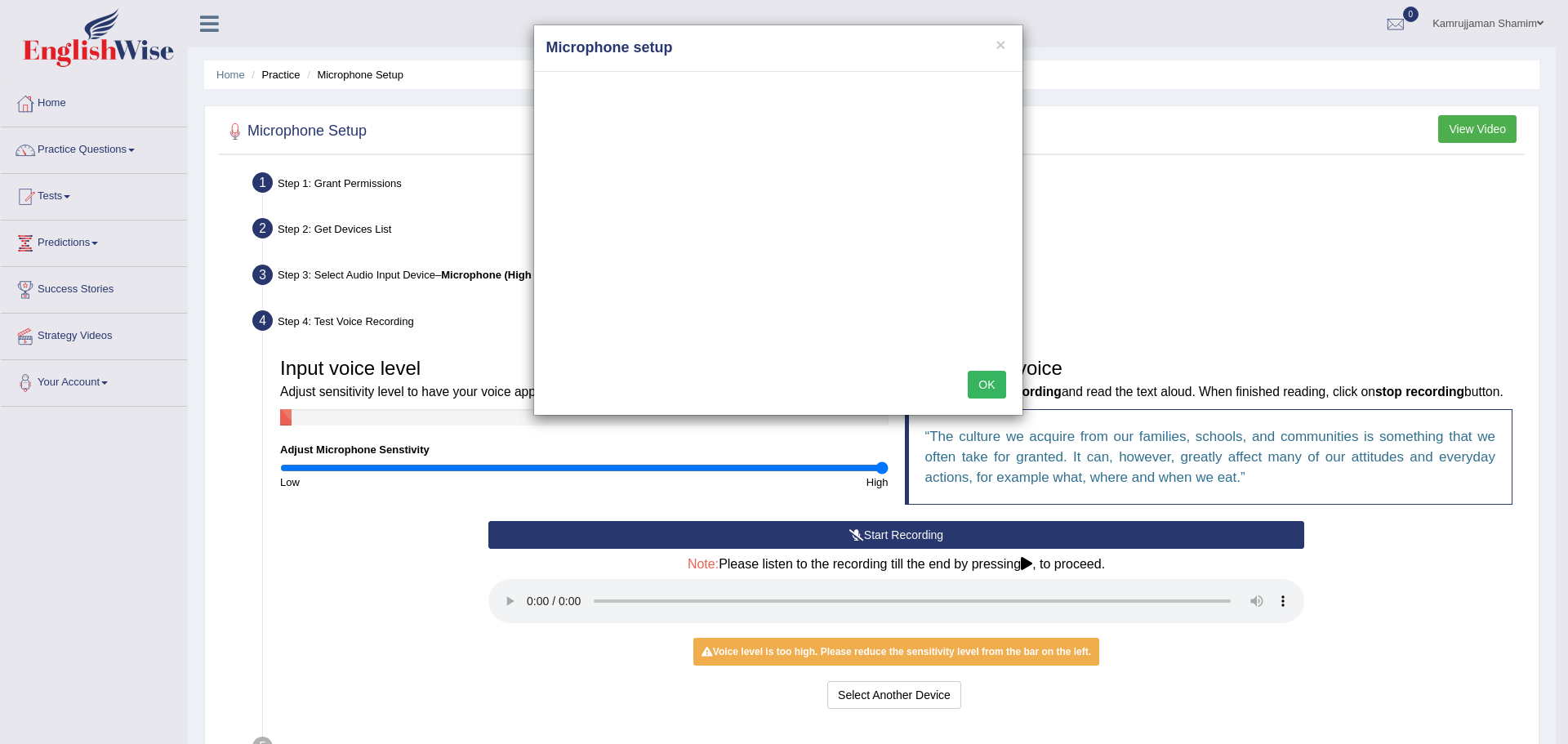
click at [975, 389] on button "OK" at bounding box center [986, 385] width 37 height 28
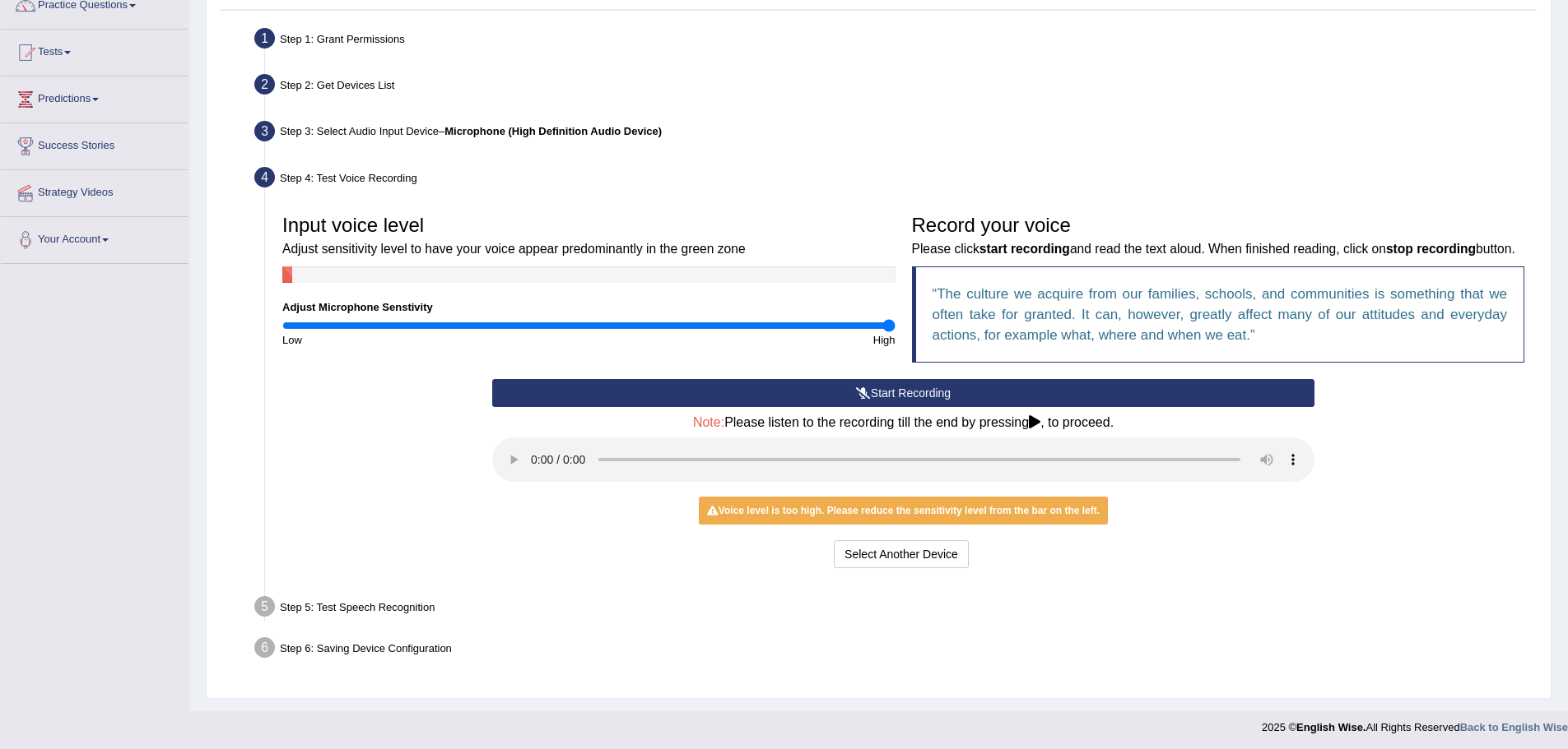
scroll to position [148, 0]
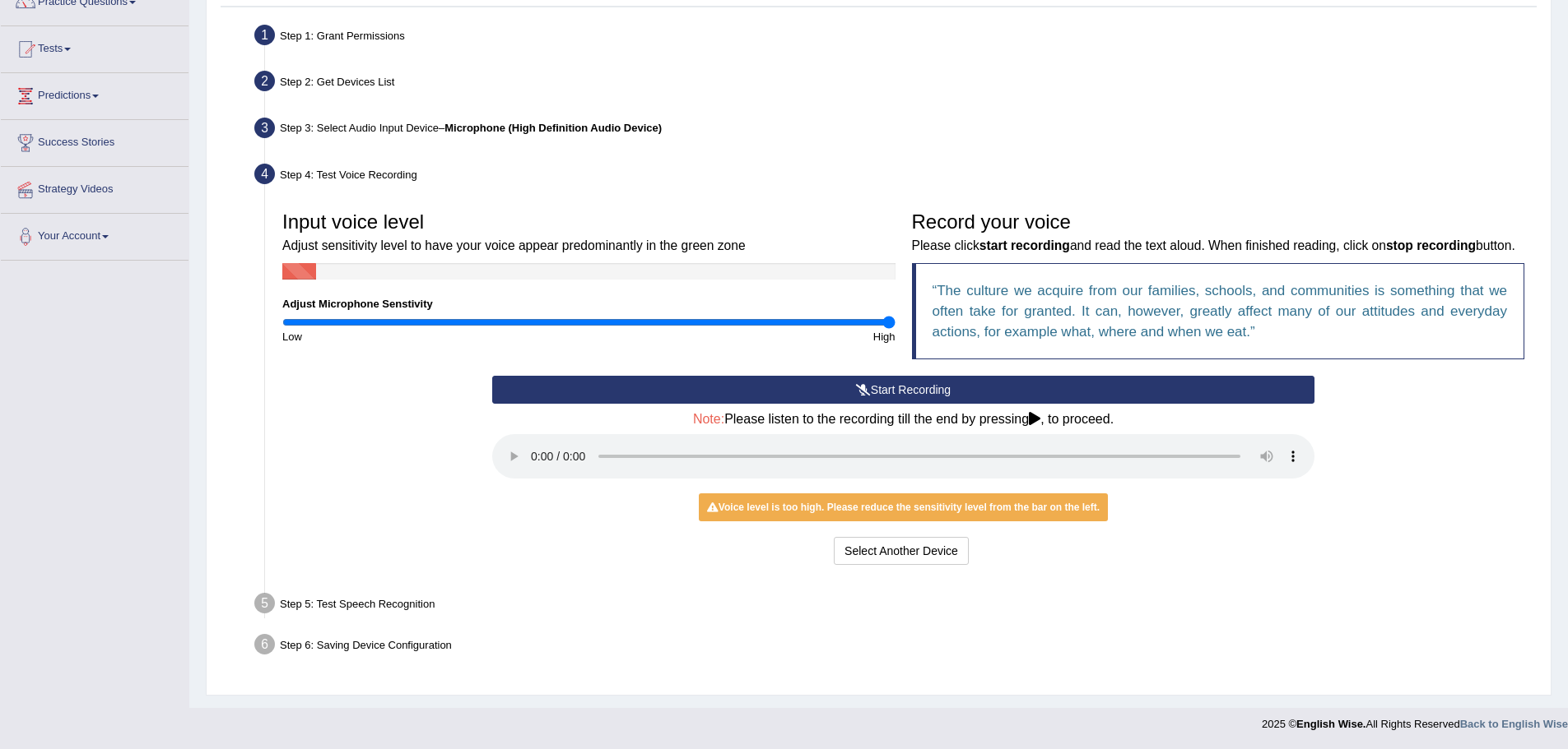
click at [1040, 417] on icon at bounding box center [1034, 418] width 11 height 13
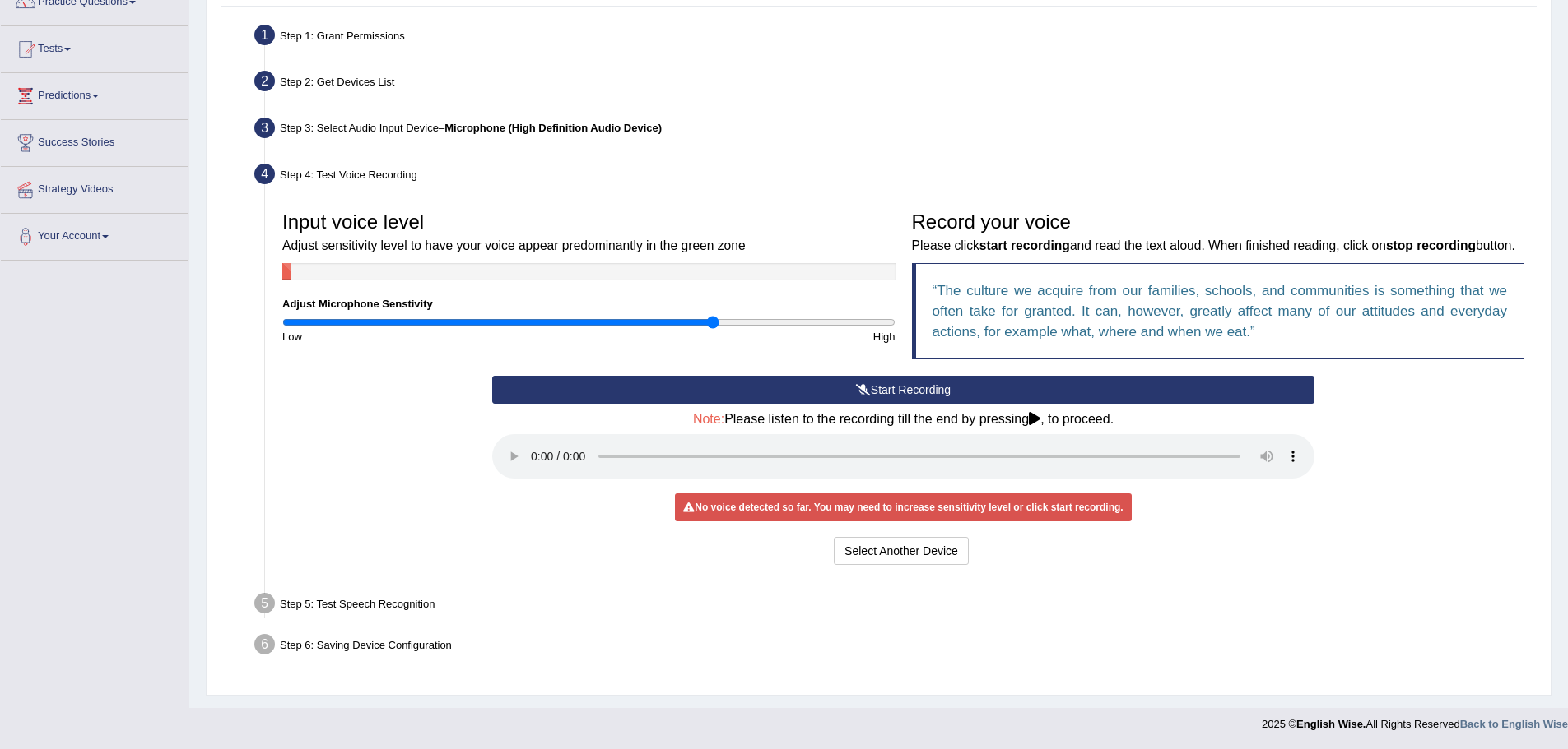
drag, startPoint x: 881, startPoint y: 323, endPoint x: 714, endPoint y: 332, distance: 167.2
type input "1.42"
click at [714, 329] on input "range" at bounding box center [589, 322] width 613 height 13
click at [902, 395] on button "Start Recording" at bounding box center [903, 390] width 822 height 28
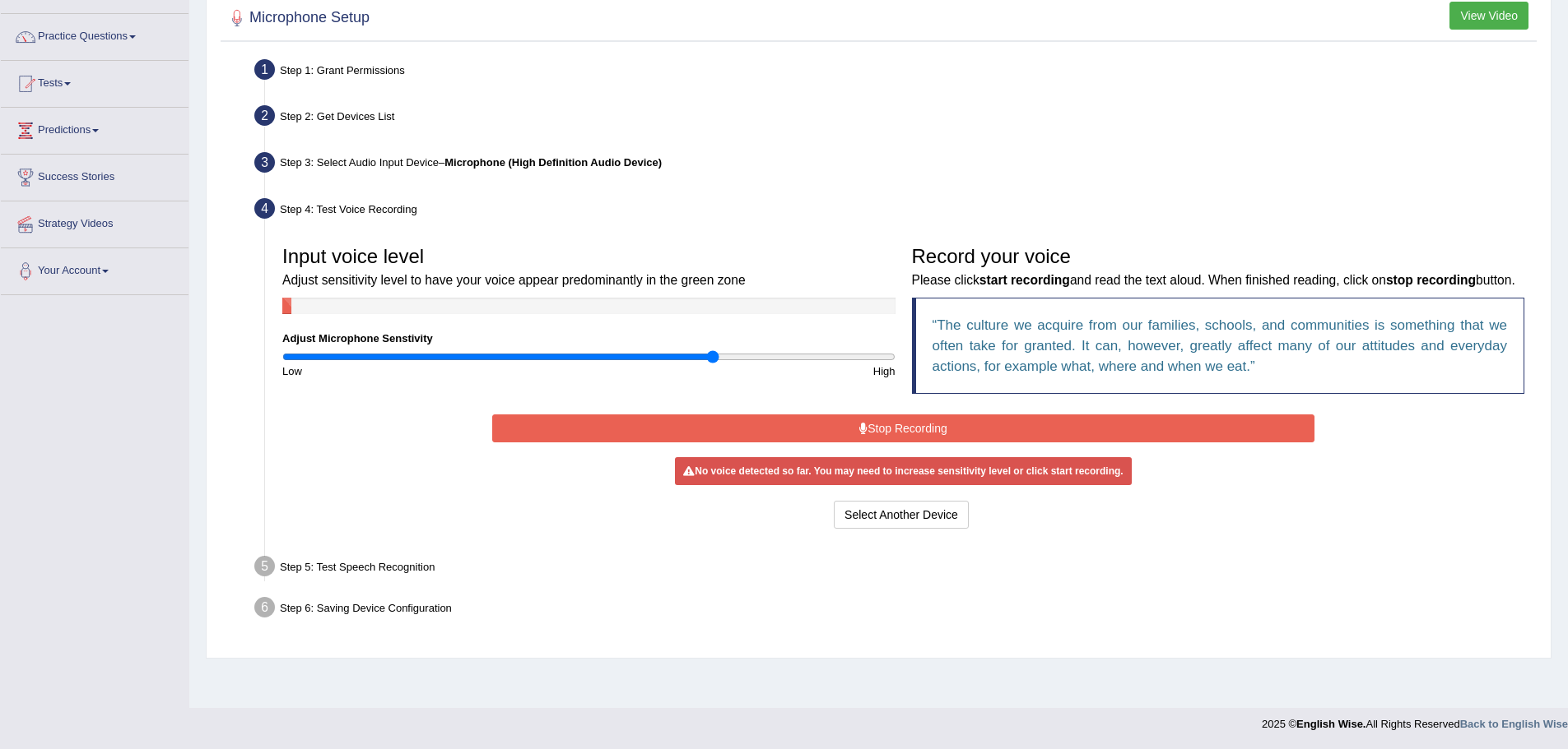
scroll to position [114, 0]
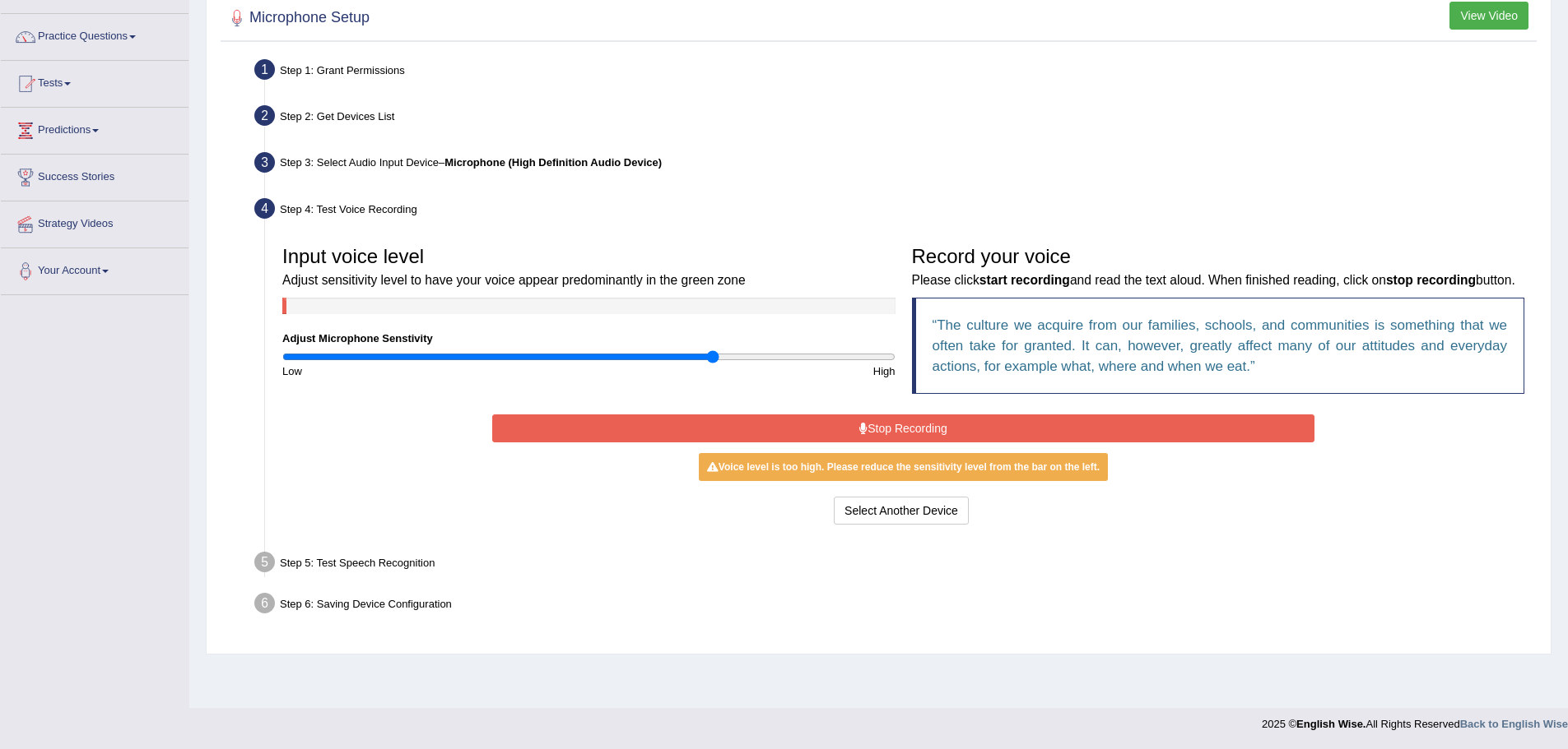
click at [966, 417] on button "Stop Recording" at bounding box center [903, 428] width 822 height 28
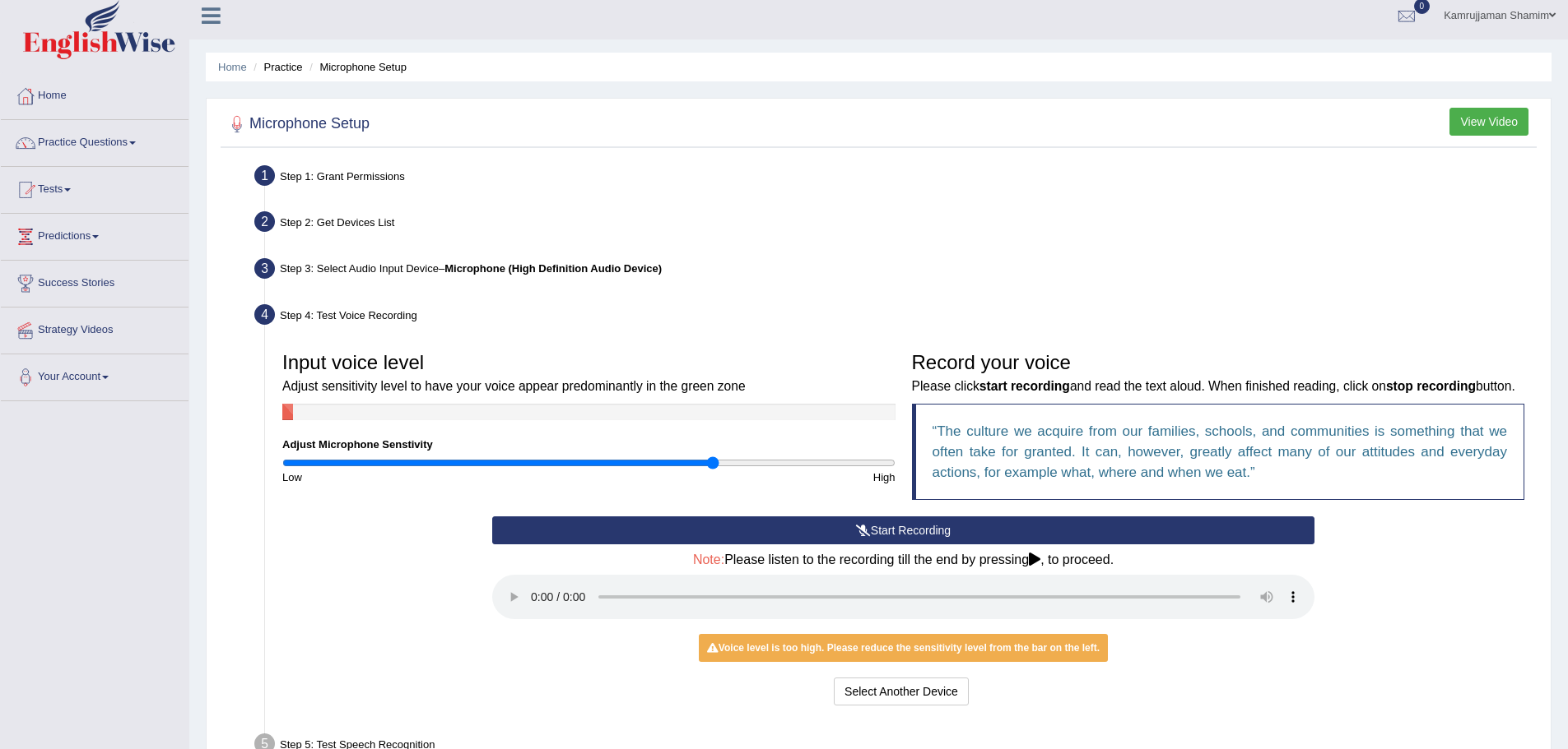
scroll to position [0, 0]
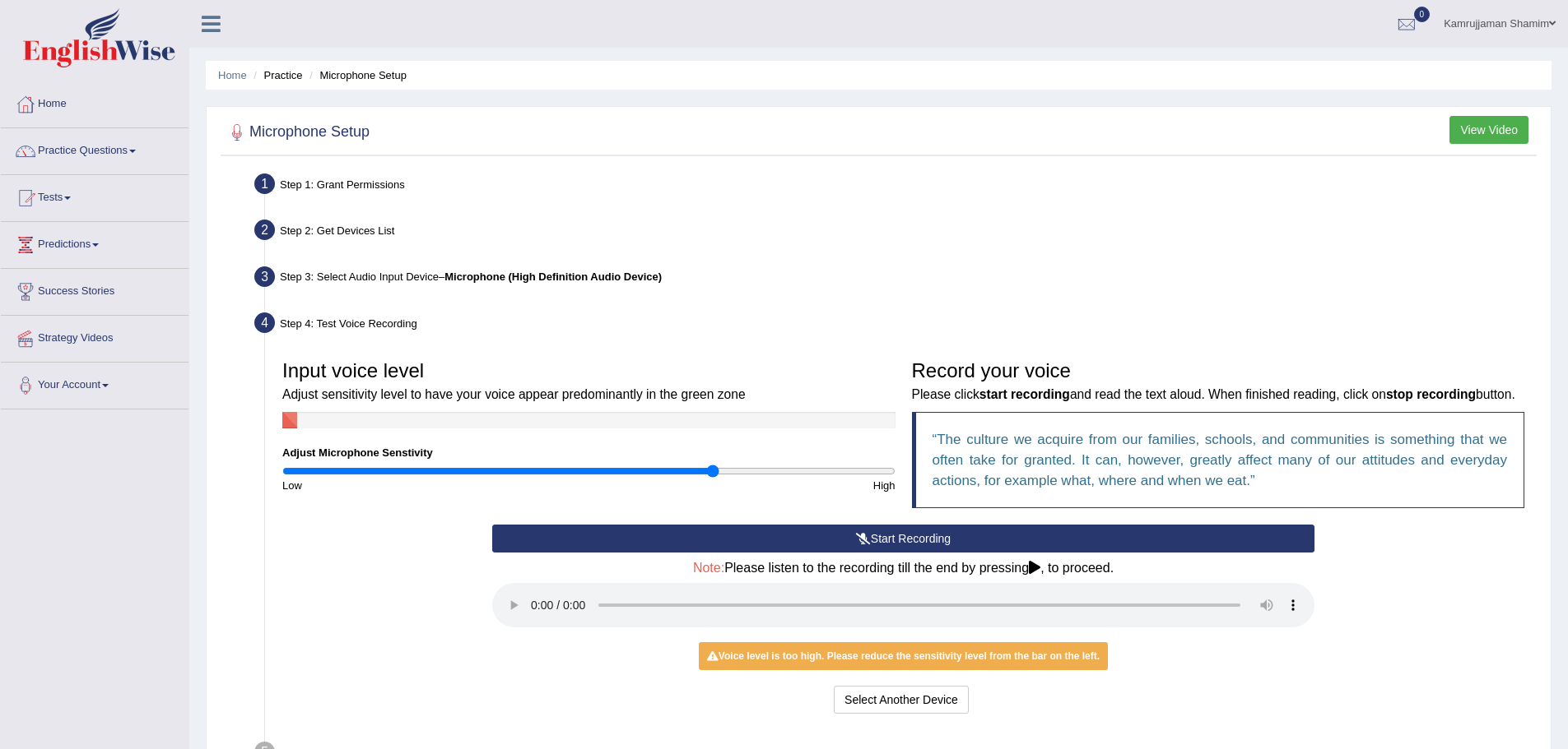
click at [1391, 652] on div "Start Recording Stop Recording Note: Please listen to the recording till the en…" at bounding box center [903, 622] width 1258 height 195
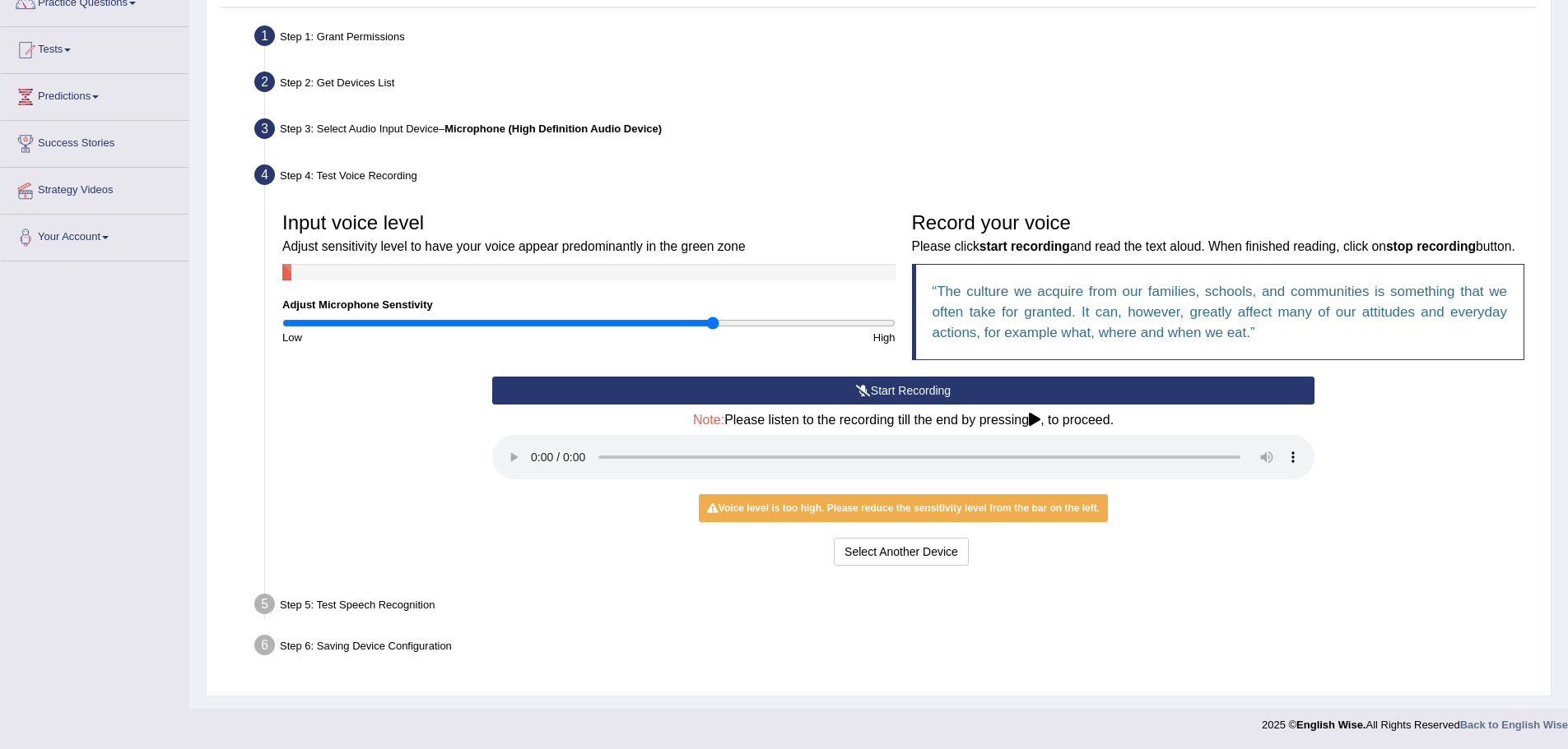
scroll to position [148, 0]
click at [372, 606] on div "Step 5: Test Speech Recognition" at bounding box center [895, 606] width 1296 height 36
click at [374, 605] on div "Step 5: Test Speech Recognition" at bounding box center [895, 606] width 1296 height 36
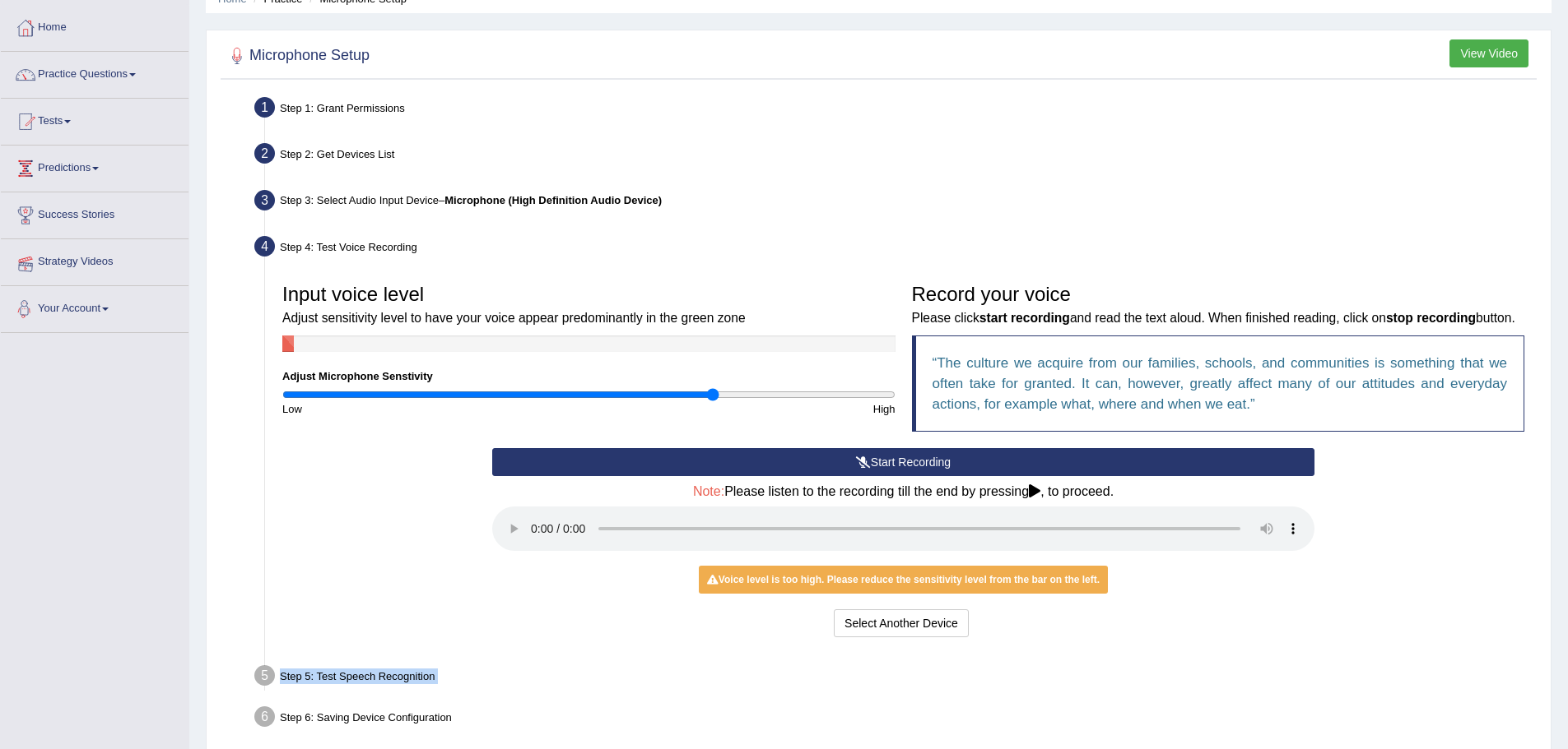
scroll to position [0, 0]
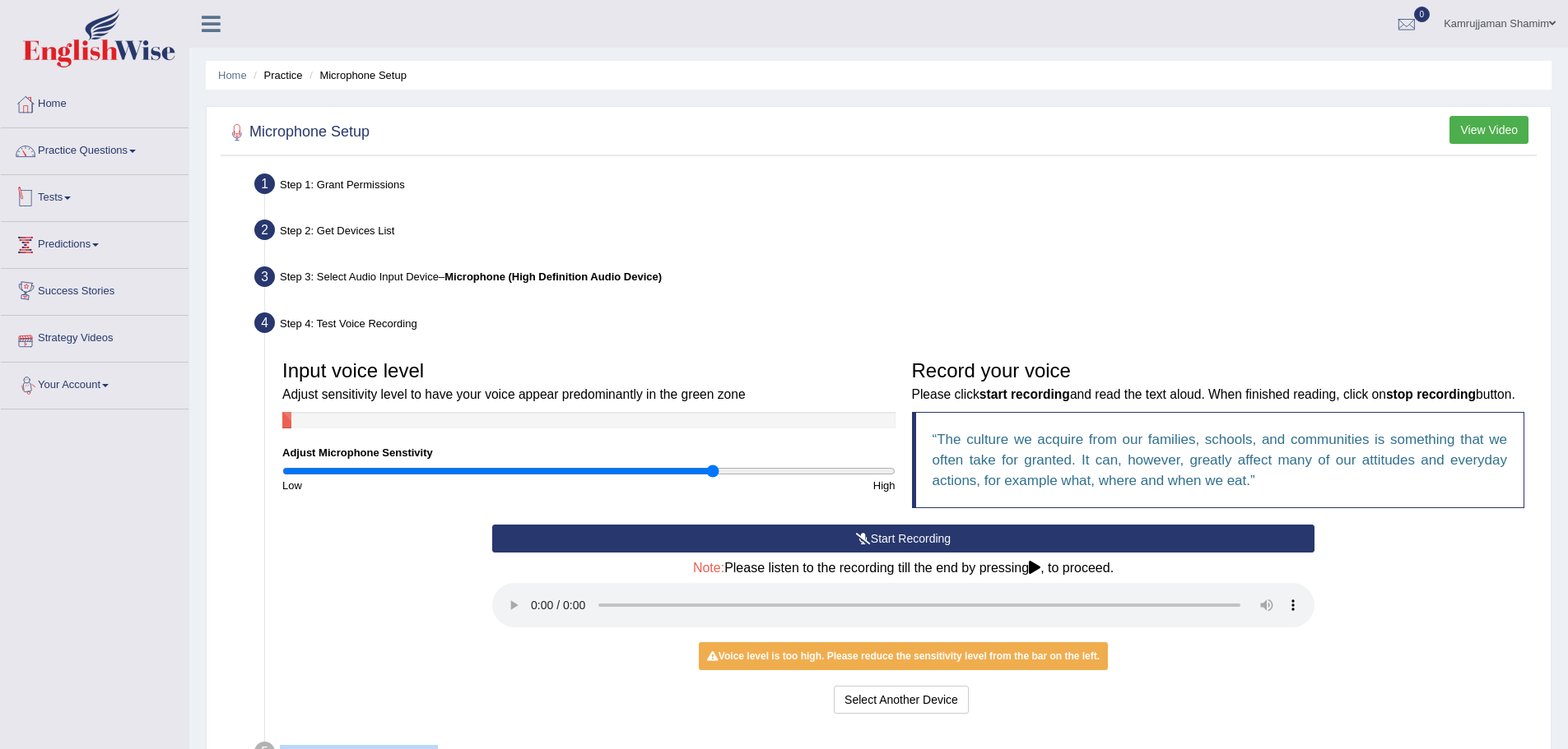
click at [67, 203] on link "Tests" at bounding box center [95, 195] width 188 height 41
click at [80, 262] on link "Take Mock Test" at bounding box center [108, 265] width 154 height 30
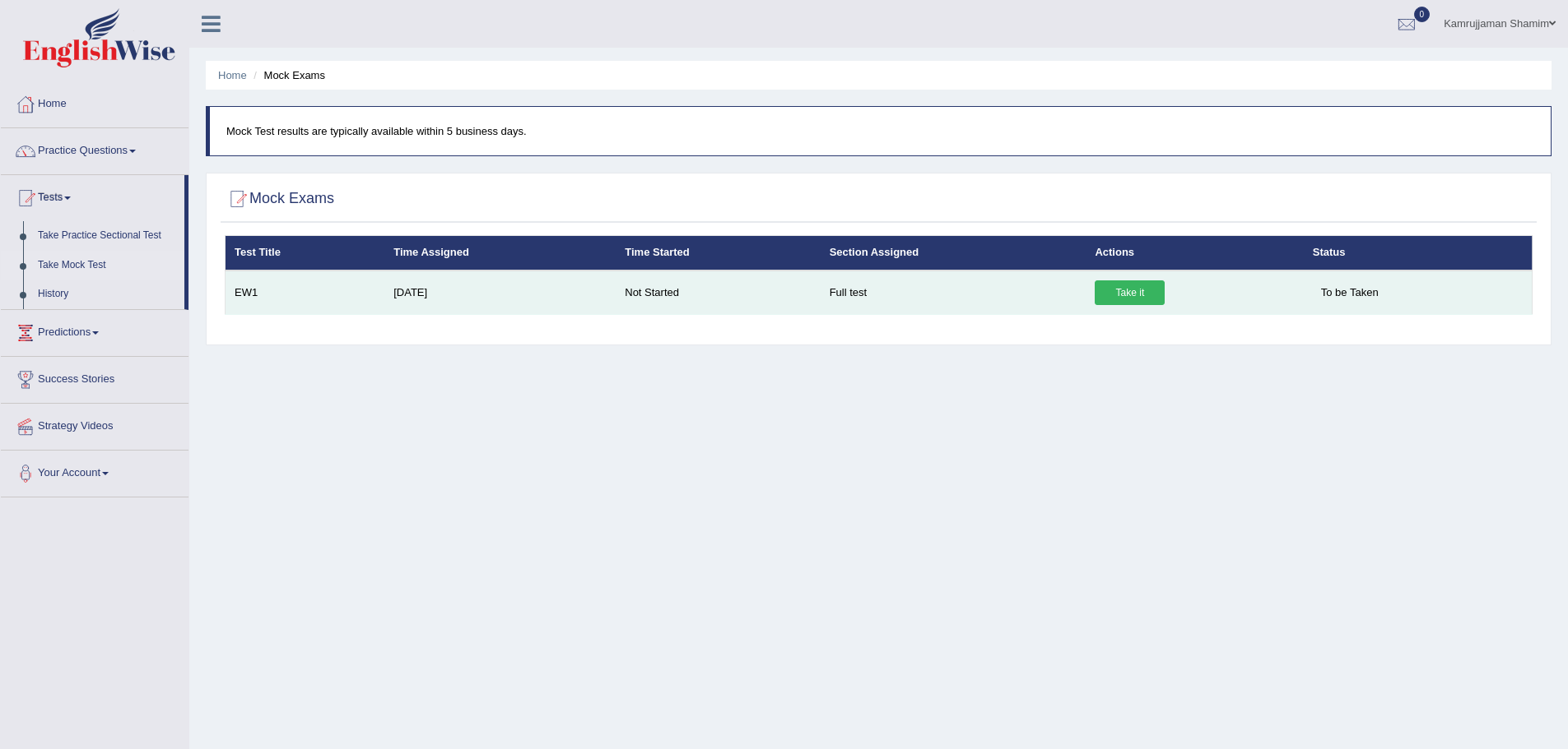
click at [1127, 300] on link "Take it" at bounding box center [1129, 293] width 70 height 25
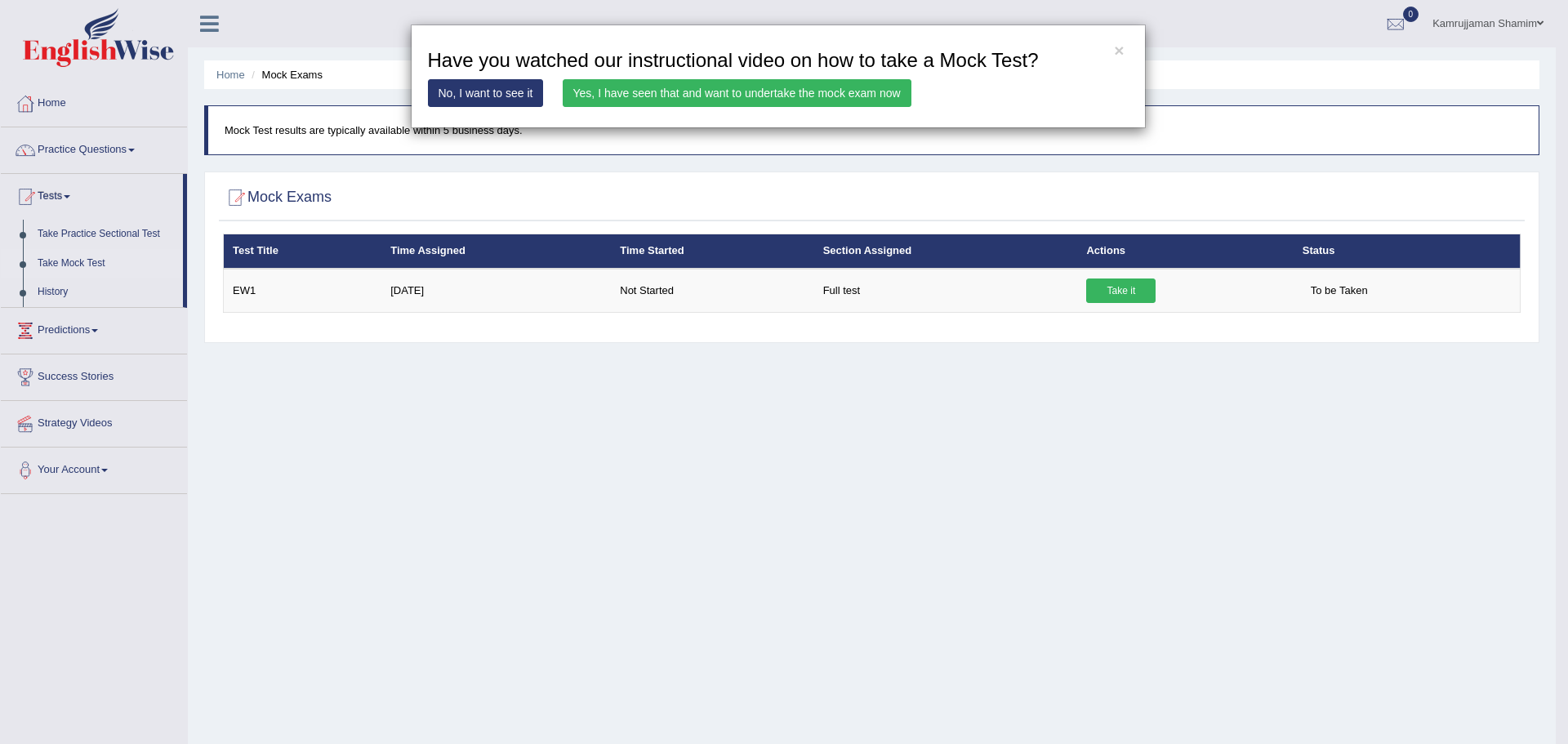
click at [632, 97] on link "Yes, I have seen that and want to undertake the mock exam now" at bounding box center [737, 93] width 349 height 28
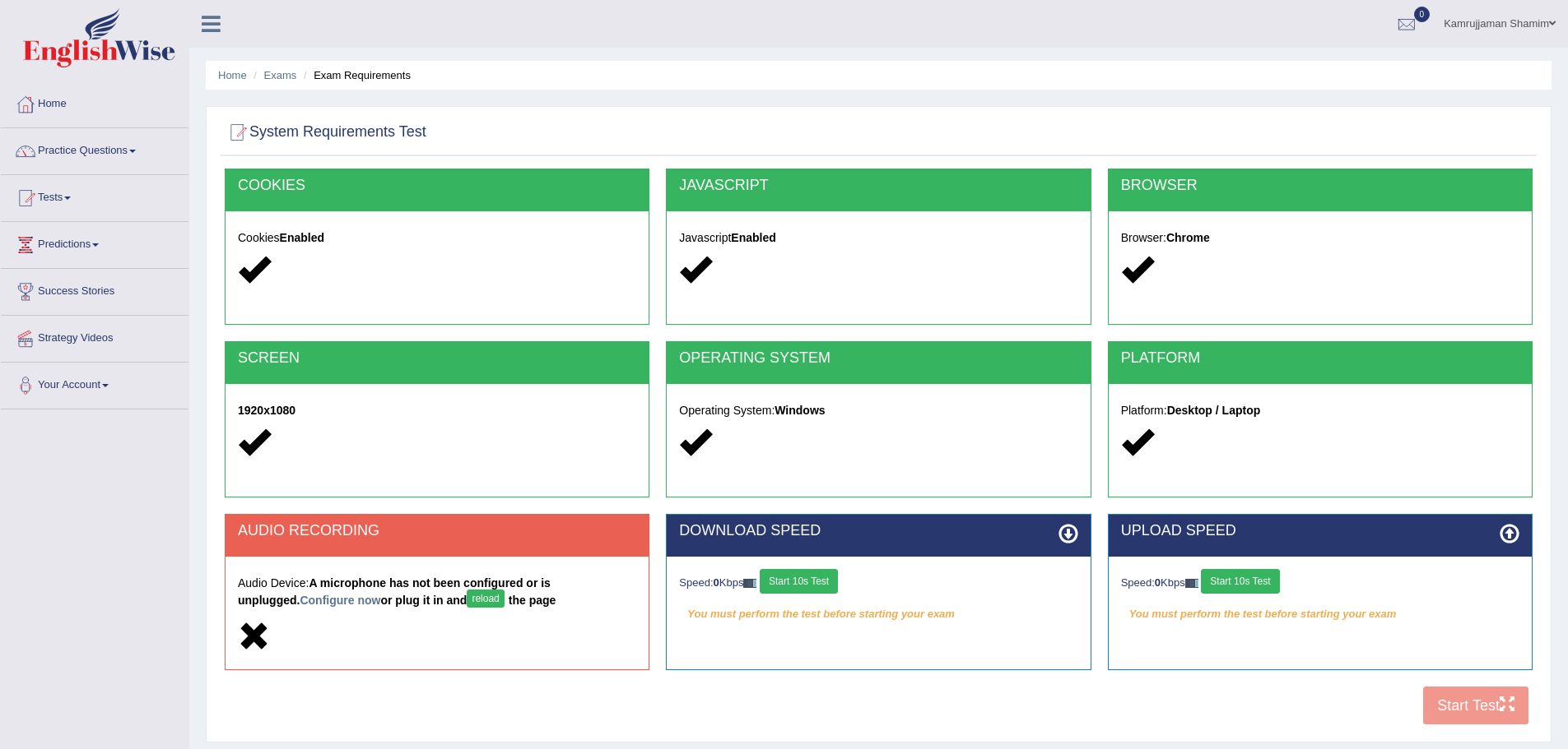
click at [1479, 694] on div "COOKIES Cookies Enabled JAVASCRIPT Javascript Enabled BROWSER Browser: Chrome S…" at bounding box center [878, 451] width 1316 height 565
click at [467, 602] on button "reload" at bounding box center [485, 598] width 37 height 18
click at [818, 586] on button "Start 10s Test" at bounding box center [799, 581] width 79 height 25
